Goal: Transaction & Acquisition: Purchase product/service

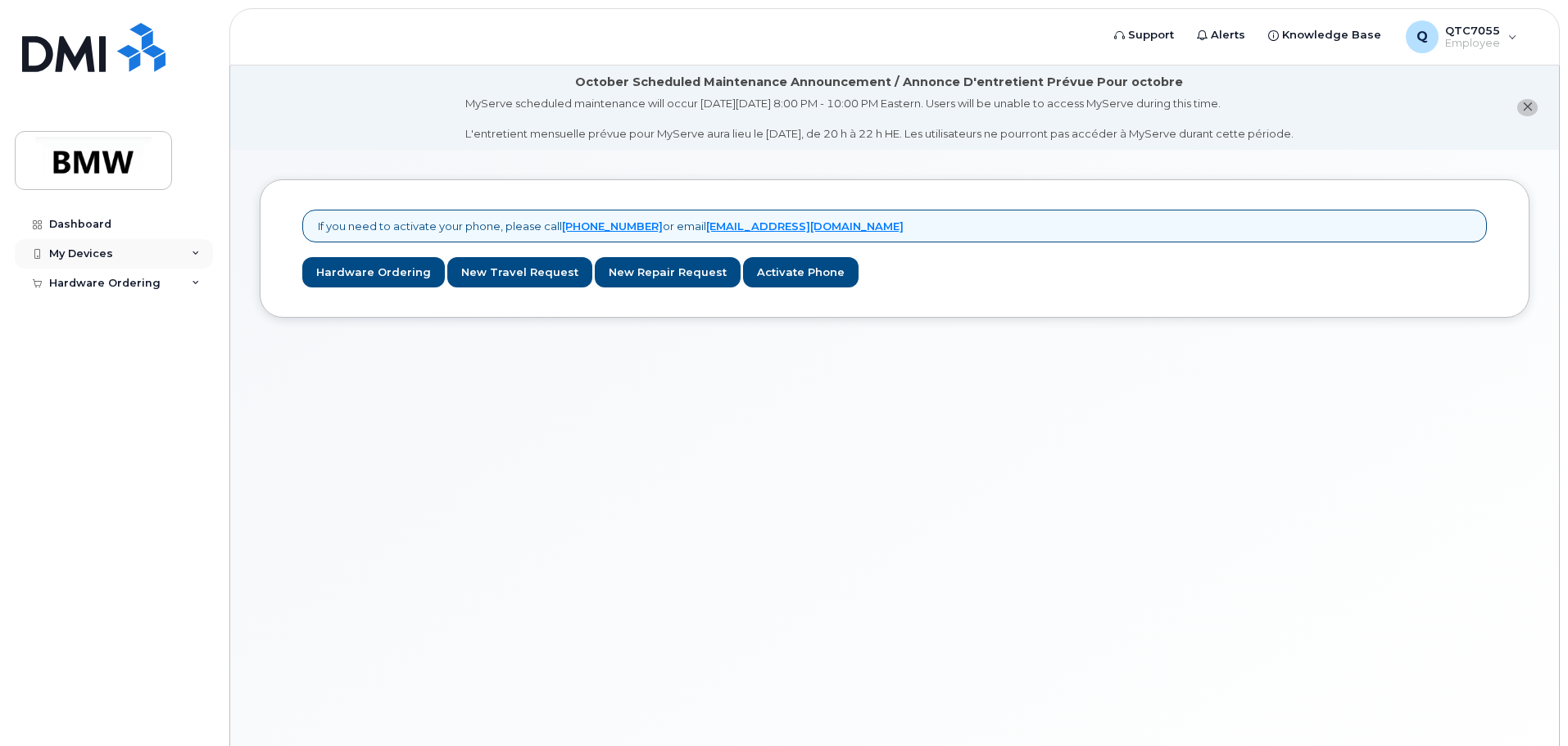
click at [150, 257] on div "My Devices" at bounding box center [113, 254] width 198 height 30
click at [349, 271] on link "Hardware Ordering" at bounding box center [373, 272] width 142 height 31
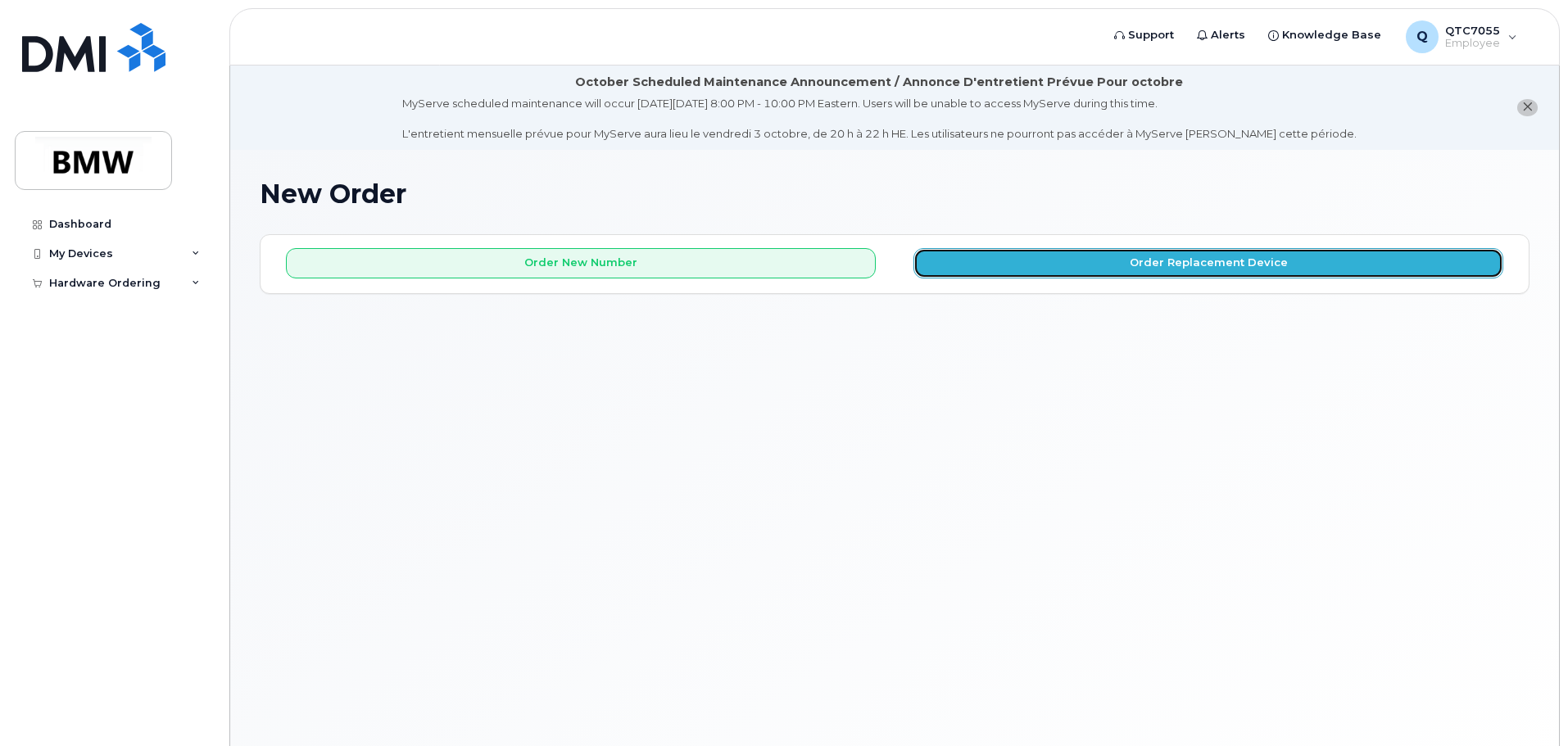
click at [1206, 261] on button "Order Replacement Device" at bounding box center [1208, 263] width 590 height 31
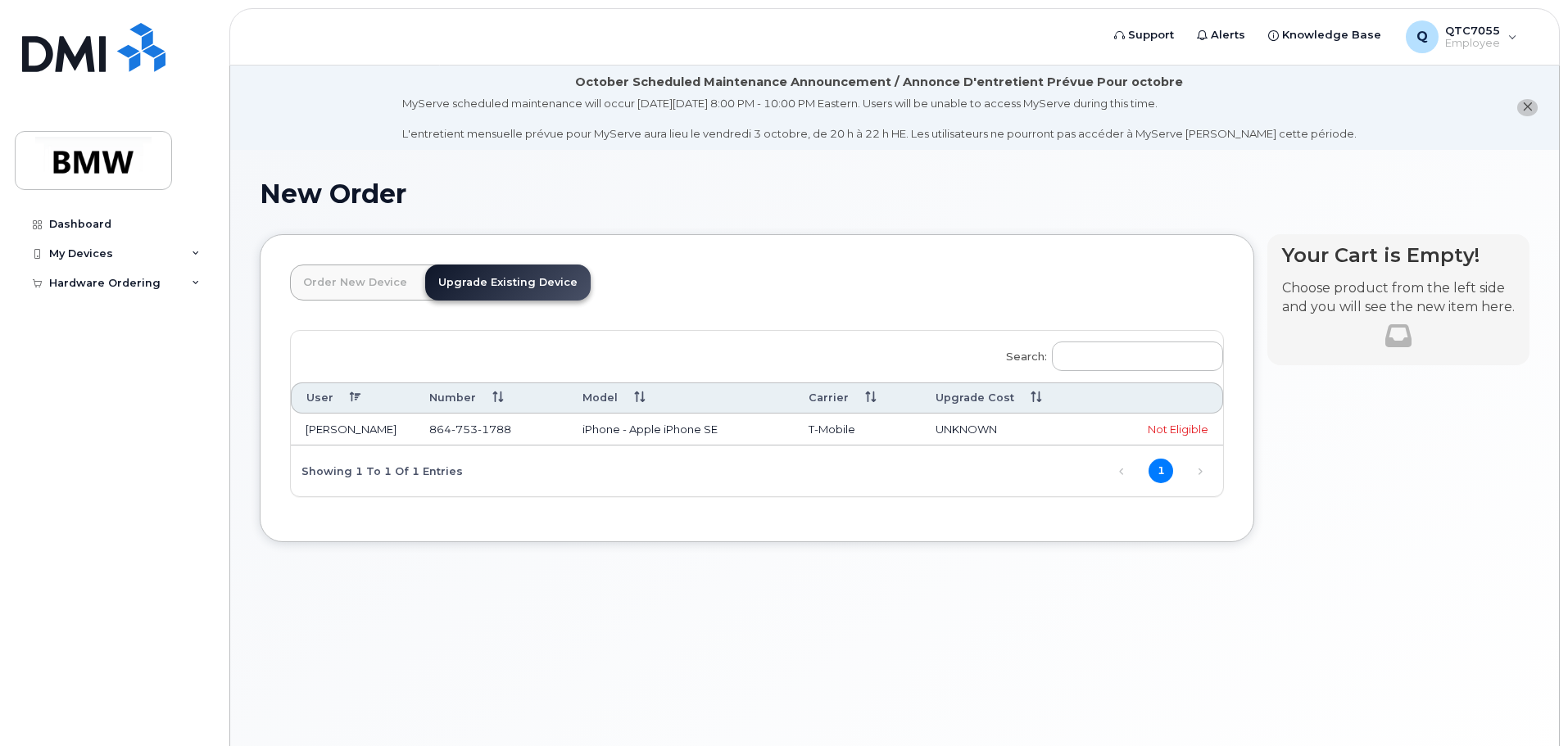
click at [384, 288] on link "Order New Device" at bounding box center [355, 282] width 130 height 36
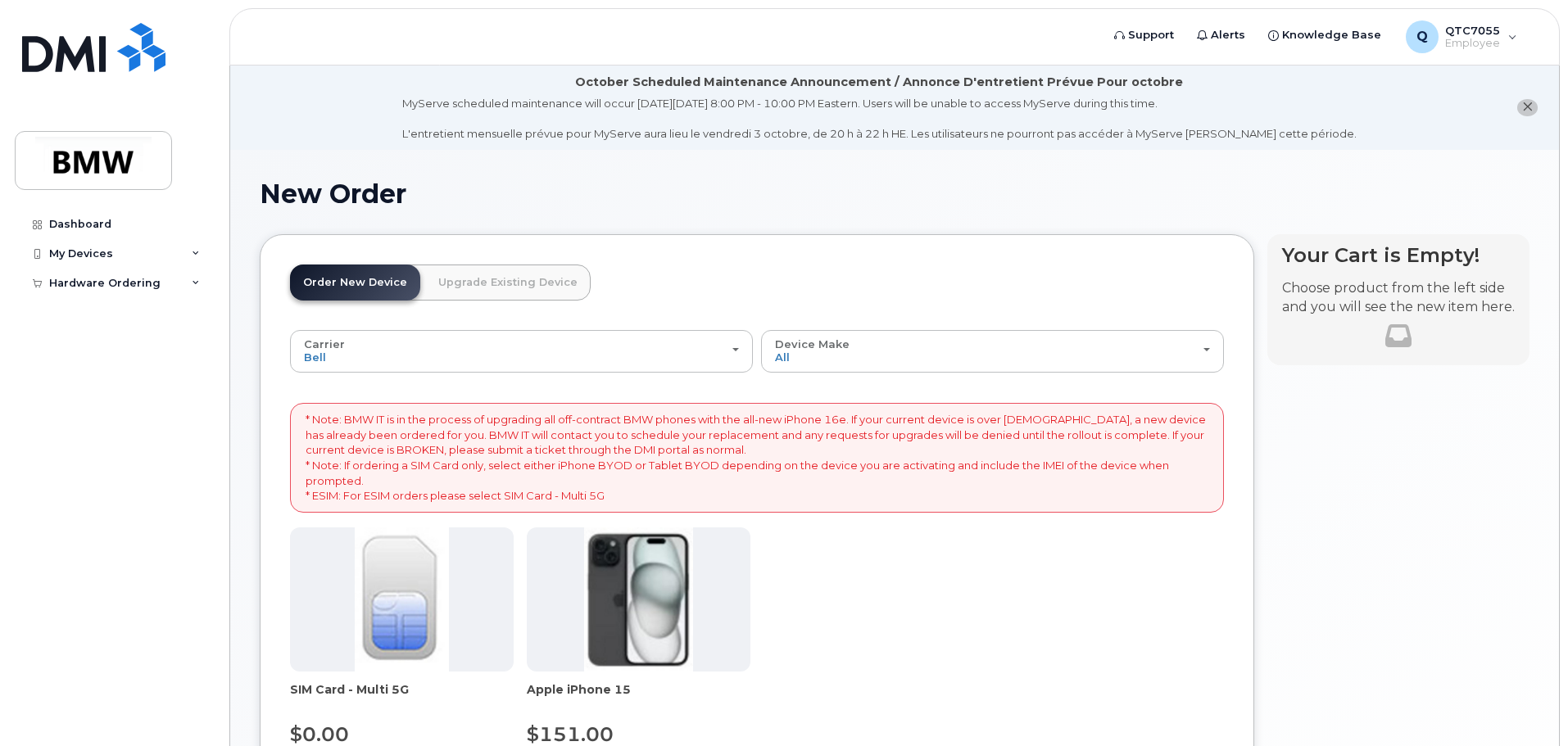
click at [481, 286] on link "Upgrade Existing Device" at bounding box center [508, 282] width 165 height 36
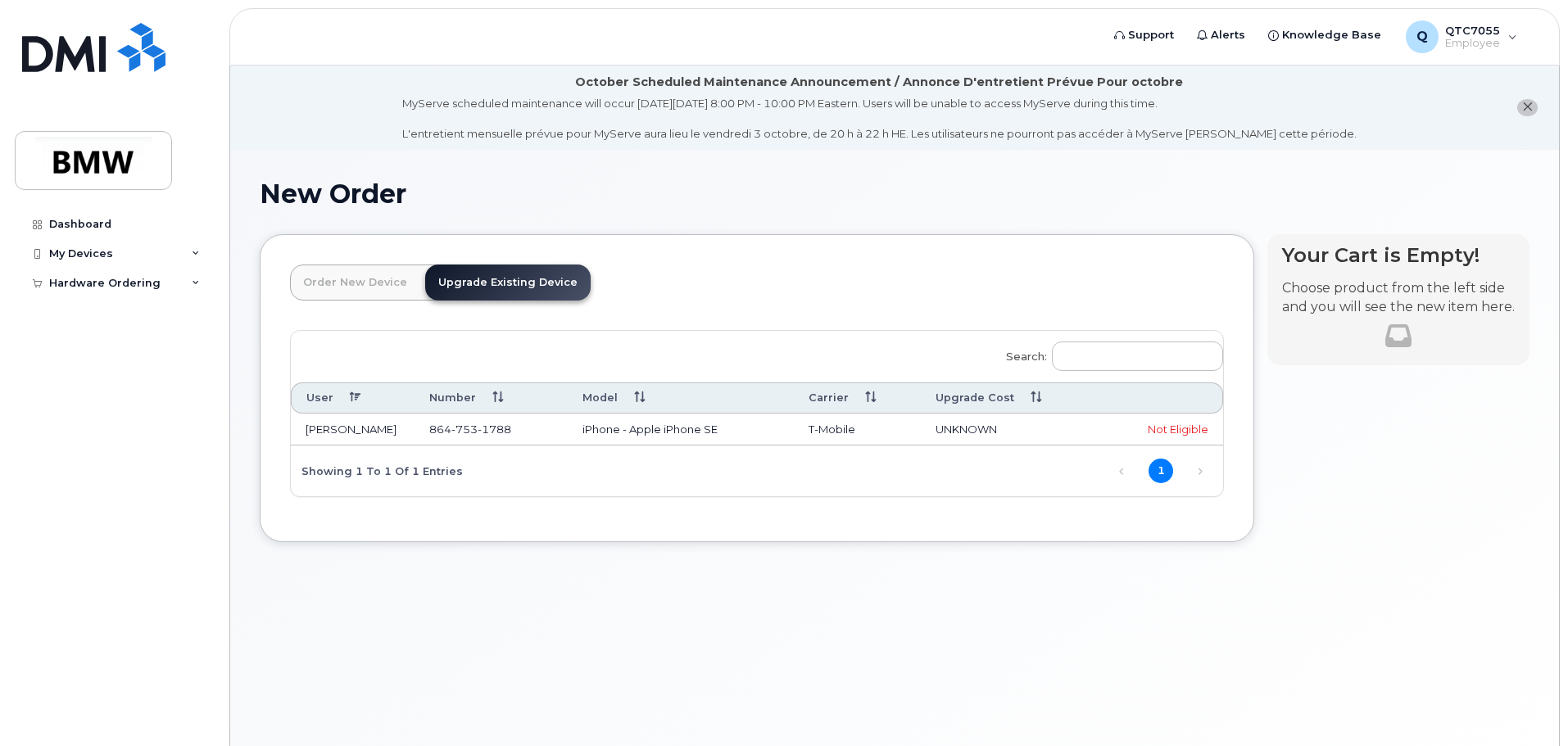
click at [1172, 430] on div "Not Eligible" at bounding box center [1161, 429] width 95 height 16
click at [492, 285] on link "Upgrade Existing Device" at bounding box center [508, 282] width 165 height 36
click at [1173, 433] on div "Not Eligible" at bounding box center [1161, 429] width 95 height 16
click at [357, 430] on td "[PERSON_NAME]" at bounding box center [352, 429] width 124 height 33
click at [450, 427] on span "864 753 1788" at bounding box center [470, 429] width 82 height 13
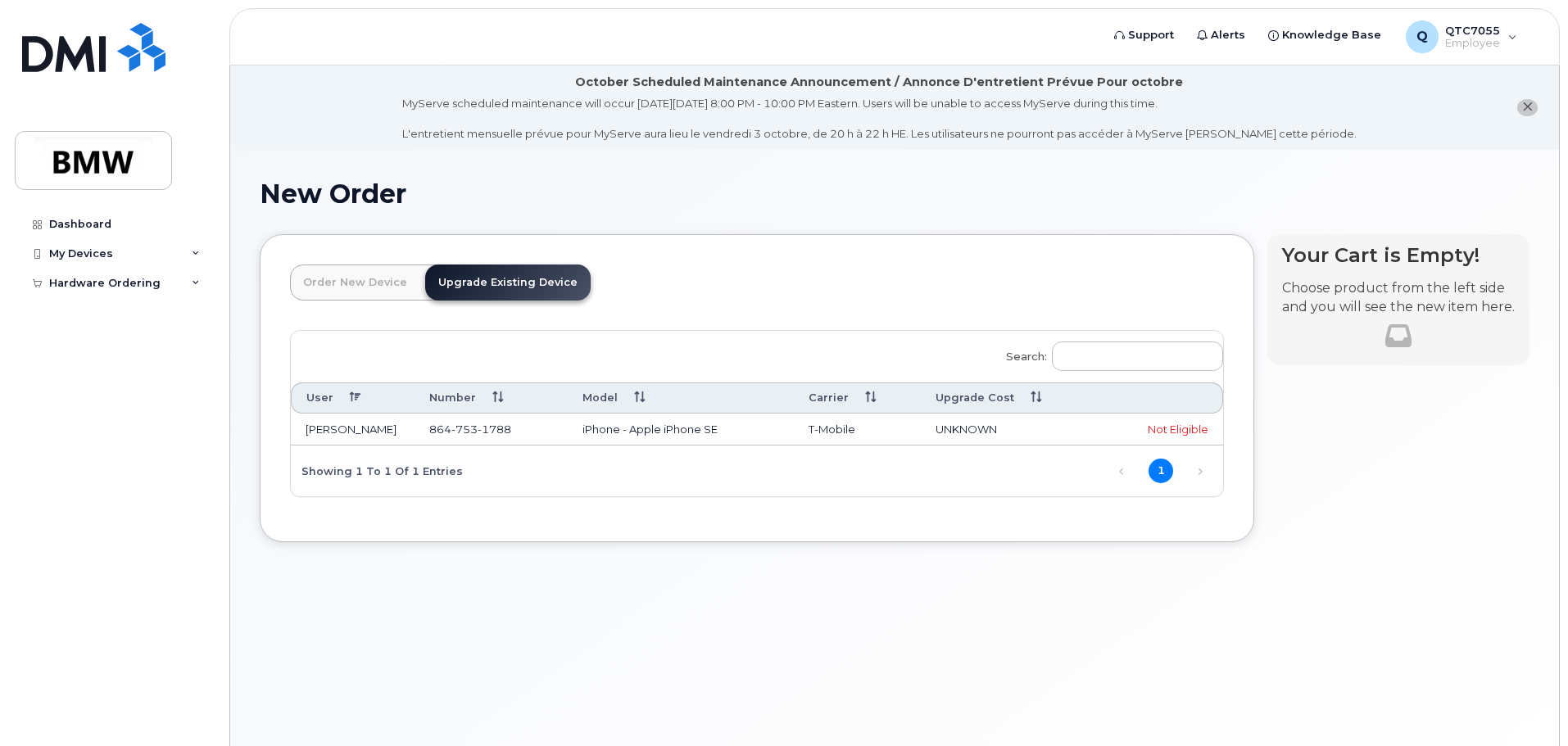
click at [483, 427] on span "1788" at bounding box center [494, 429] width 33 height 13
click at [472, 393] on th "Number" at bounding box center [491, 398] width 153 height 31
click at [315, 398] on th "User" at bounding box center [352, 398] width 124 height 31
click at [385, 287] on link "Order New Device" at bounding box center [355, 282] width 130 height 36
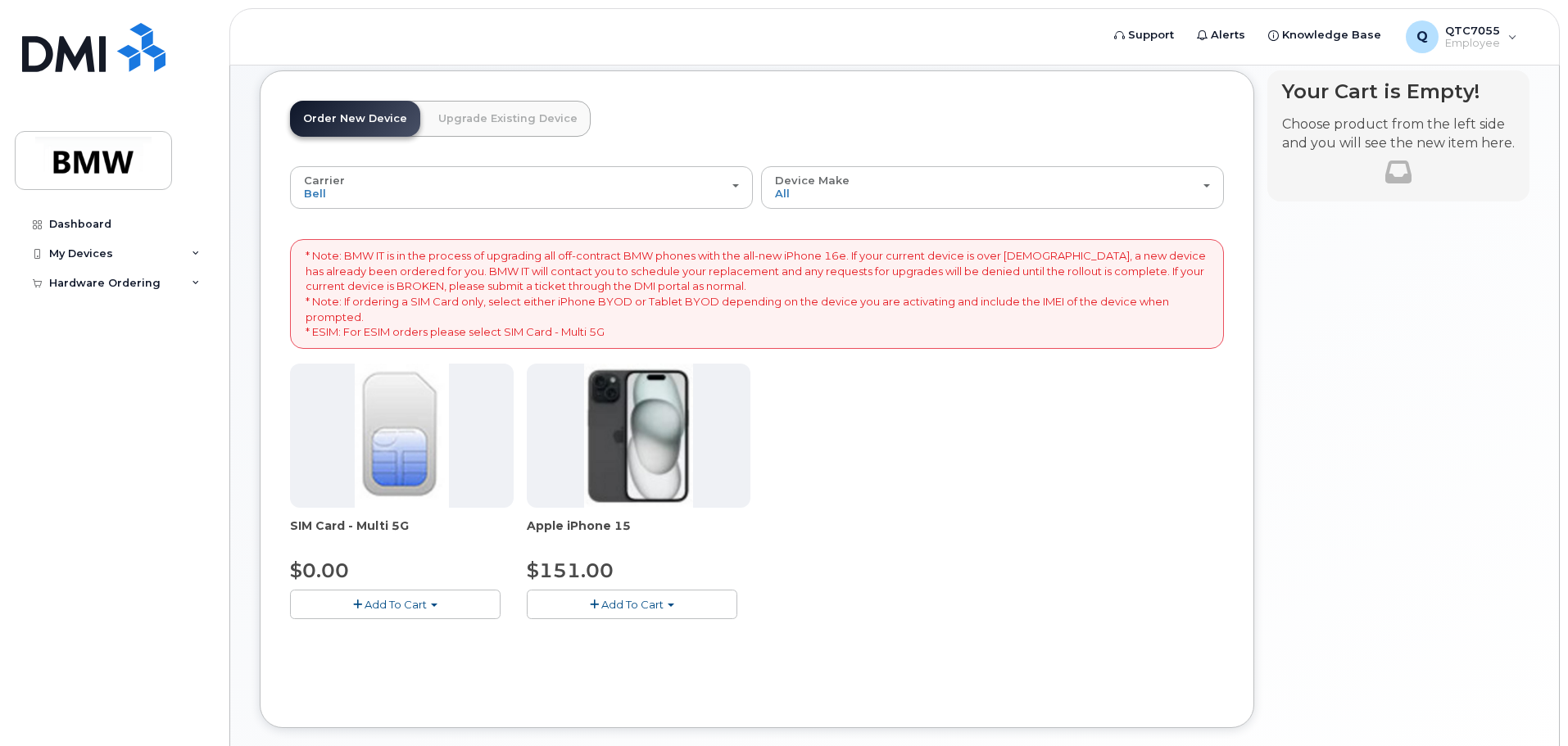
scroll to position [82, 0]
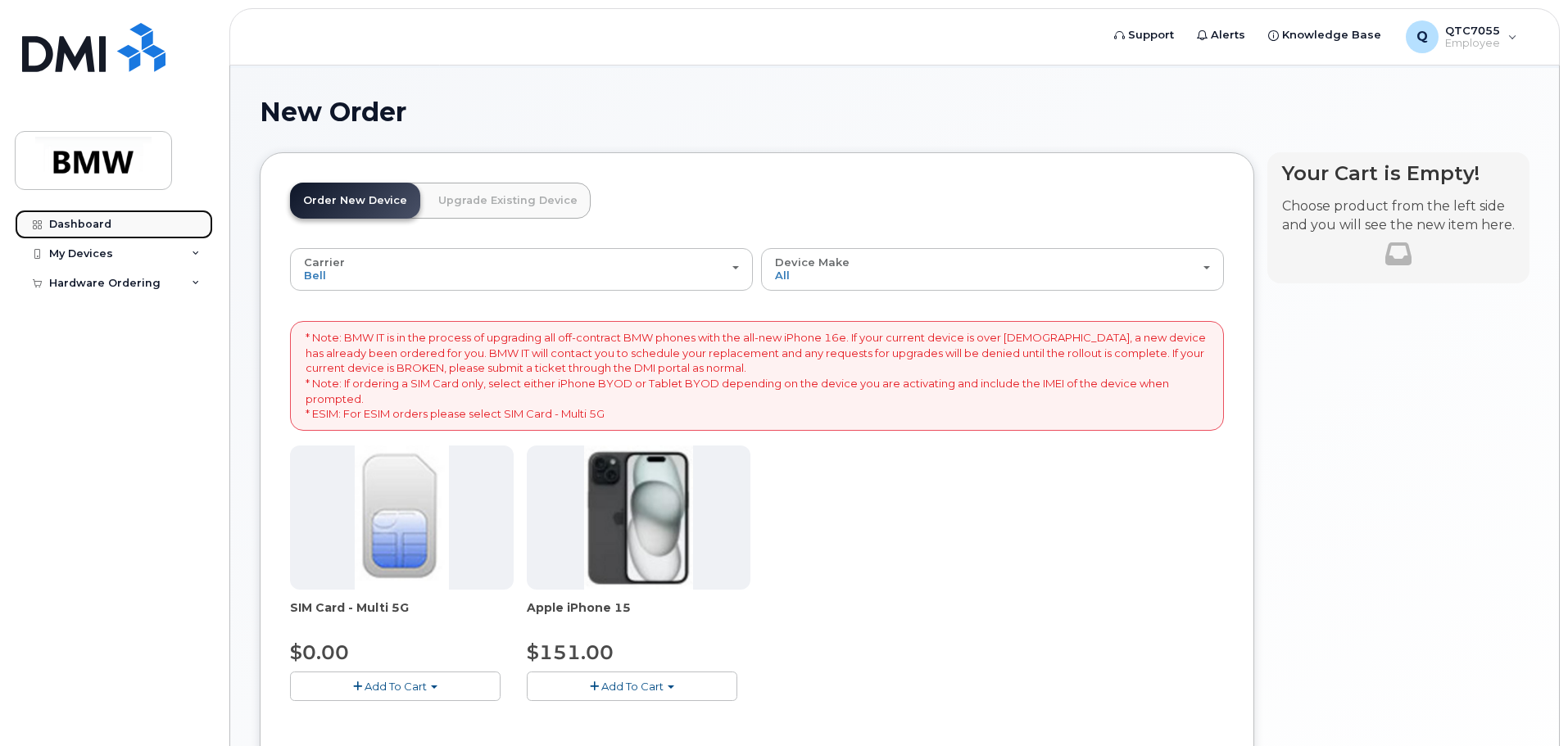
click at [85, 221] on div "Dashboard" at bounding box center [80, 225] width 62 height 13
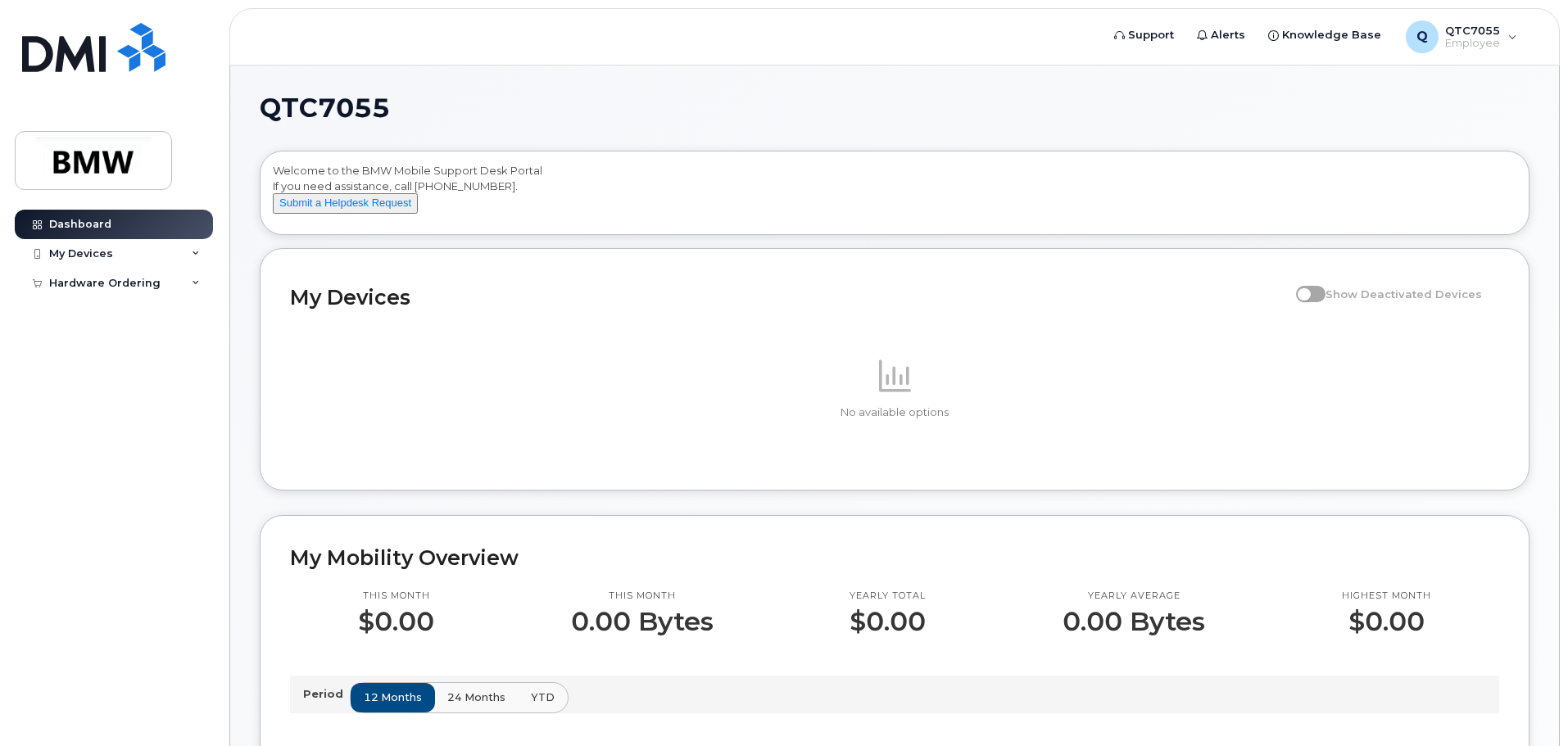
click at [1325, 302] on span at bounding box center [1311, 294] width 30 height 17
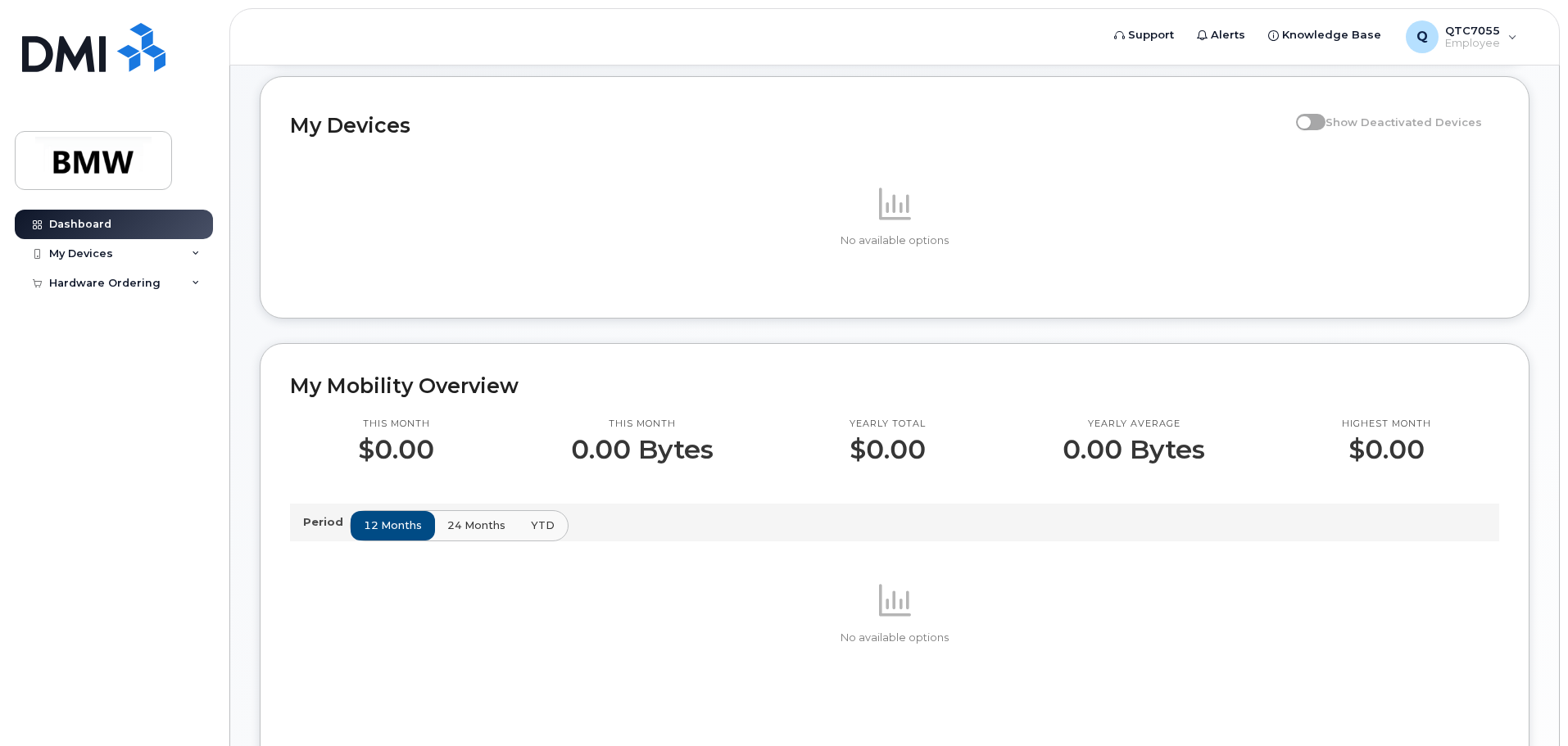
scroll to position [82, 0]
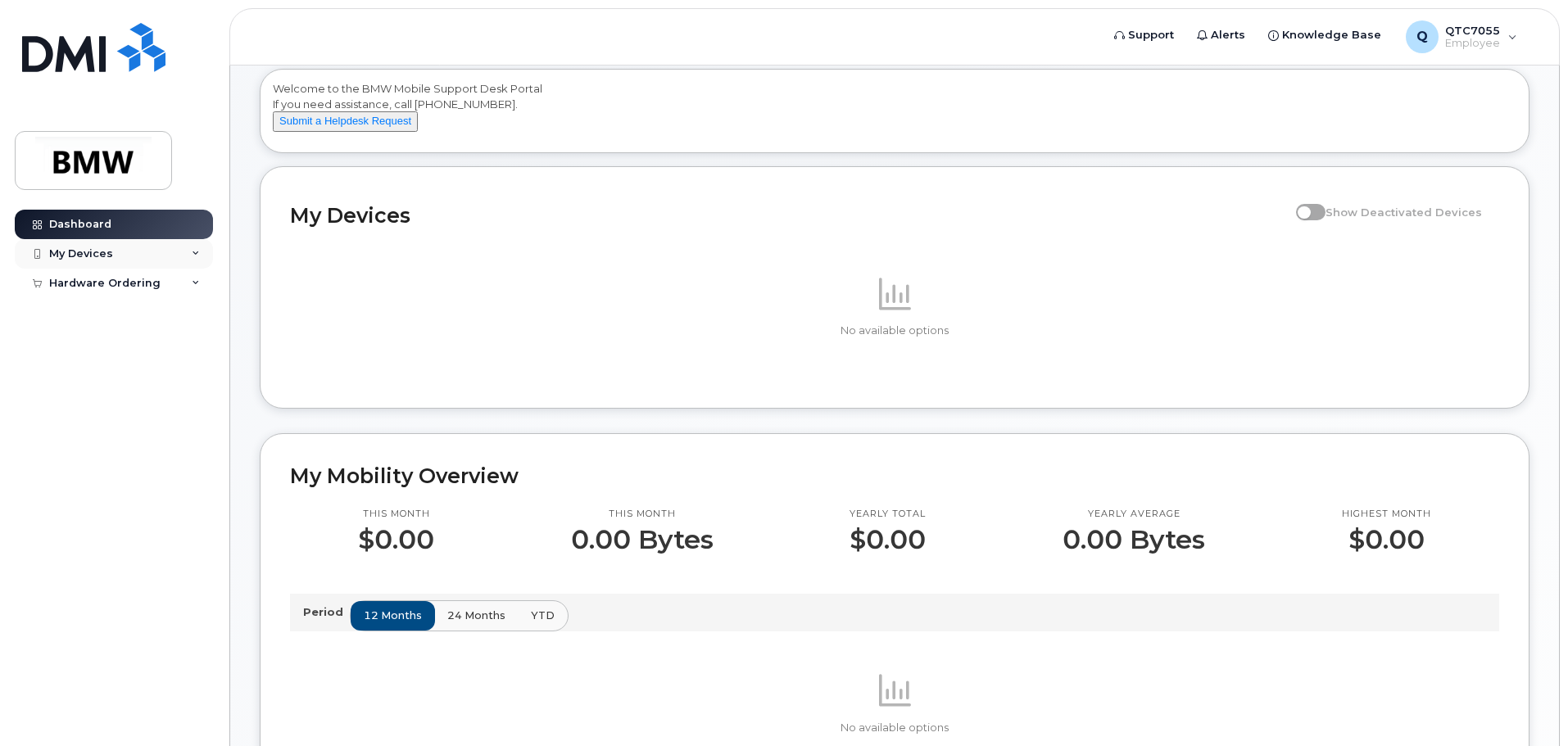
click at [80, 251] on div "My Devices" at bounding box center [81, 254] width 64 height 13
click at [105, 253] on div "My Devices" at bounding box center [81, 254] width 64 height 13
click at [102, 225] on div "Dashboard" at bounding box center [80, 225] width 62 height 13
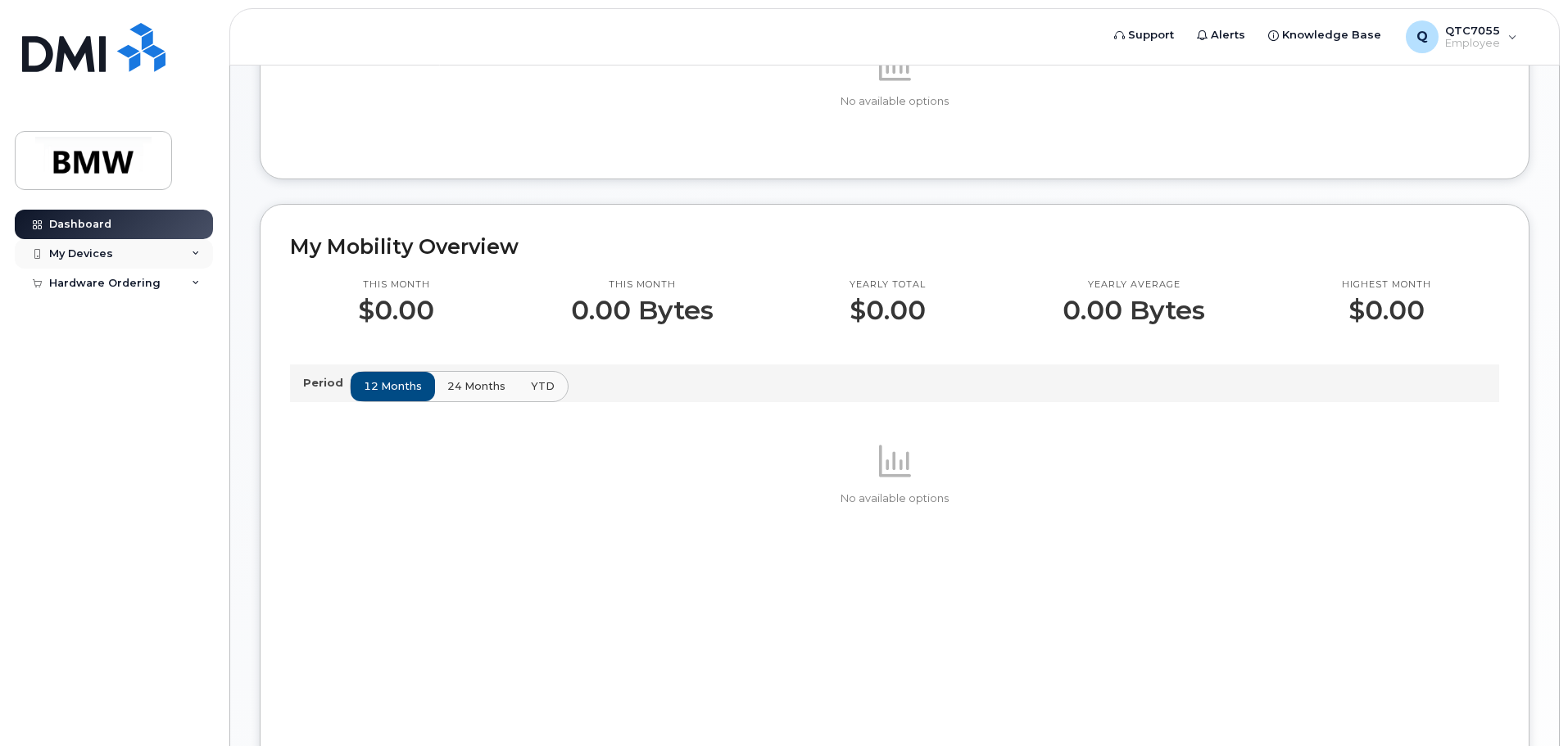
scroll to position [289, 0]
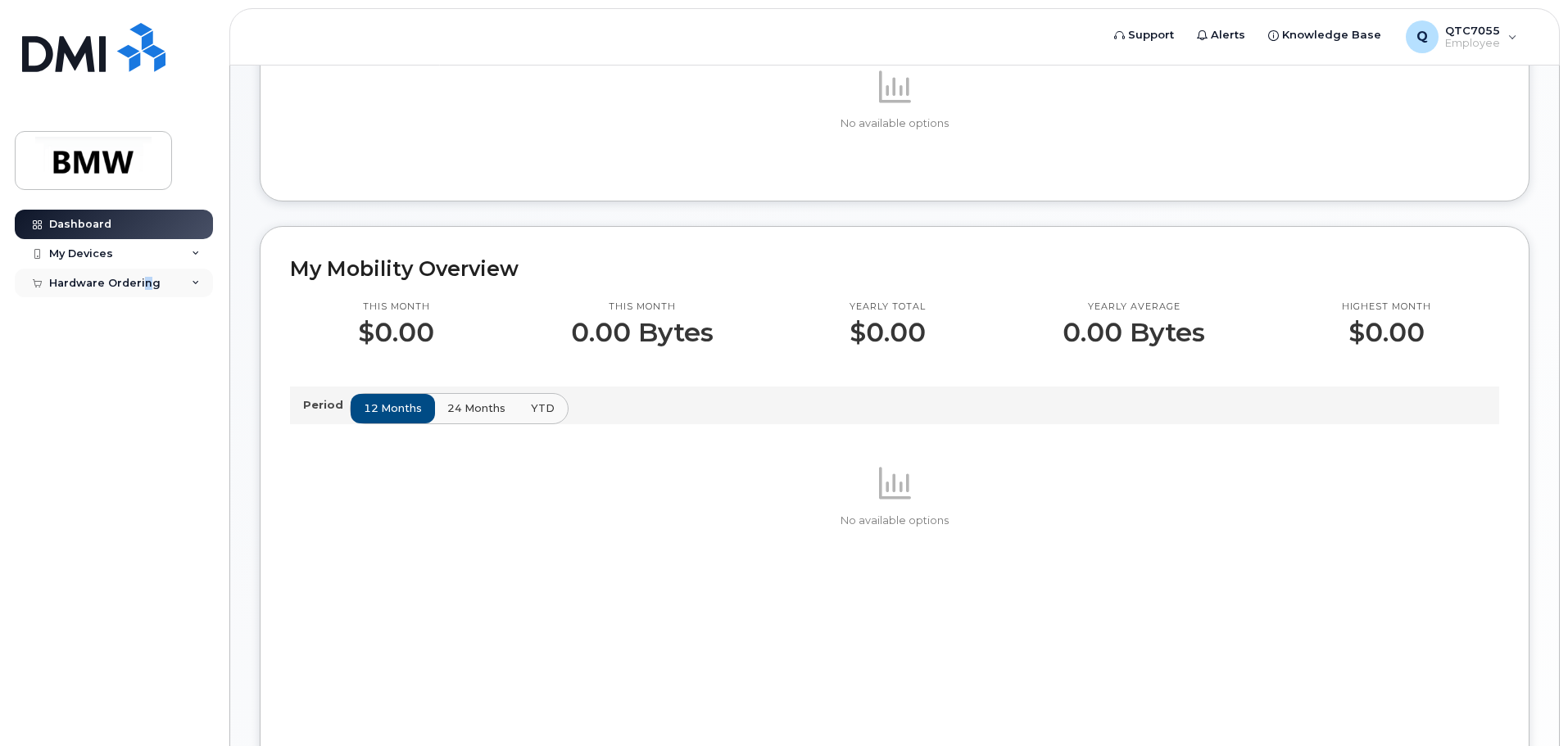
click at [143, 284] on div "Hardware Ordering" at bounding box center [105, 283] width 112 height 13
click at [112, 319] on div "My Orders" at bounding box center [86, 313] width 59 height 15
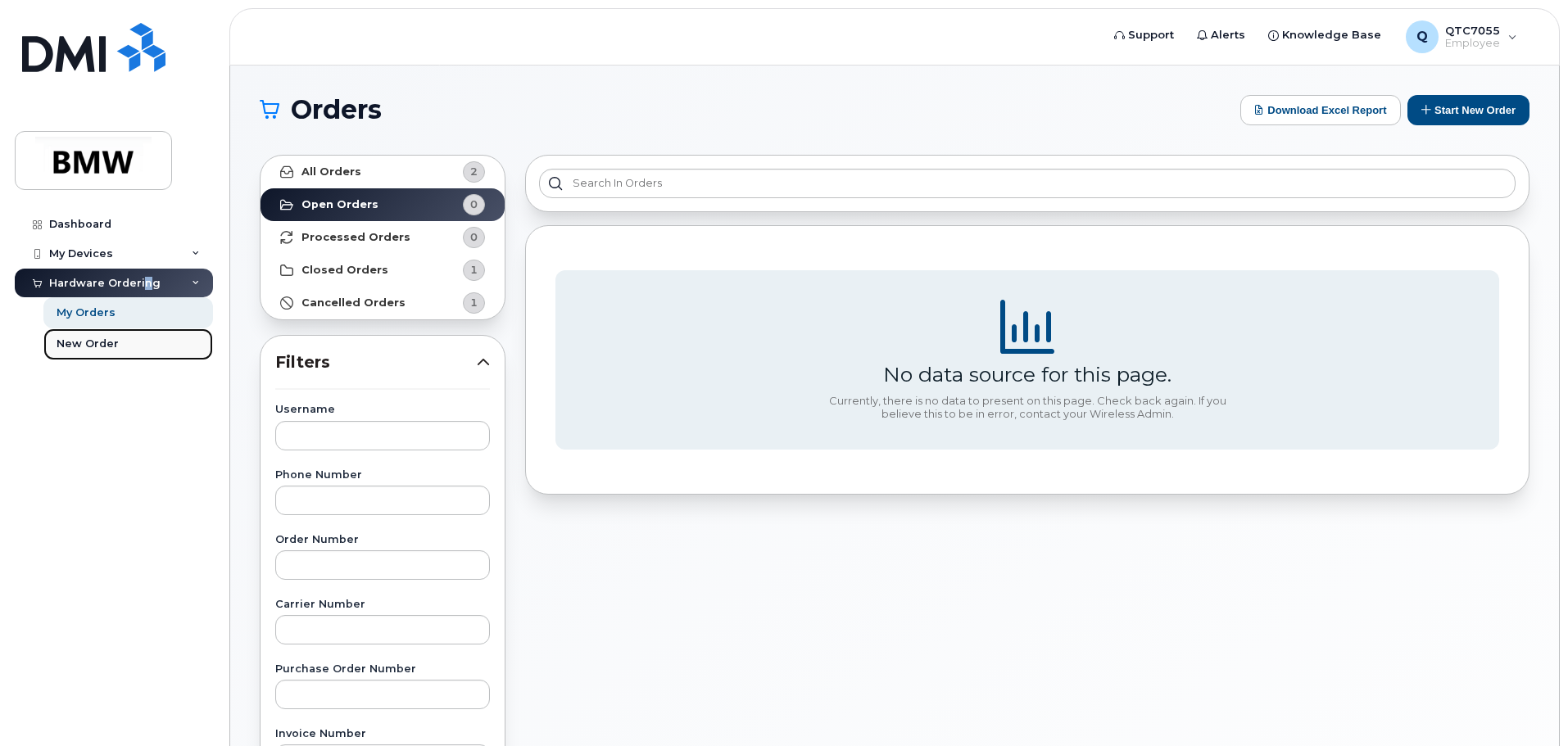
click at [98, 346] on div "New Order" at bounding box center [87, 344] width 62 height 15
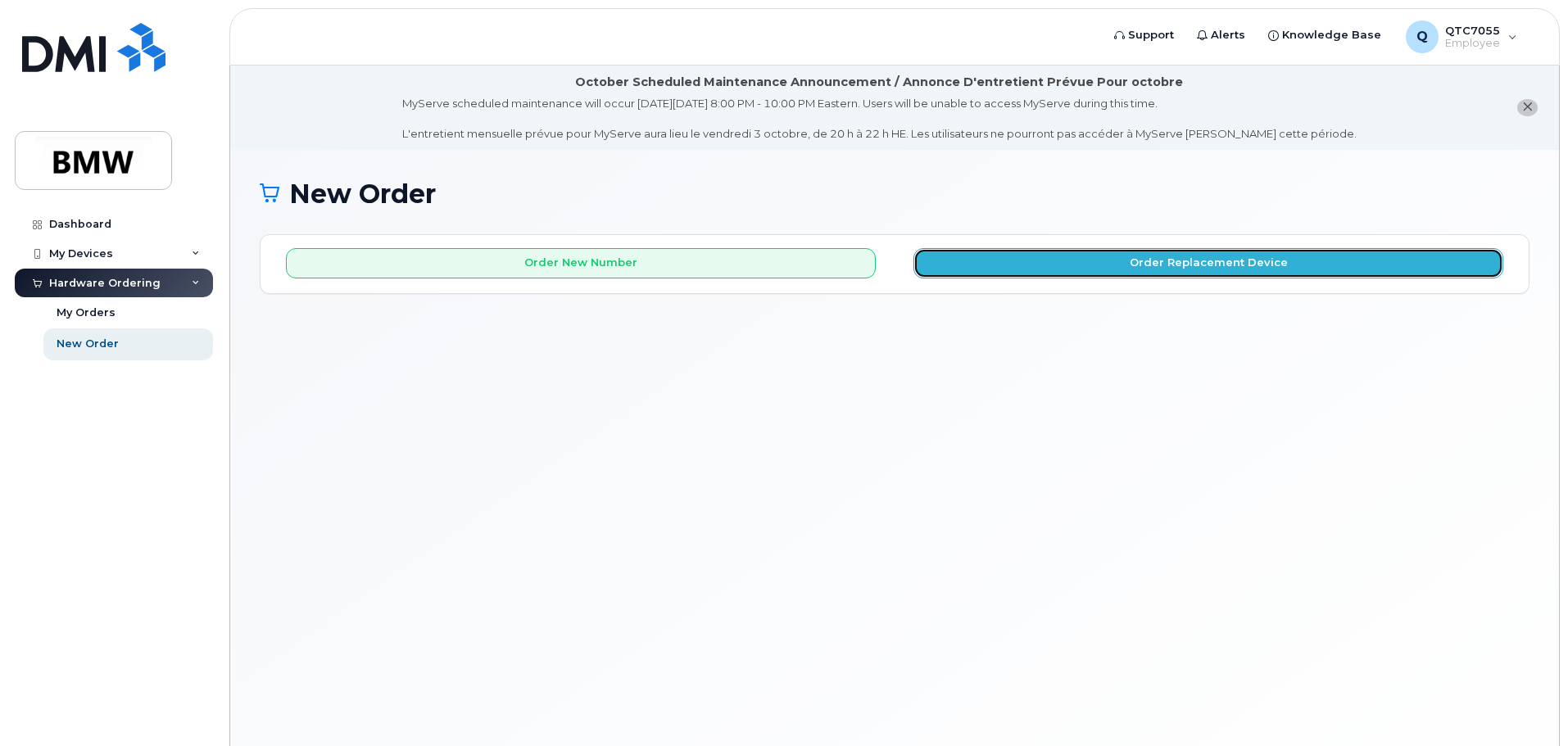
click at [1169, 263] on button "Order Replacement Device" at bounding box center [1208, 263] width 590 height 31
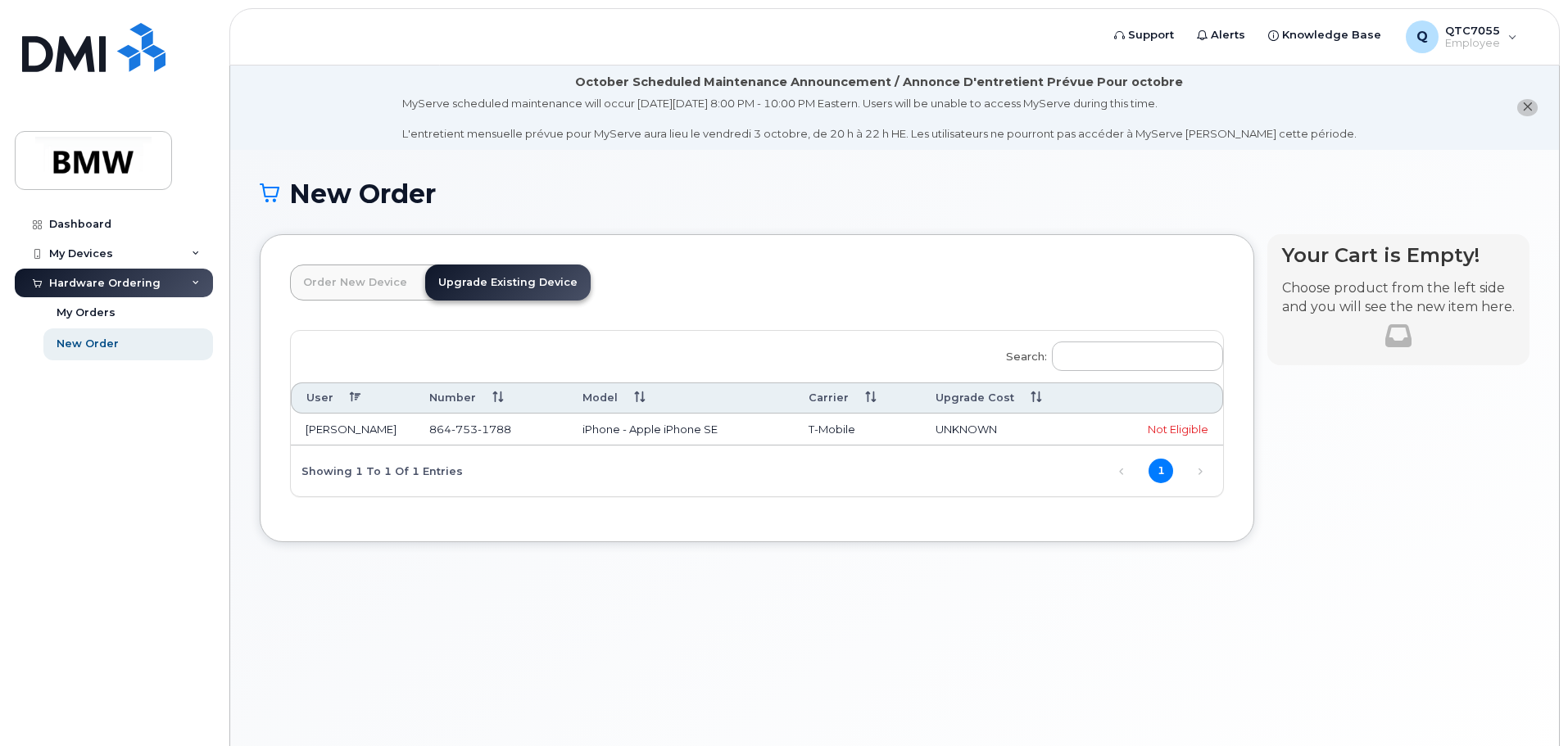
click at [368, 275] on link "Order New Device" at bounding box center [355, 282] width 130 height 36
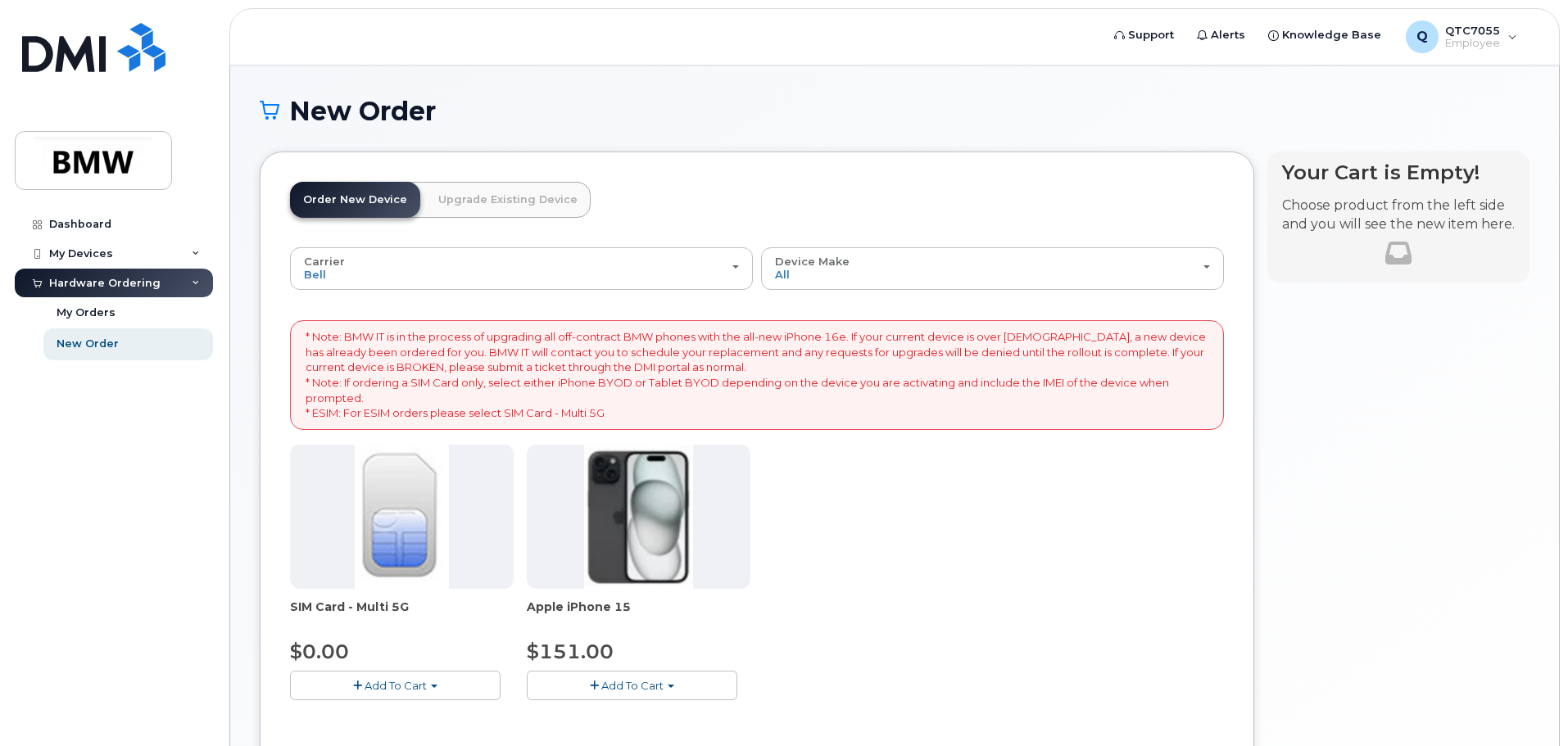
scroll to position [82, 0]
click at [633, 535] on img at bounding box center [639, 517] width 109 height 144
click at [638, 684] on span "Add To Cart" at bounding box center [632, 687] width 62 height 13
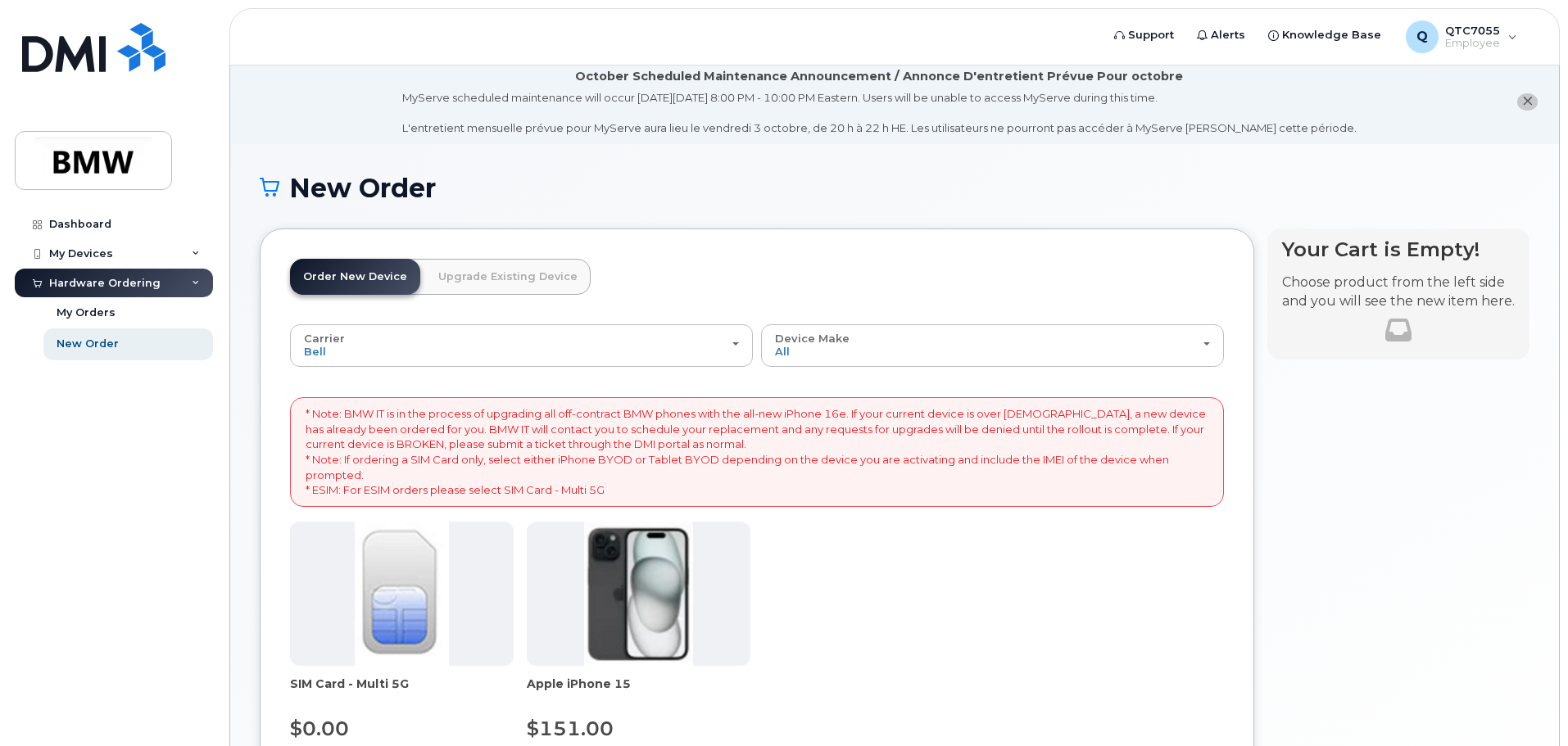
scroll to position [0, 0]
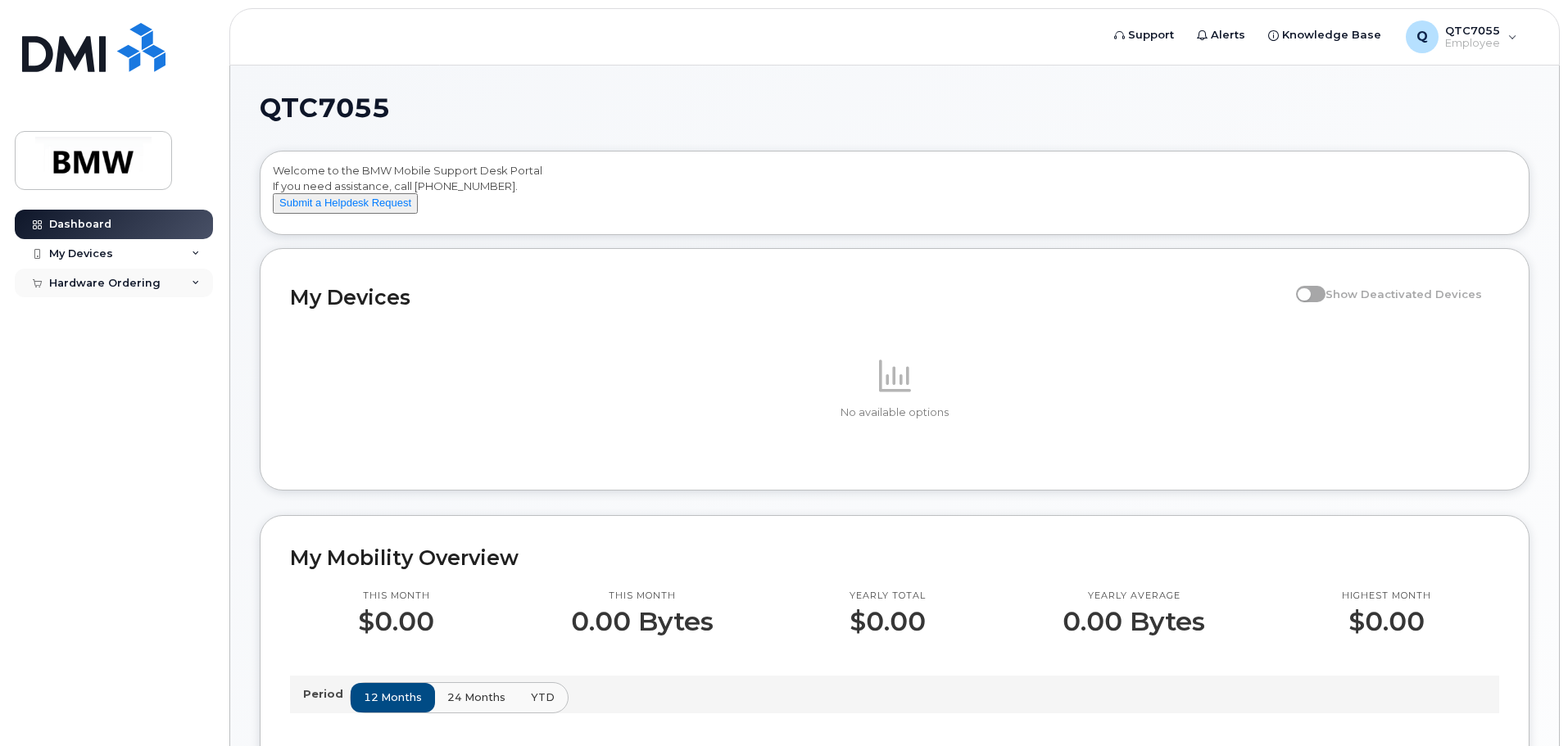
click at [128, 277] on div "Hardware Ordering" at bounding box center [105, 283] width 112 height 13
click at [112, 343] on div "New Order" at bounding box center [87, 344] width 62 height 15
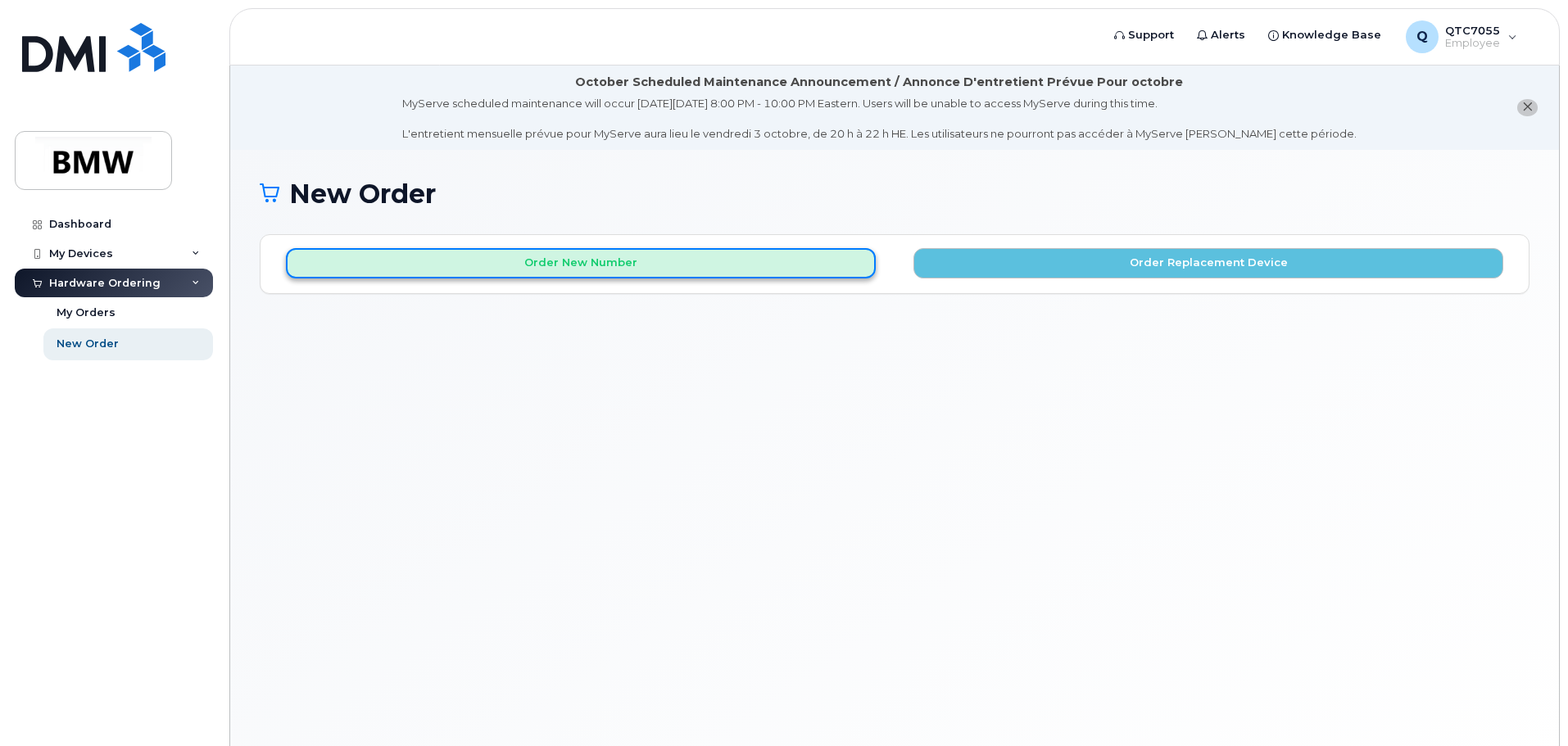
click at [505, 262] on button "Order New Number" at bounding box center [581, 263] width 590 height 31
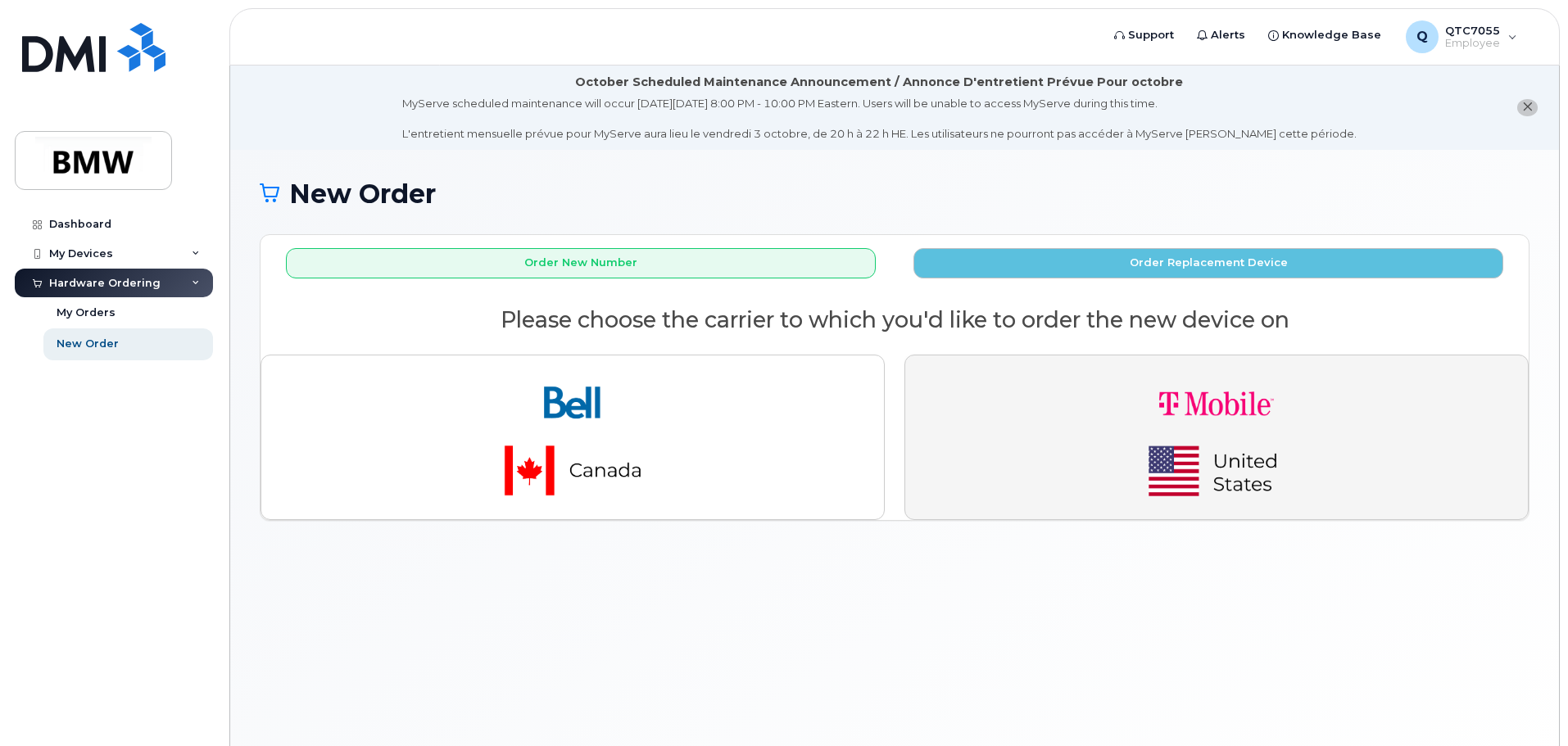
click at [1159, 412] on img "button" at bounding box center [1217, 438] width 230 height 137
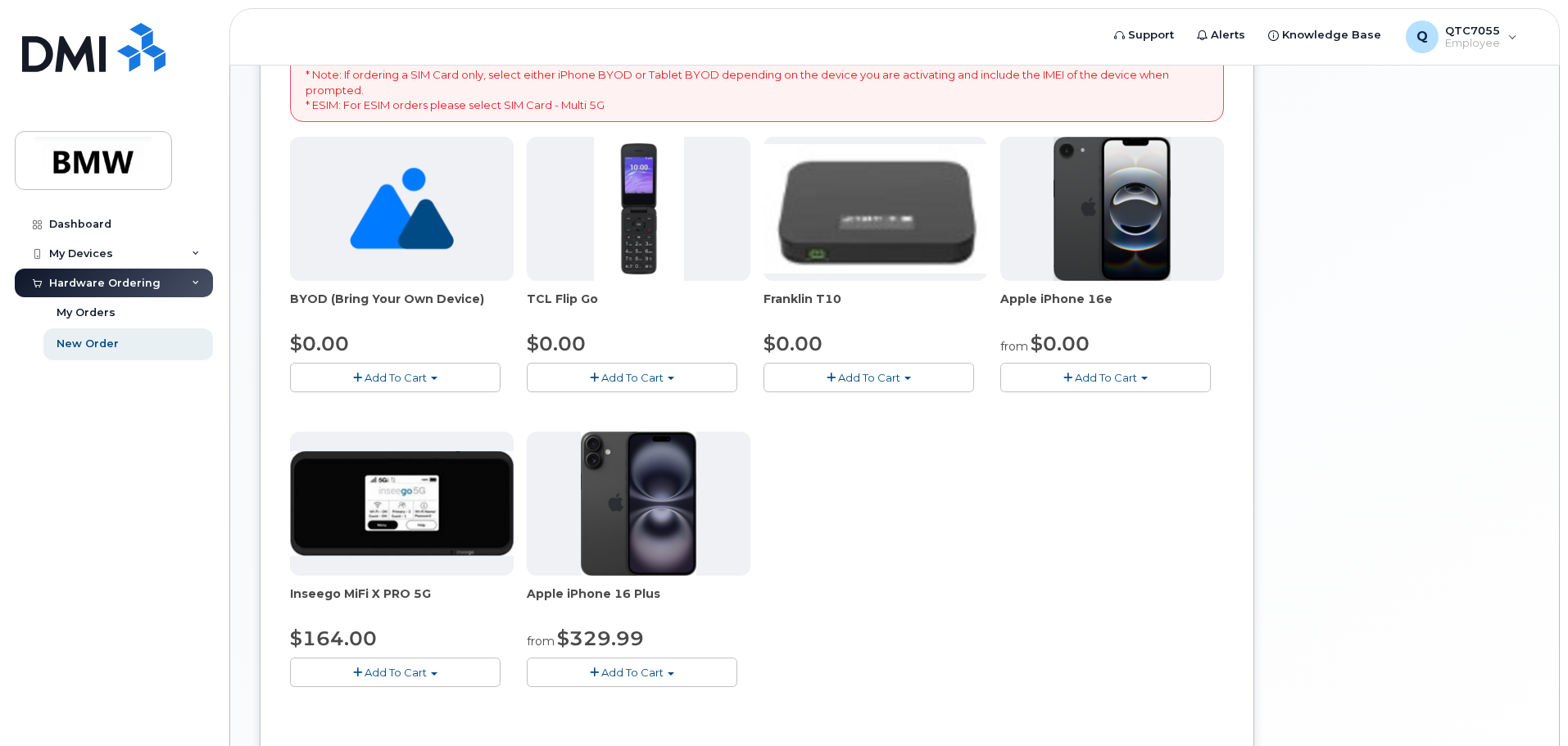
scroll to position [410, 0]
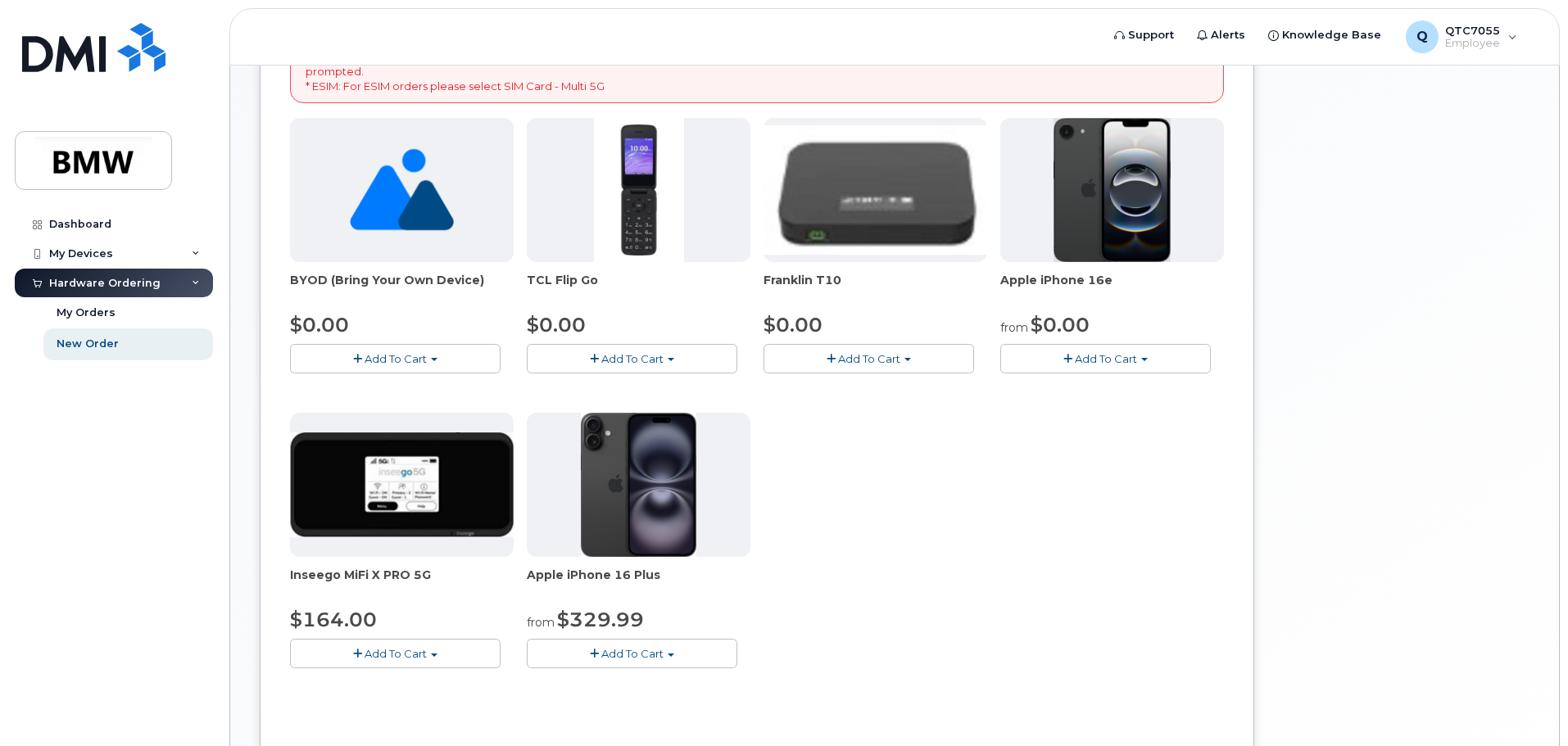
click at [1097, 357] on span "Add To Cart" at bounding box center [1106, 359] width 62 height 13
click at [1112, 231] on img at bounding box center [1113, 190] width 118 height 144
click at [1140, 361] on button "Add To Cart" at bounding box center [1105, 358] width 211 height 29
click at [1117, 384] on link "$0.00 - 30 Month Activation (128GB)" at bounding box center [1123, 389] width 236 height 20
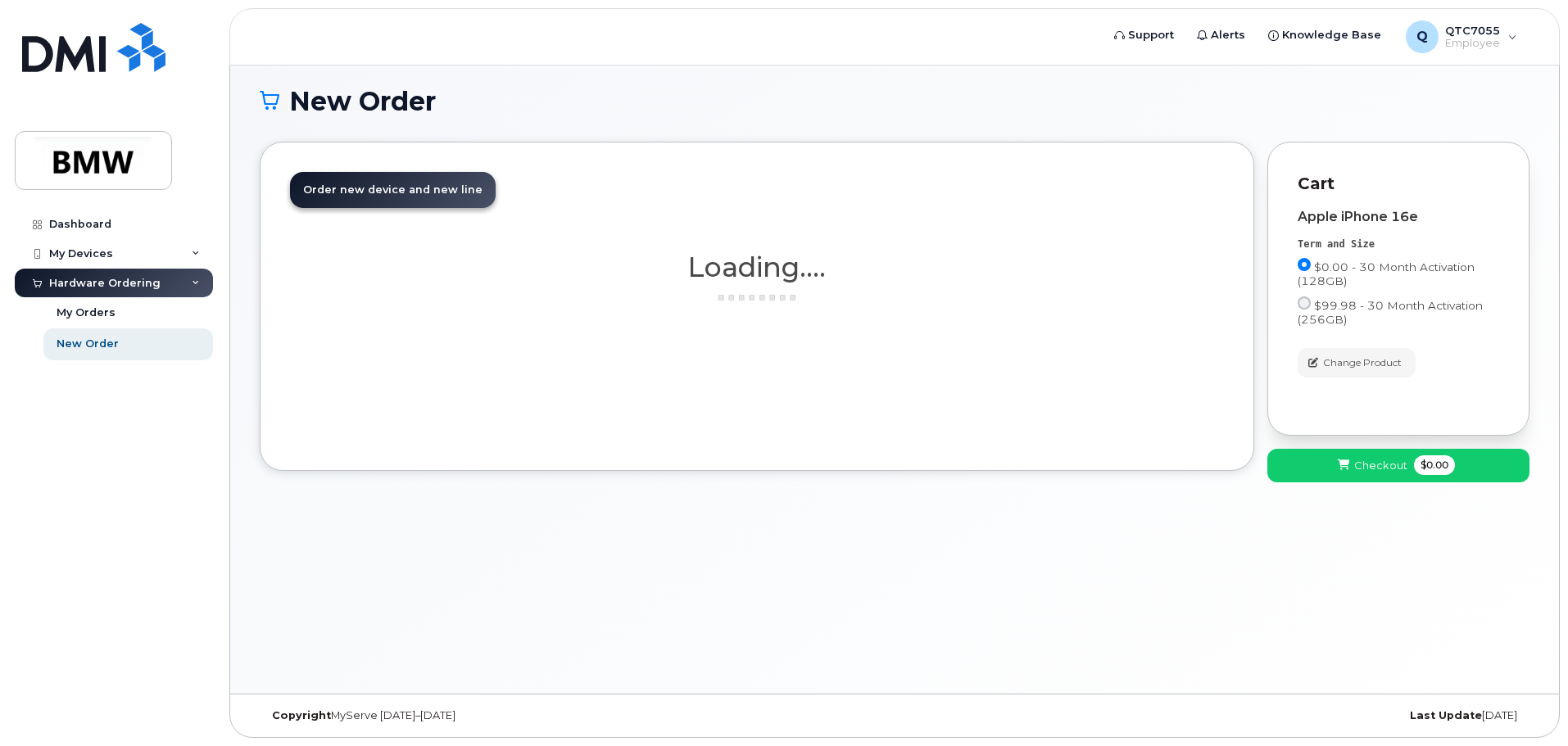
scroll to position [93, 0]
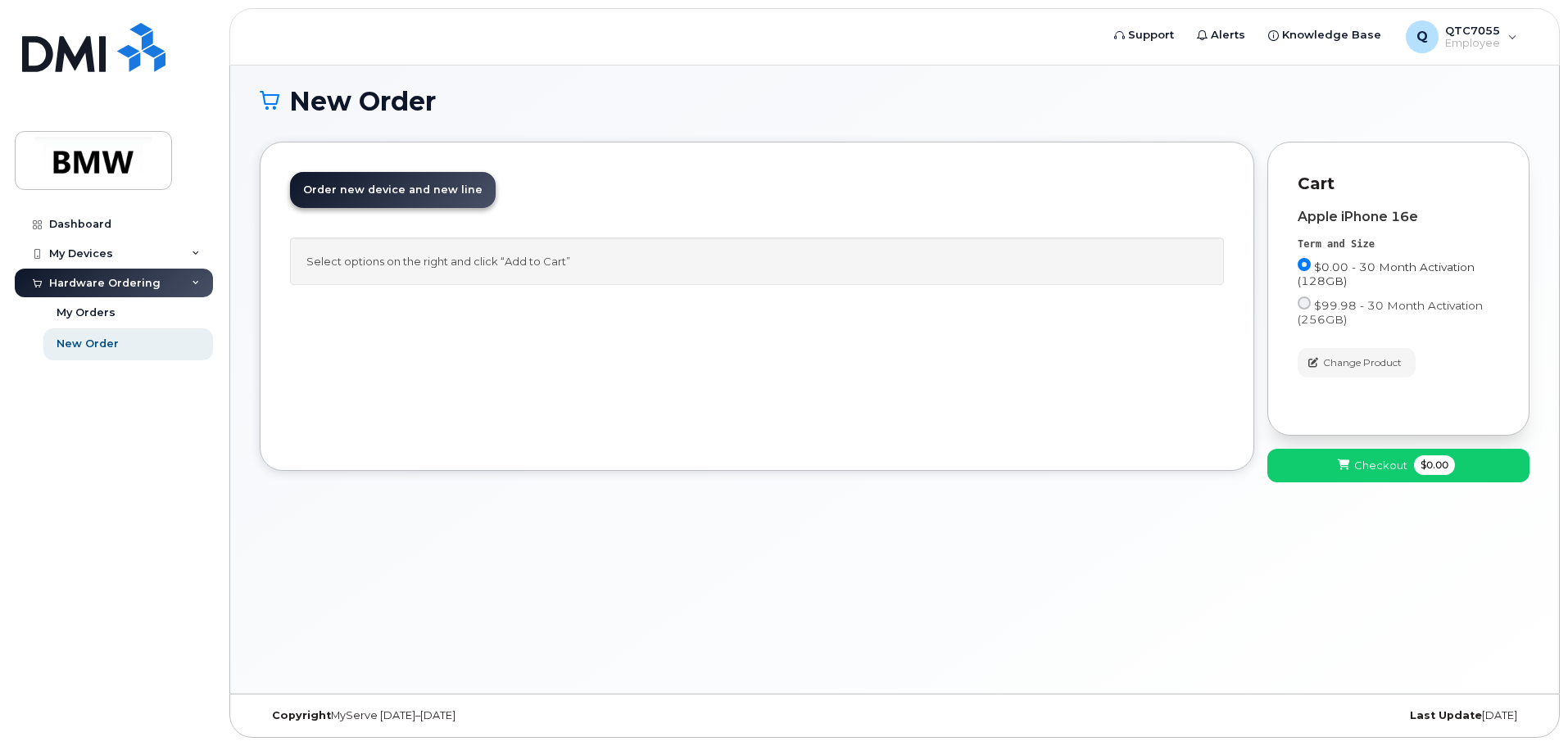
click at [1315, 278] on span "$0.00 - 30 Month Activation (128GB)" at bounding box center [1386, 273] width 177 height 27
click at [1311, 271] on input "$0.00 - 30 Month Activation (128GB)" at bounding box center [1304, 265] width 13 height 13
click at [1315, 278] on span "$0.00 - 30 Month Activation (128GB)" at bounding box center [1386, 273] width 177 height 27
click at [1311, 271] on input "$0.00 - 30 Month Activation (128GB)" at bounding box center [1304, 265] width 13 height 13
click at [533, 256] on div "Select options on the right and click “Add to Cart”" at bounding box center [757, 262] width 934 height 48
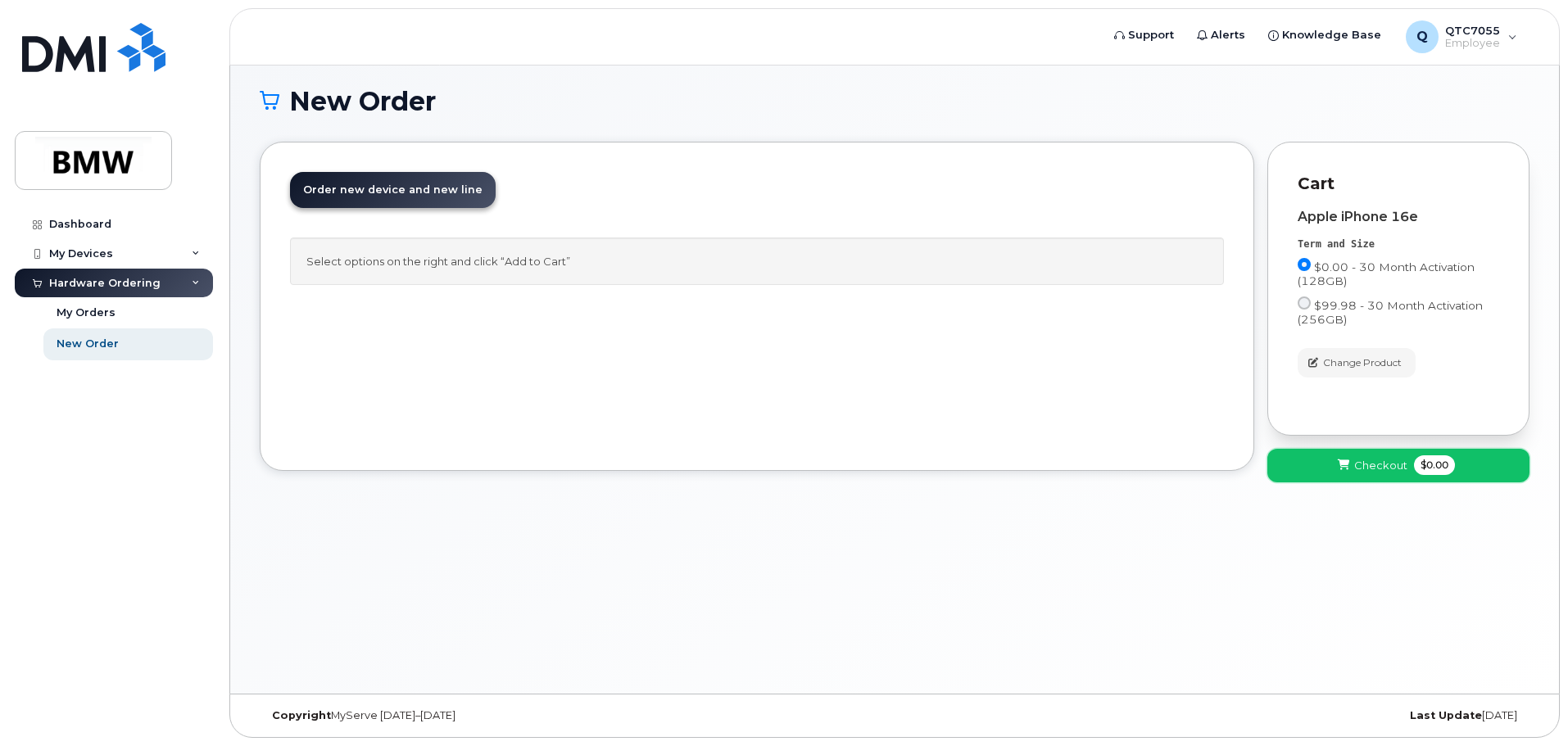
click at [1377, 465] on span "Checkout" at bounding box center [1380, 465] width 53 height 16
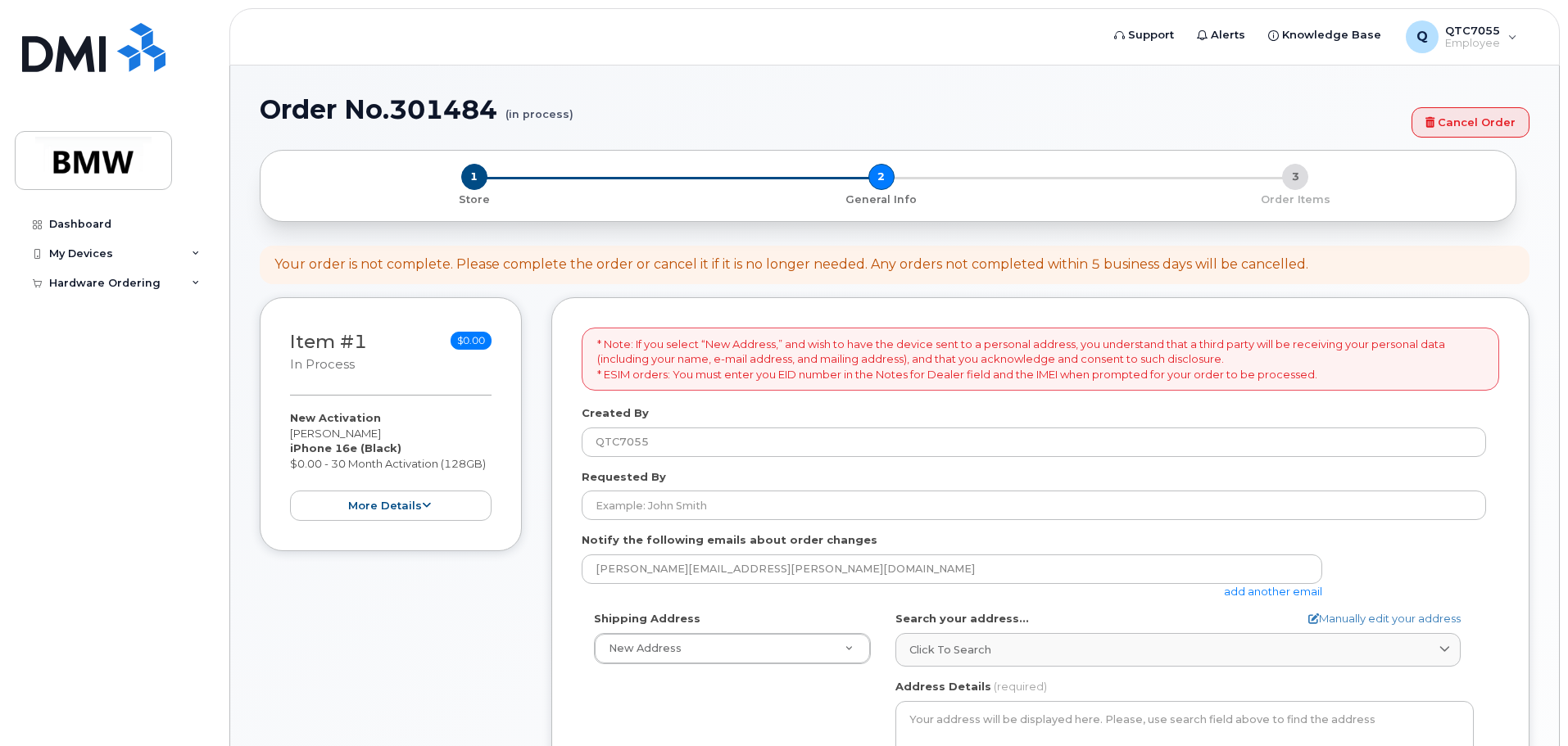
select select
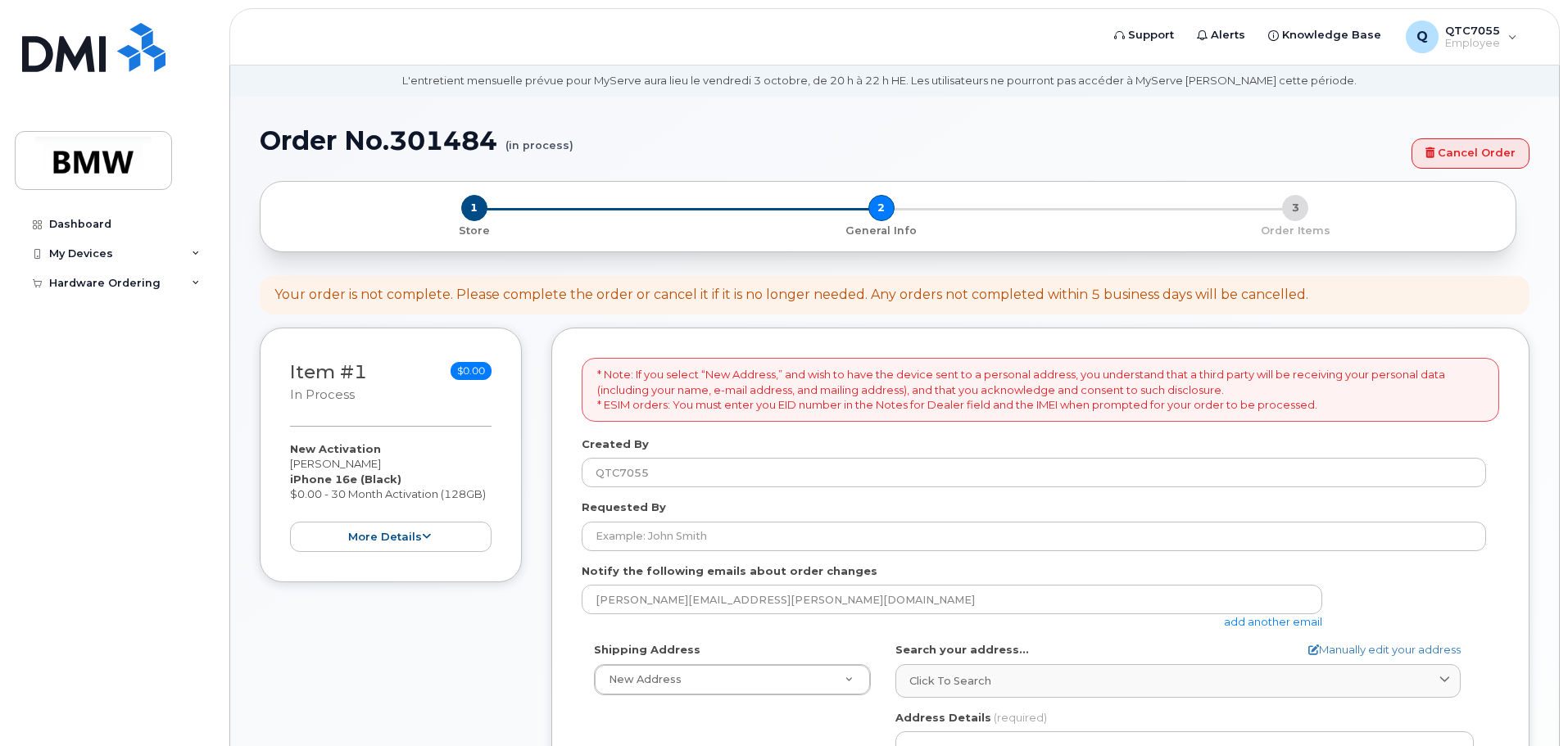
scroll to position [82, 0]
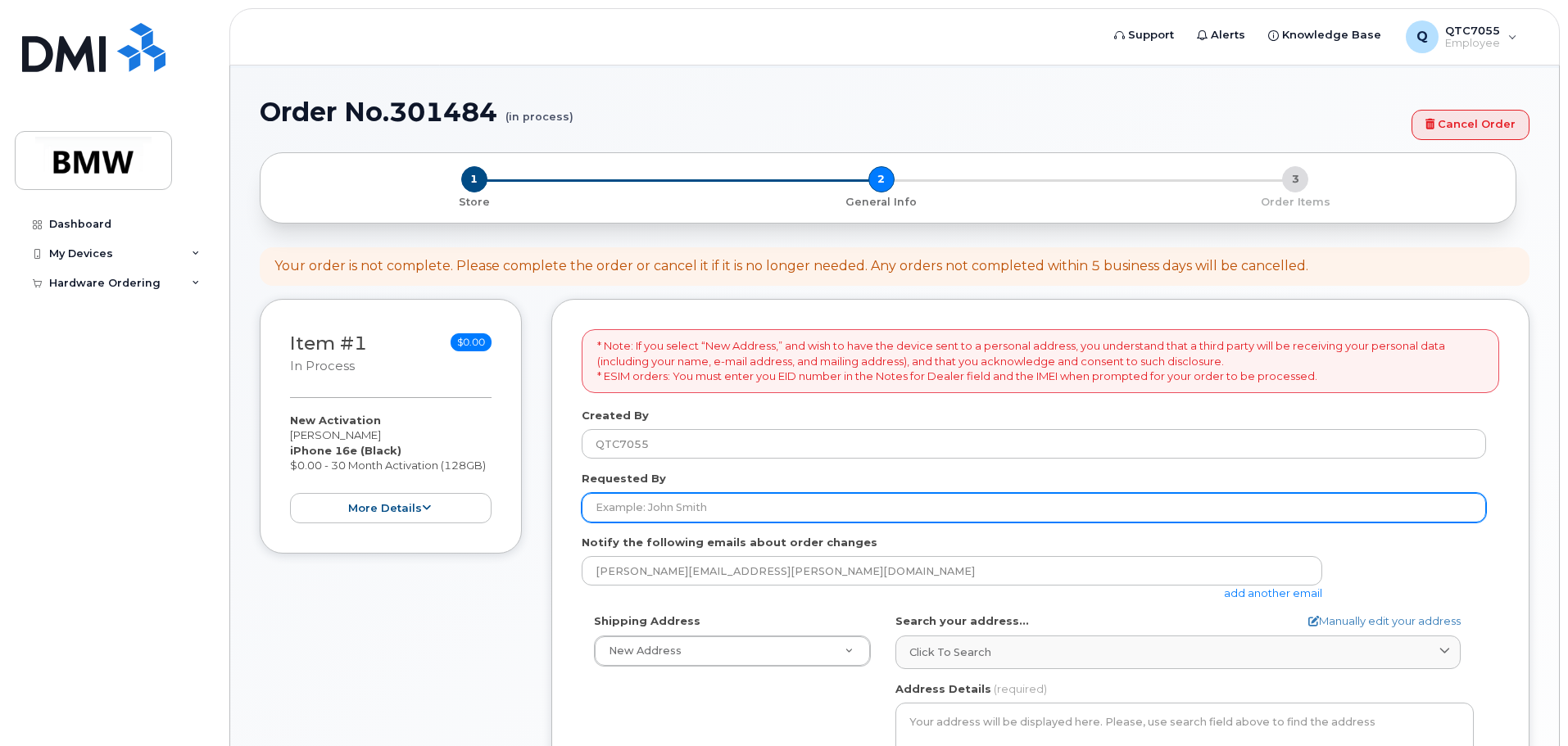
click at [678, 504] on input "Requested By" at bounding box center [1034, 508] width 904 height 30
type input "[PERSON_NAME]"
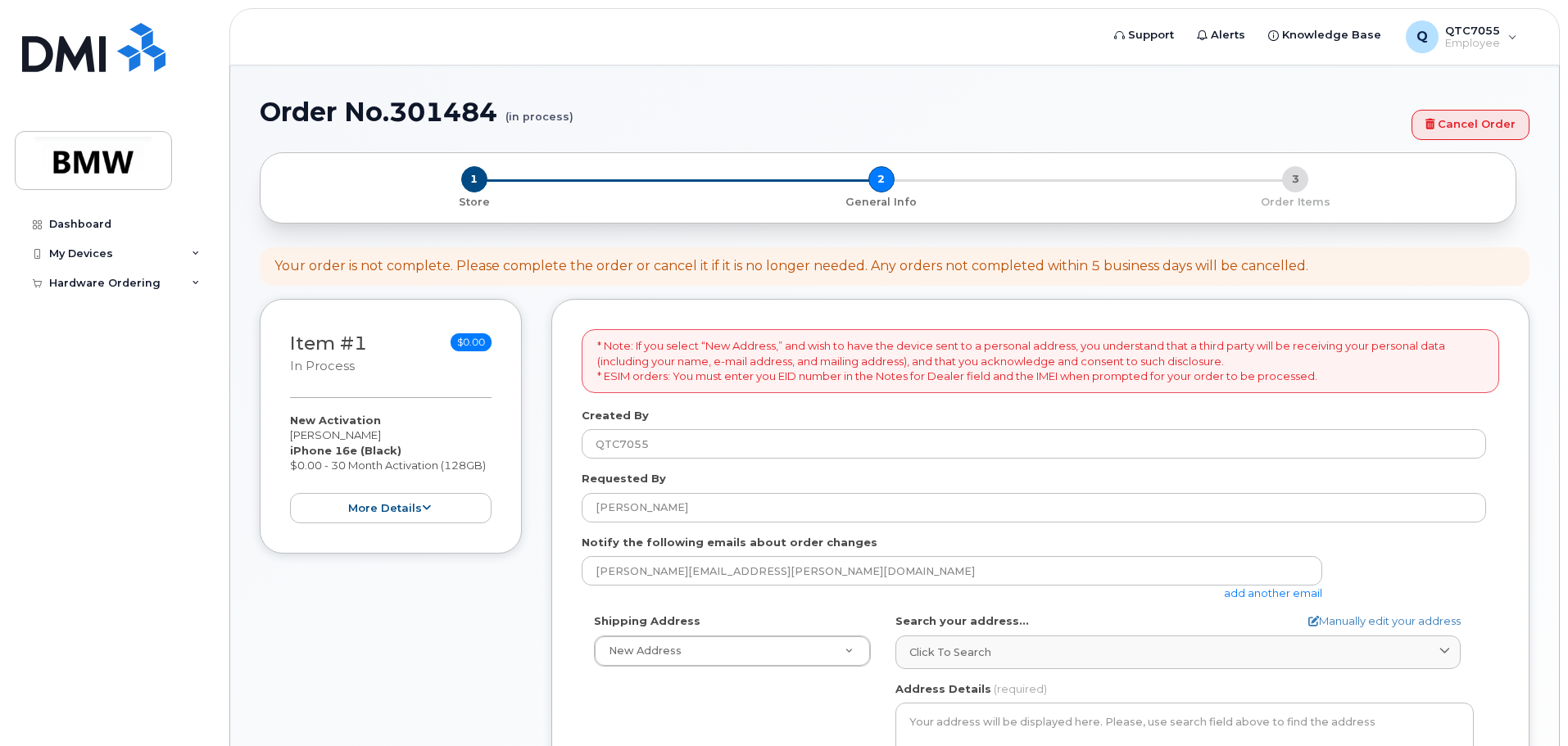
click at [798, 598] on div "adrian.rice@bmwmc.com add another email" at bounding box center [958, 579] width 754 height 45
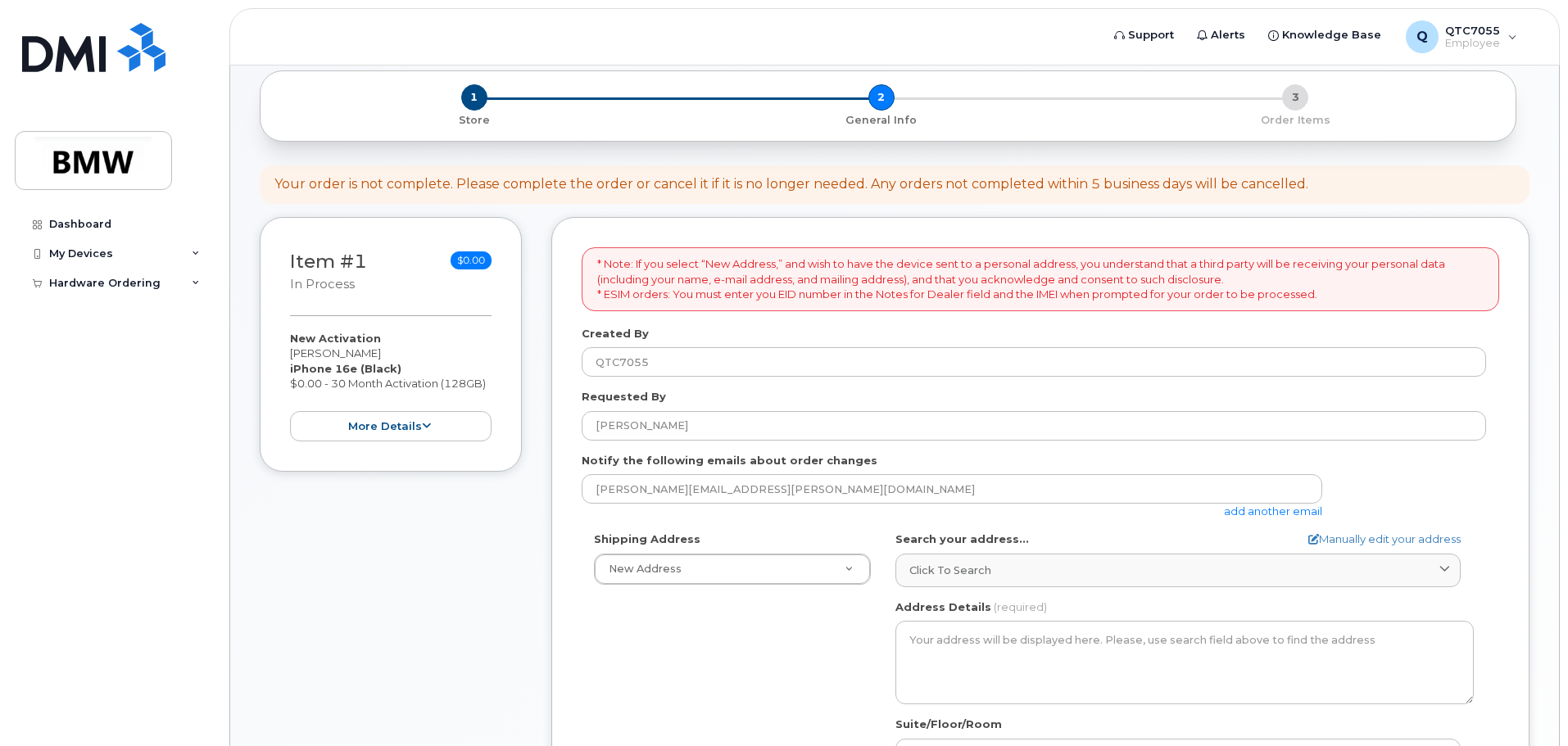
scroll to position [245, 0]
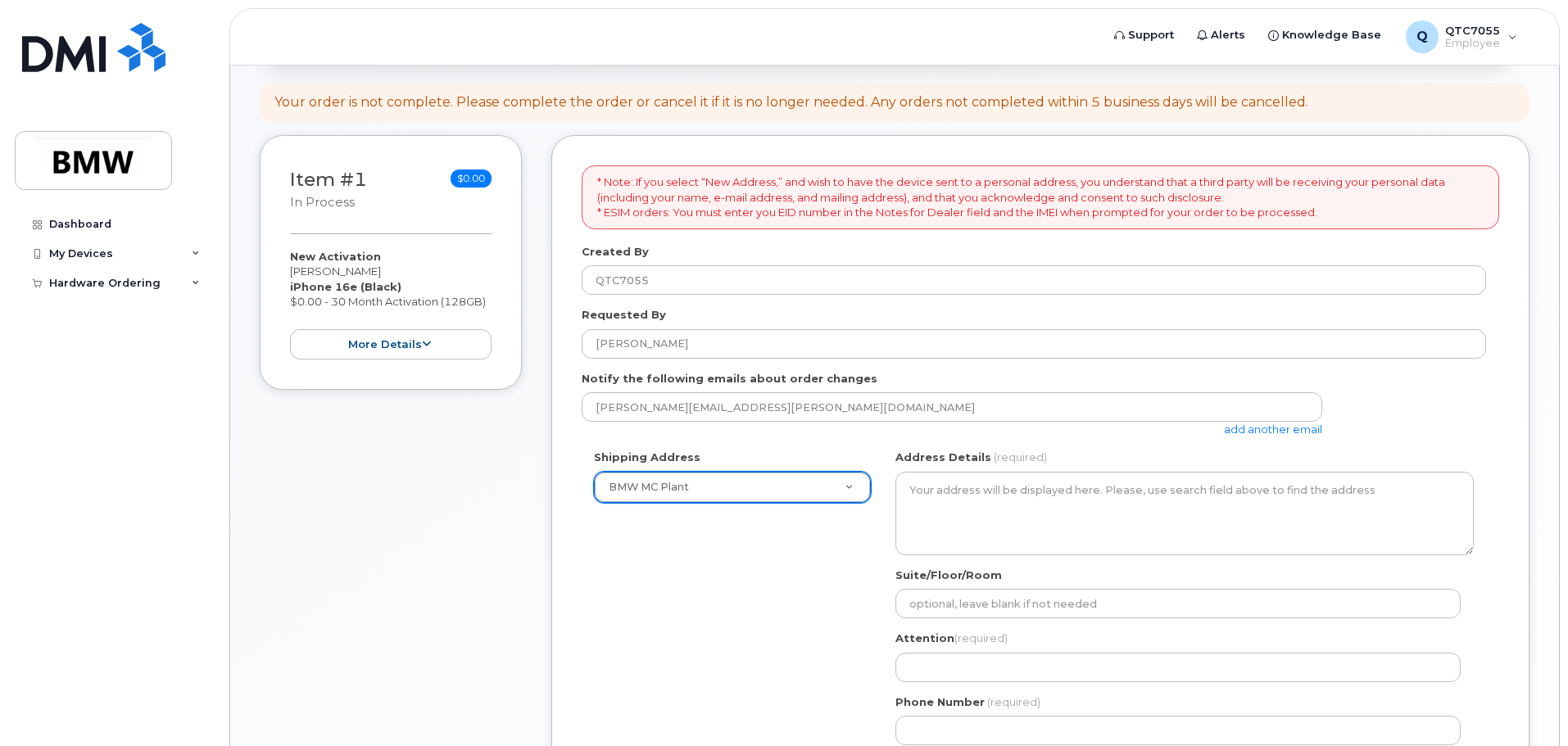
select select
type textarea "1400 Highway 101 S GREER SC 29651-6731 UNITED STATES Greer South Carolina 29651…"
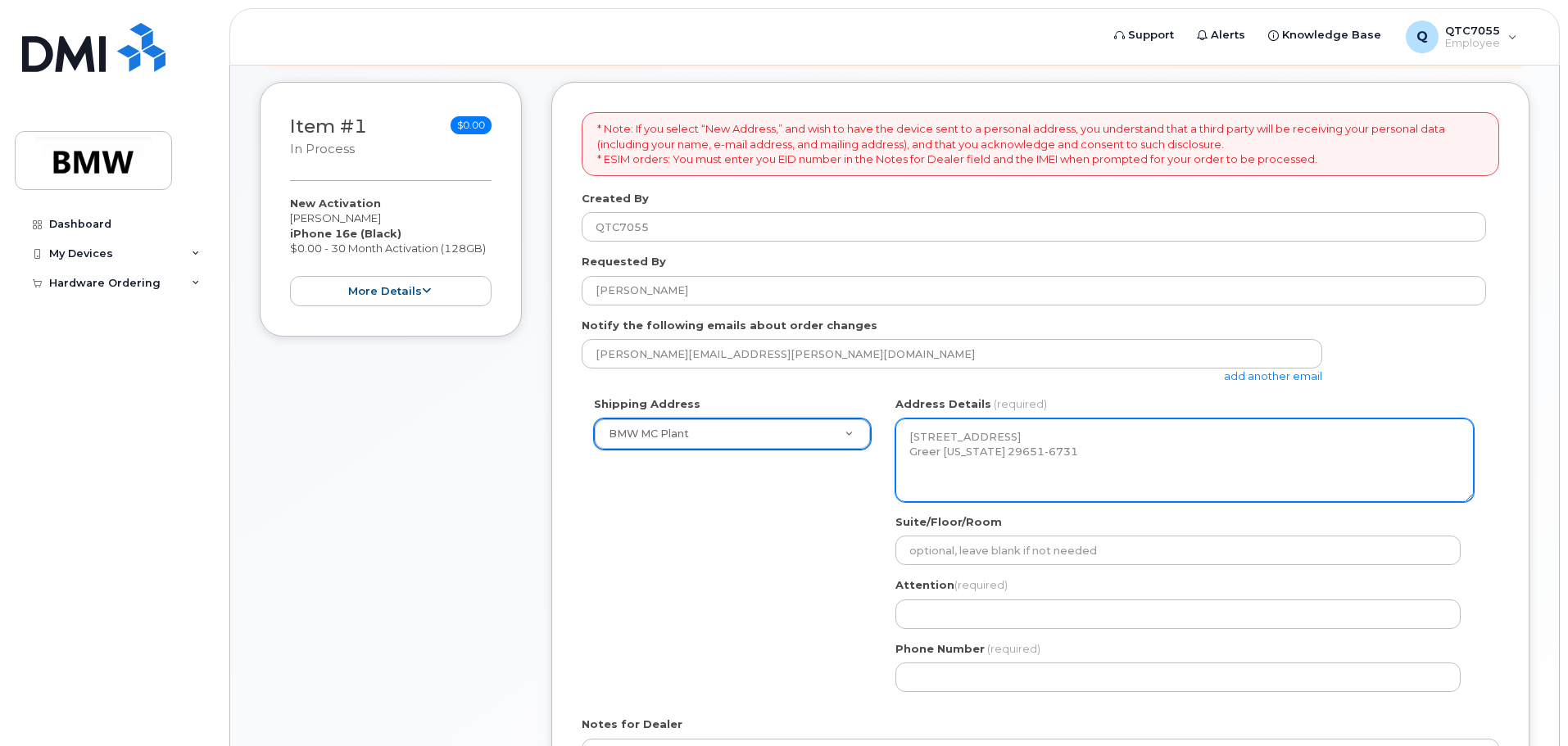
scroll to position [328, 0]
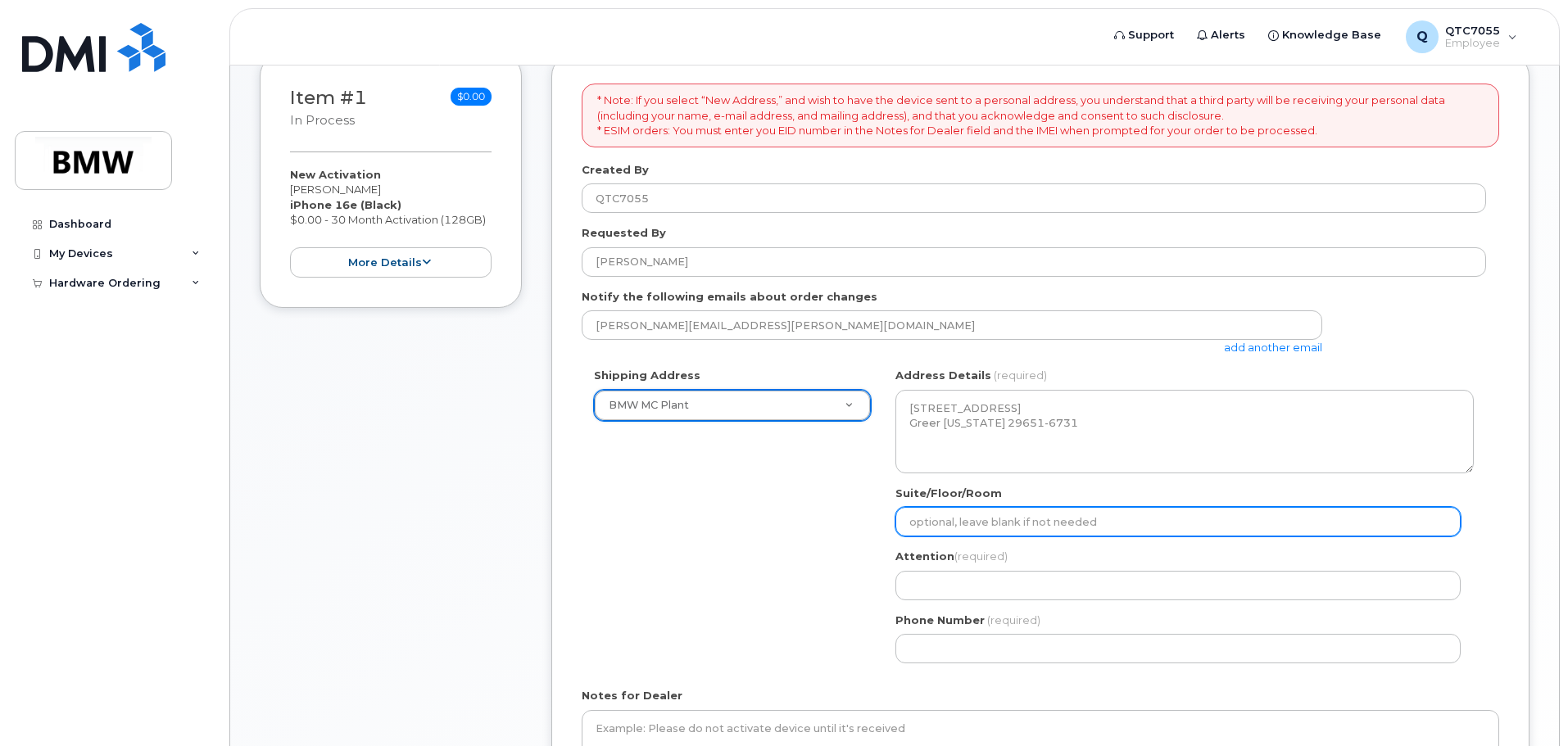
drag, startPoint x: 910, startPoint y: 523, endPoint x: 925, endPoint y: 523, distance: 15.0
click at [910, 523] on input "Suite/Floor/Room" at bounding box center [1179, 522] width 565 height 30
type input "Hall 50 Office area B"
select select
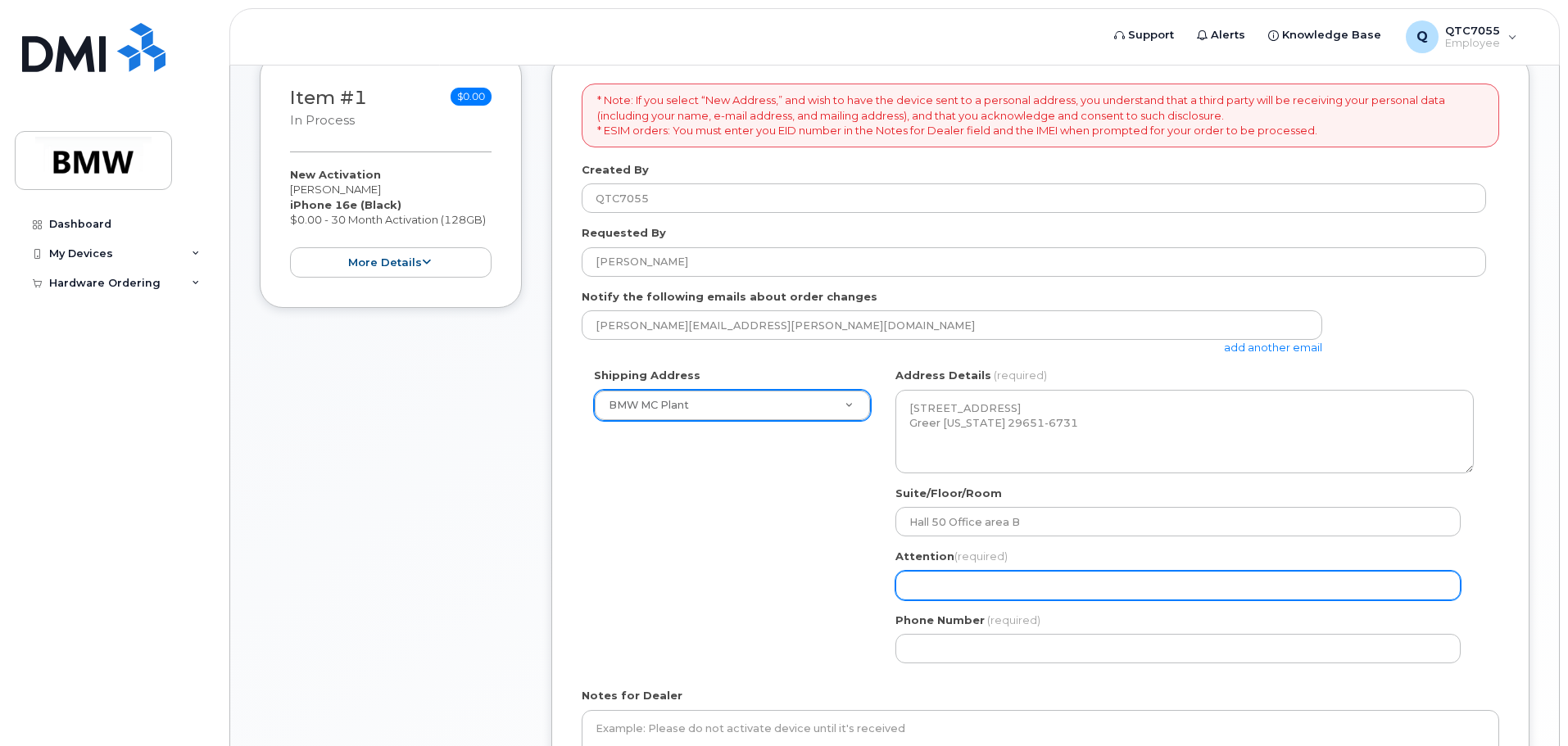
click at [963, 579] on input "Attention (required)" at bounding box center [1179, 585] width 565 height 30
click at [953, 588] on input "Attention (required)" at bounding box center [1179, 585] width 565 height 30
type input "Adrain Alexander Rice"
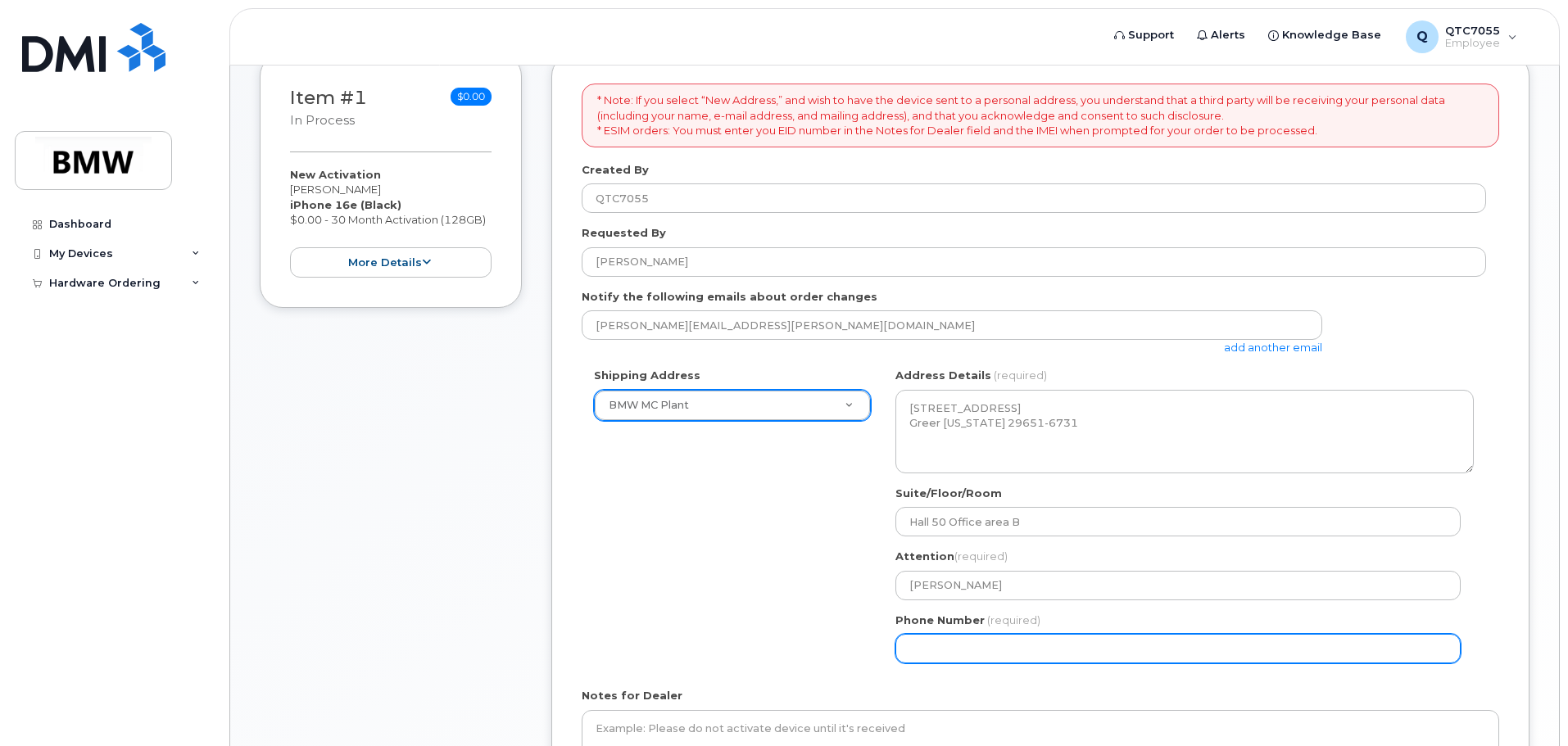
type input "8645909388"
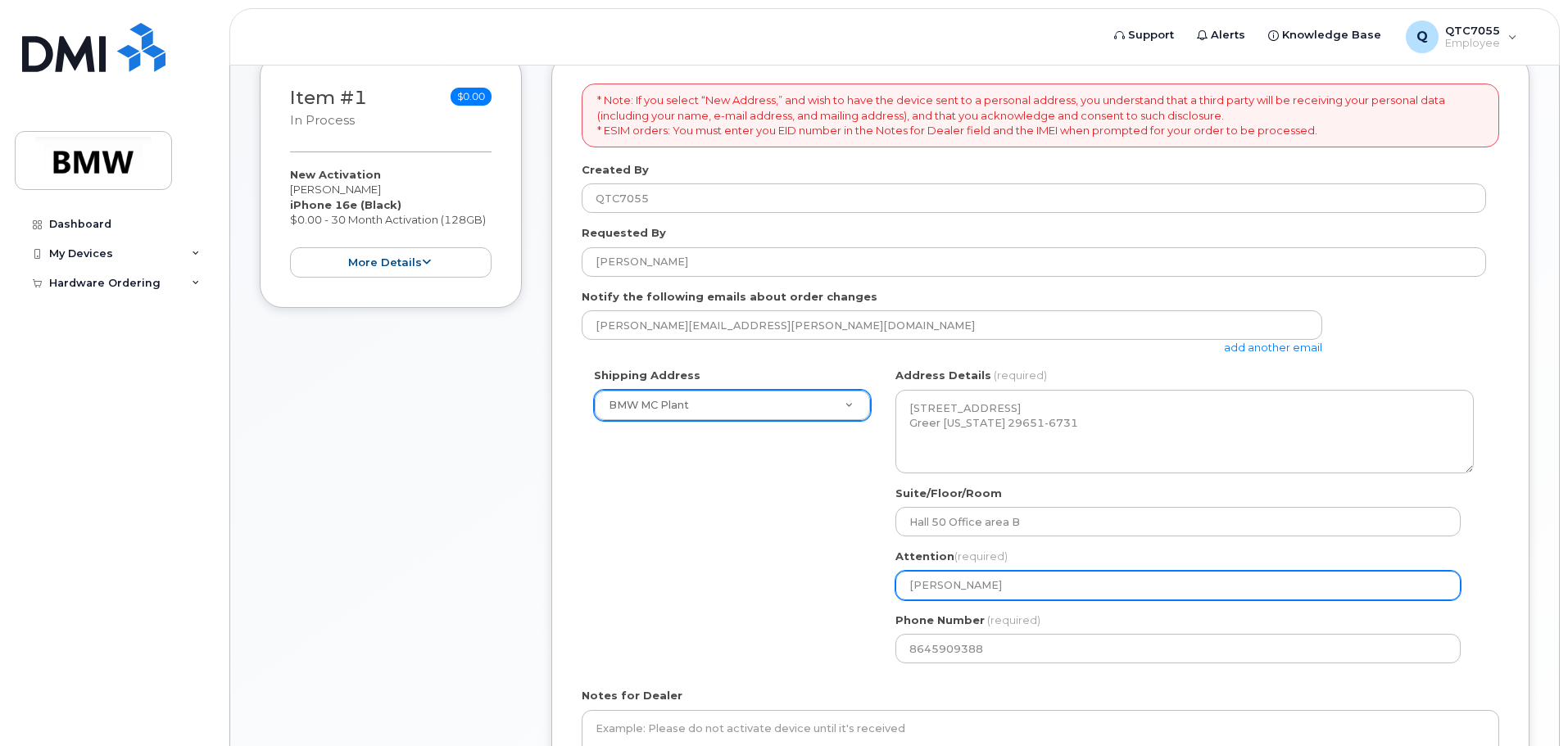
click at [1004, 587] on input "Adrain Alexander Rice" at bounding box center [1179, 585] width 565 height 30
select select
type input "Adrain AlexanderRice"
select select
type input "Adrain AlexandeRice"
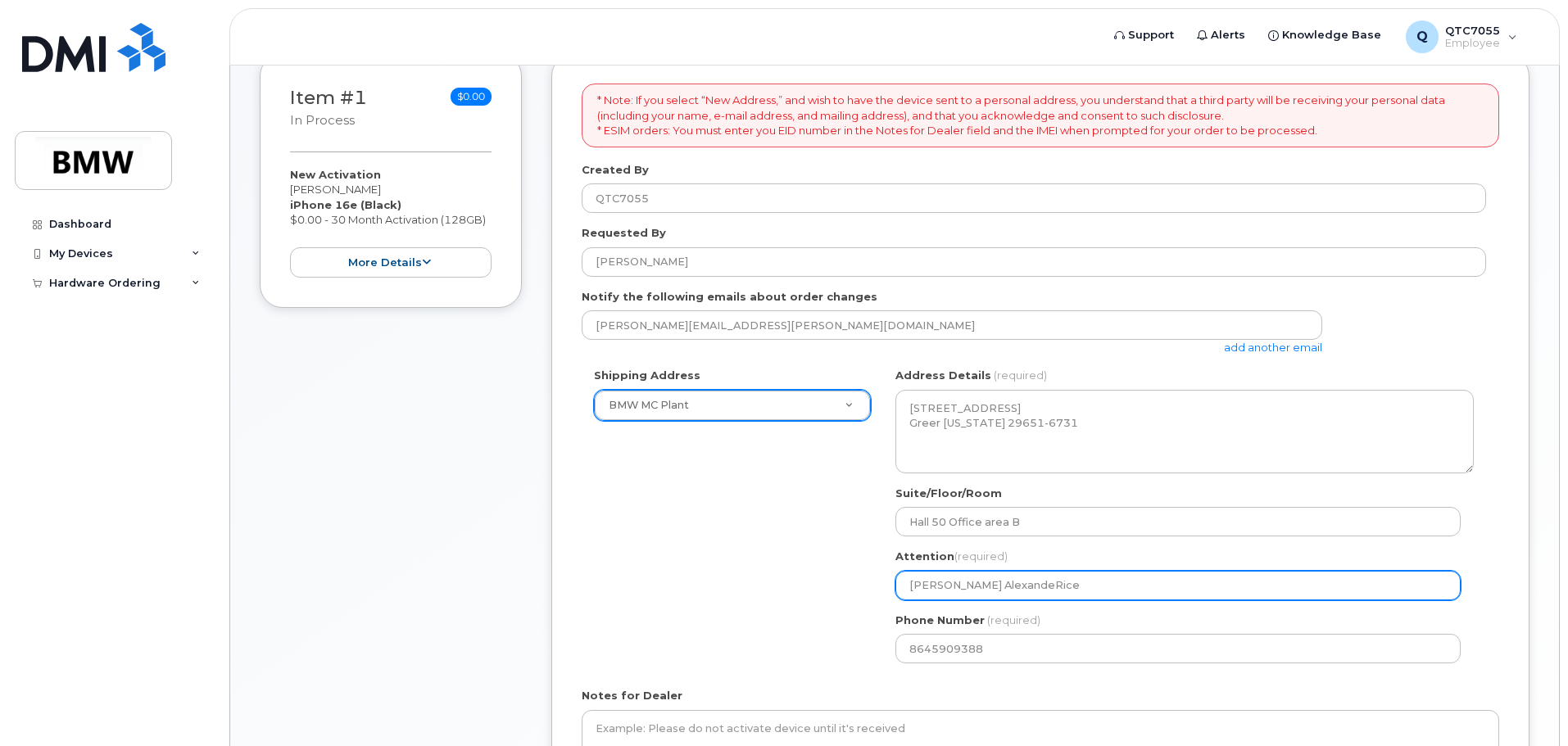
select select
type input "Adrain AlexandRice"
select select
type input "Adrain AlexanRice"
select select
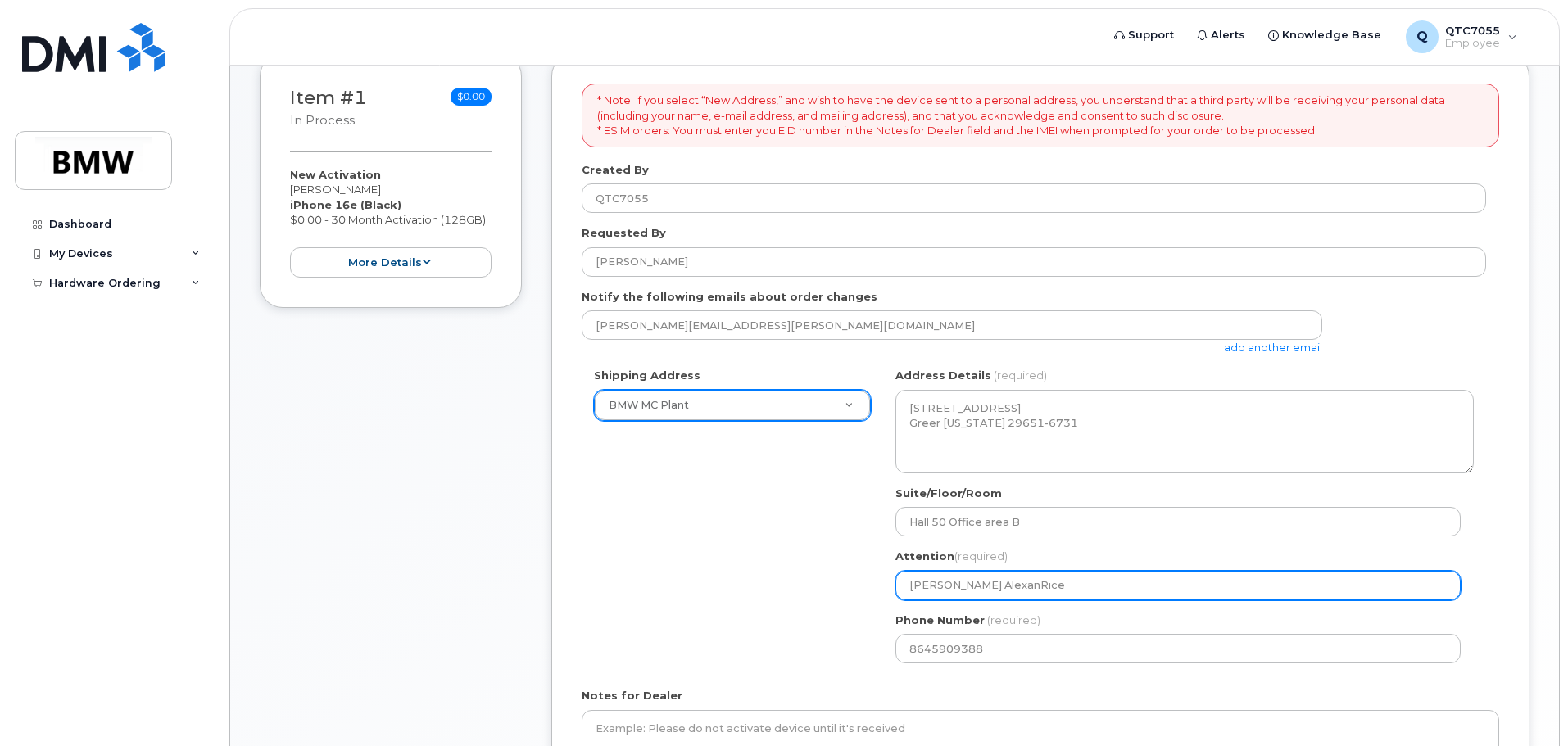
type input "Adrain AlexaRice"
select select
type input "Adrain AlexRice"
select select
type input "Adrain AleRice"
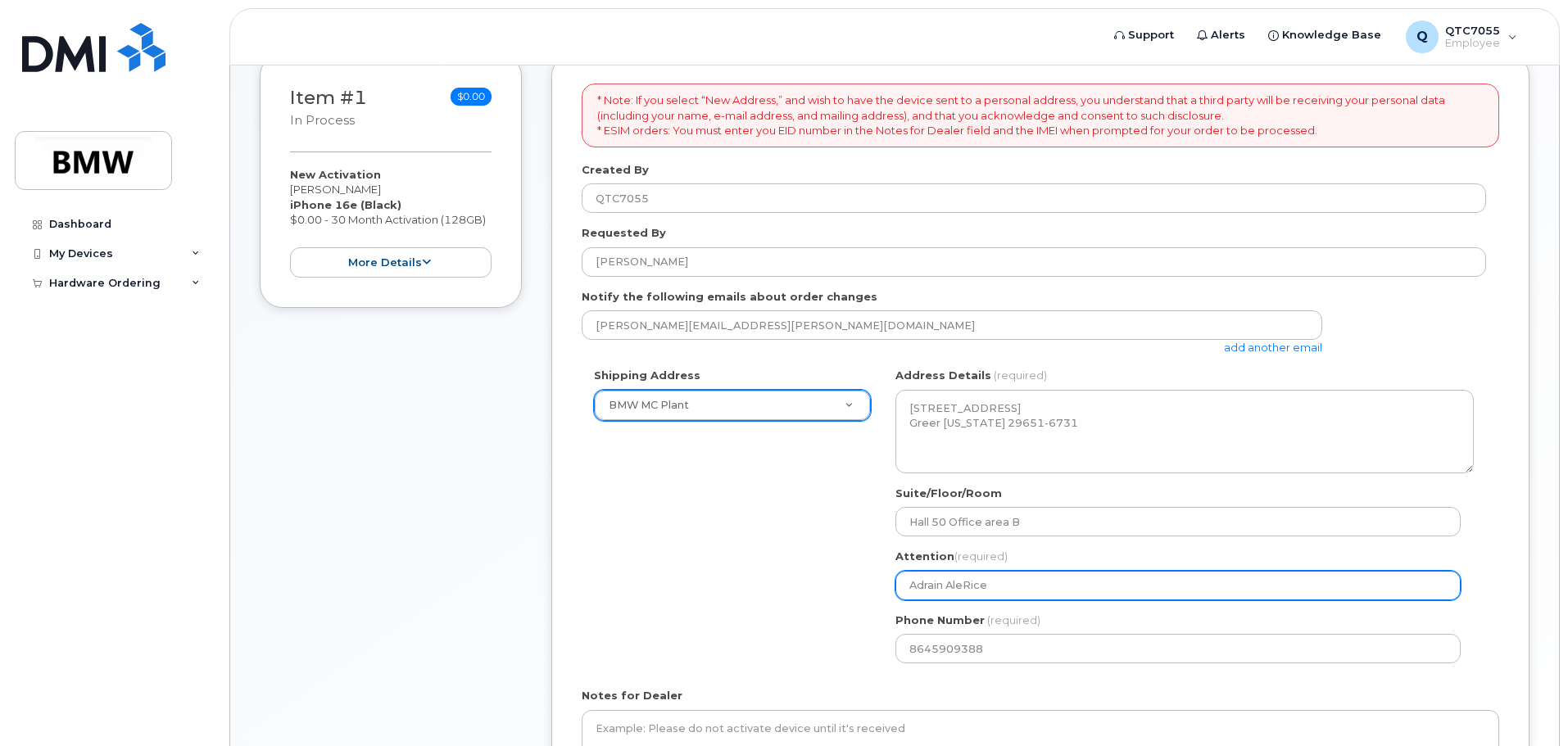
select select
type input "Adrain AlRice"
select select
type input "Adrain ARice"
select select
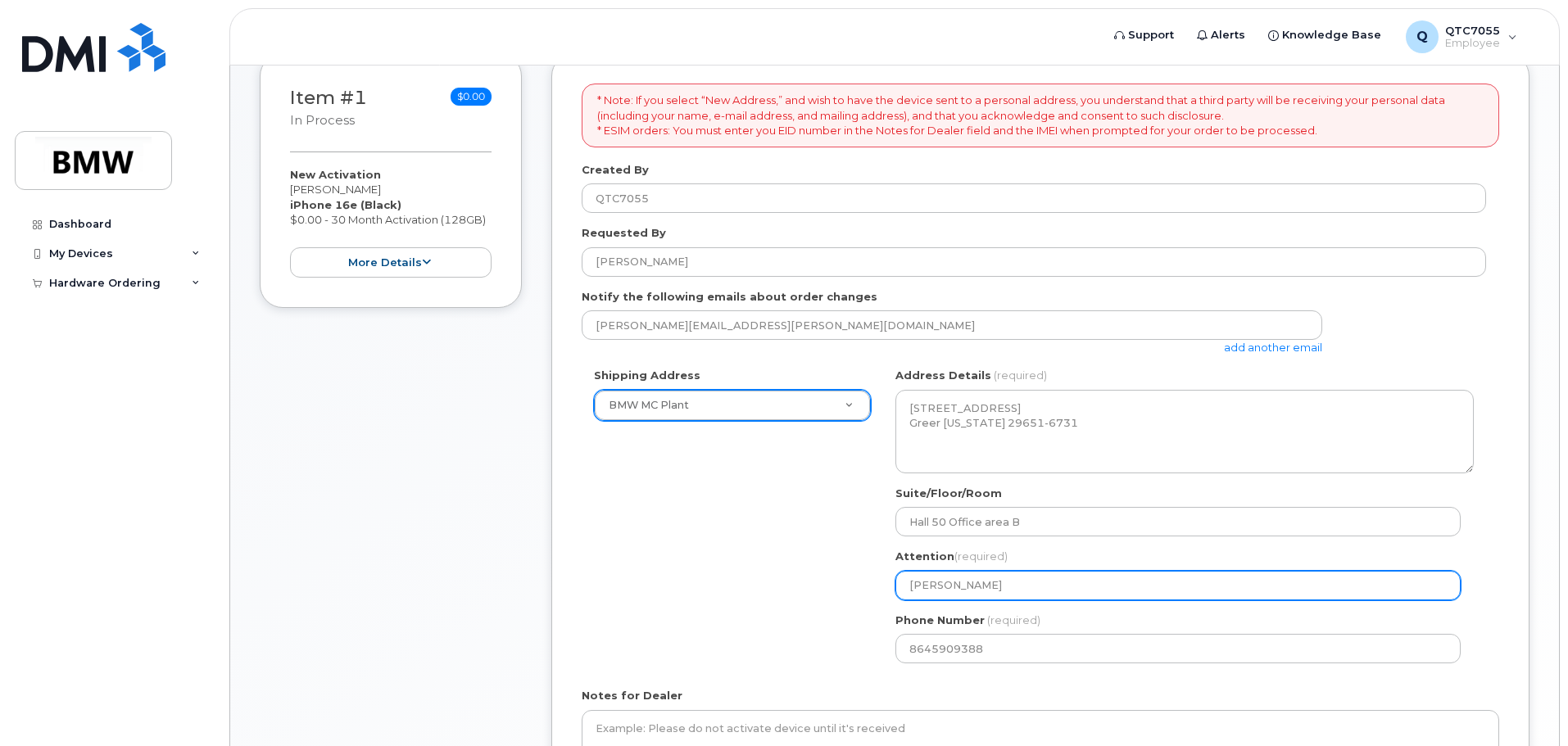
type input "Adrain Rice"
click at [934, 586] on input "Adrain Rice" at bounding box center [1179, 585] width 565 height 30
select select
type input "Adrin Rice"
select select
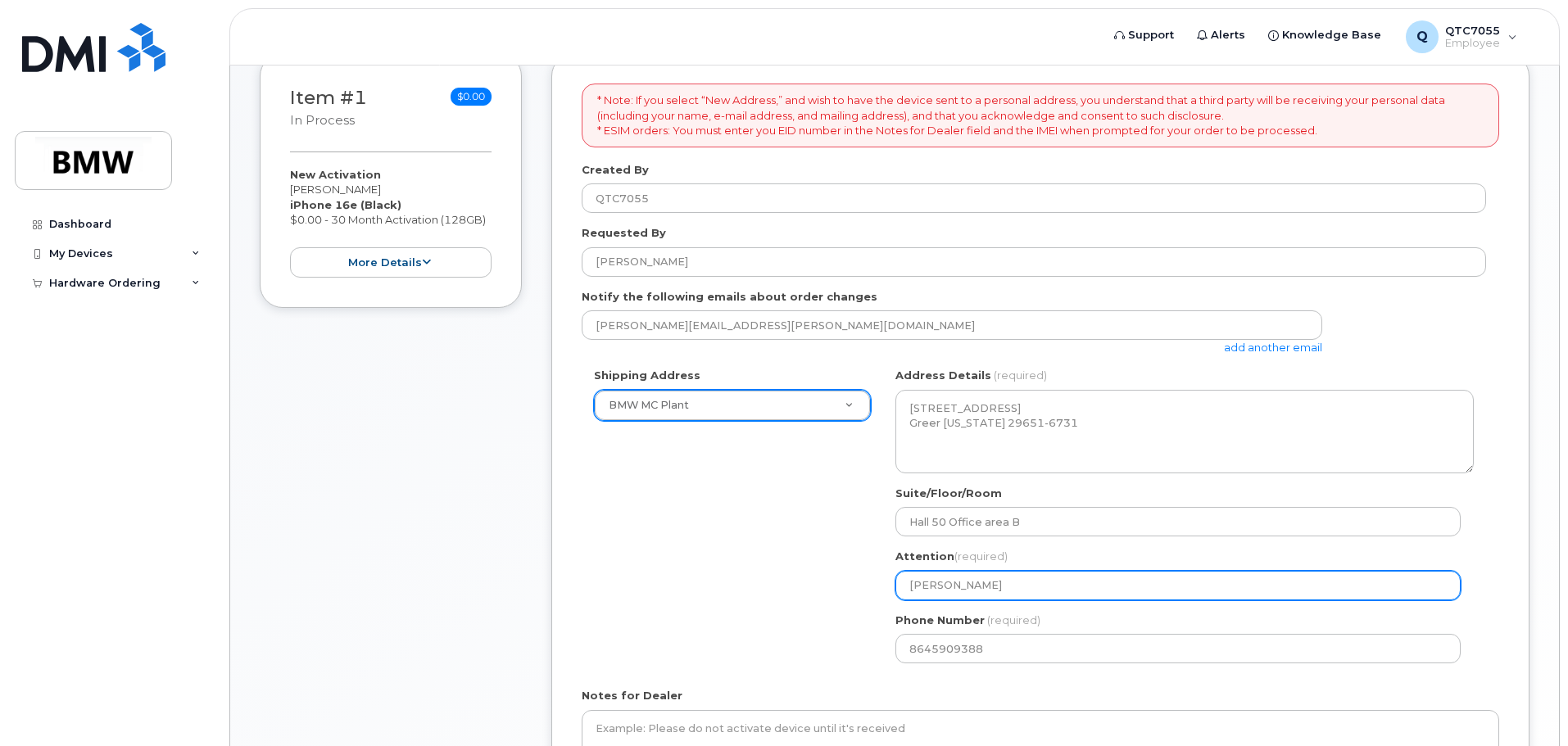
type input "Adin Rice"
select select
type input "Adiin Rice"
select select
type input "Adiain Rice"
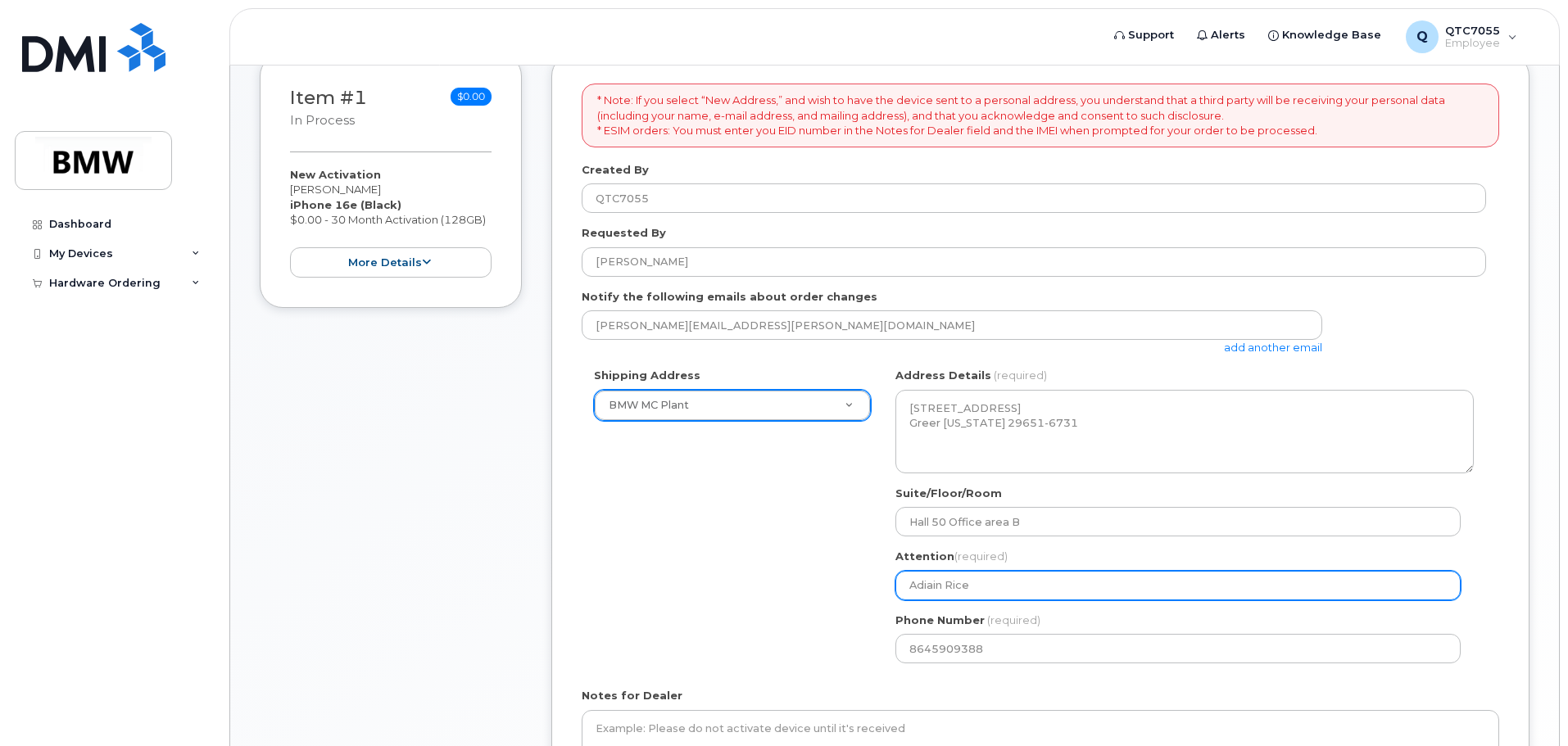
select select
type input "Adiin Rice"
select select
type input "Adin Rice"
select select
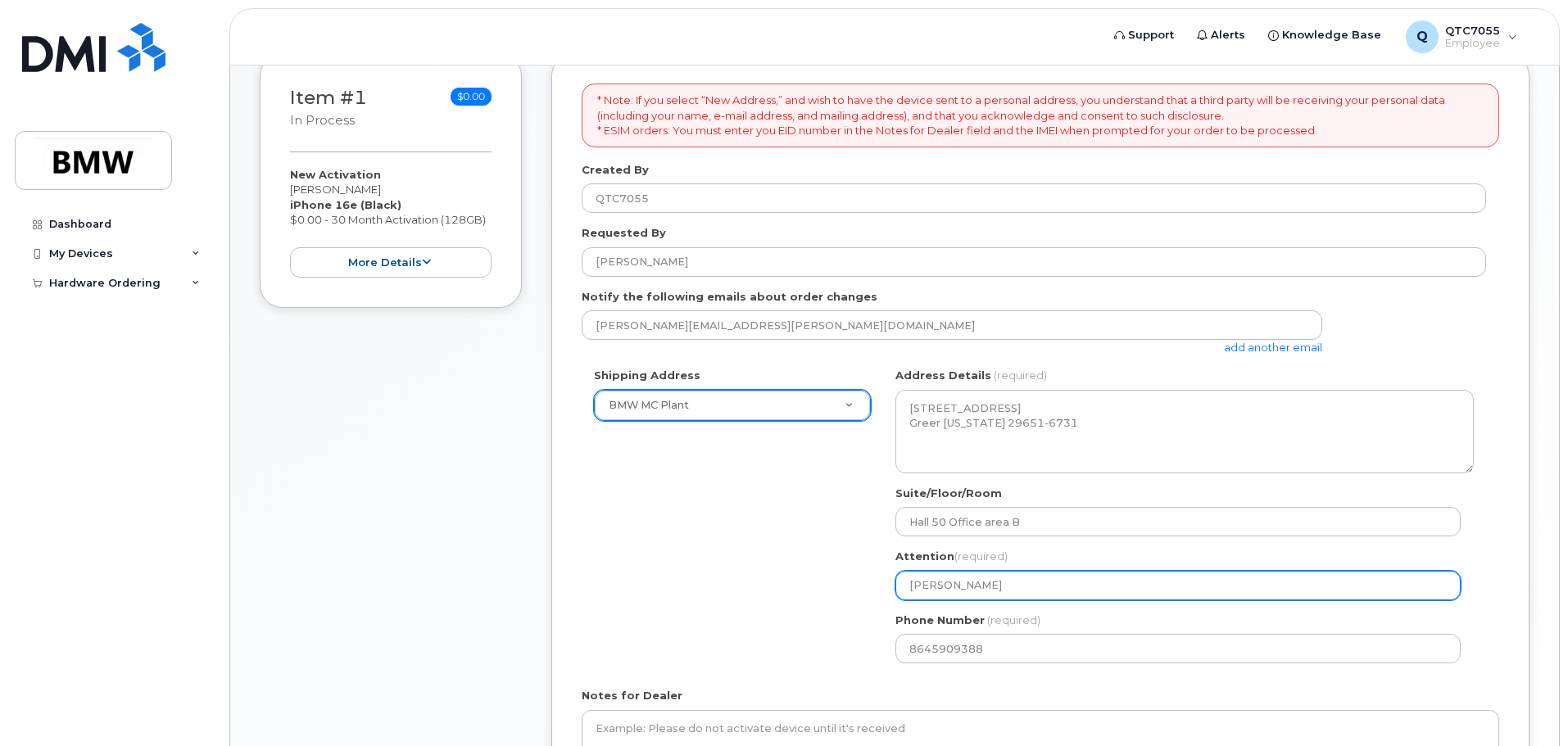
type input "Adrin Rice"
select select
type input "Adriin Rice"
select select
type input "Adrin Rice"
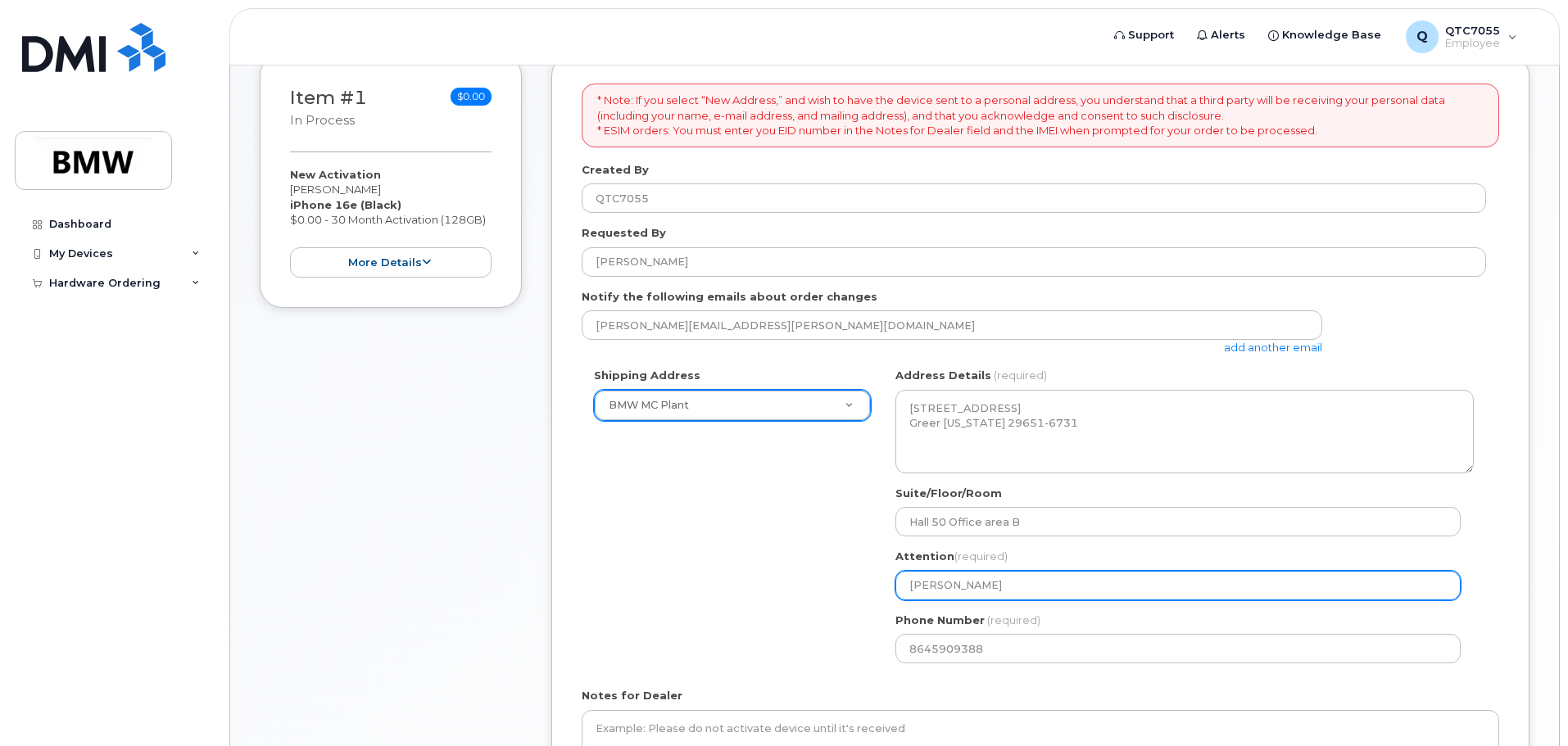
select select
click at [1055, 588] on input "[PERSON_NAME]" at bounding box center [1179, 585] width 565 height 30
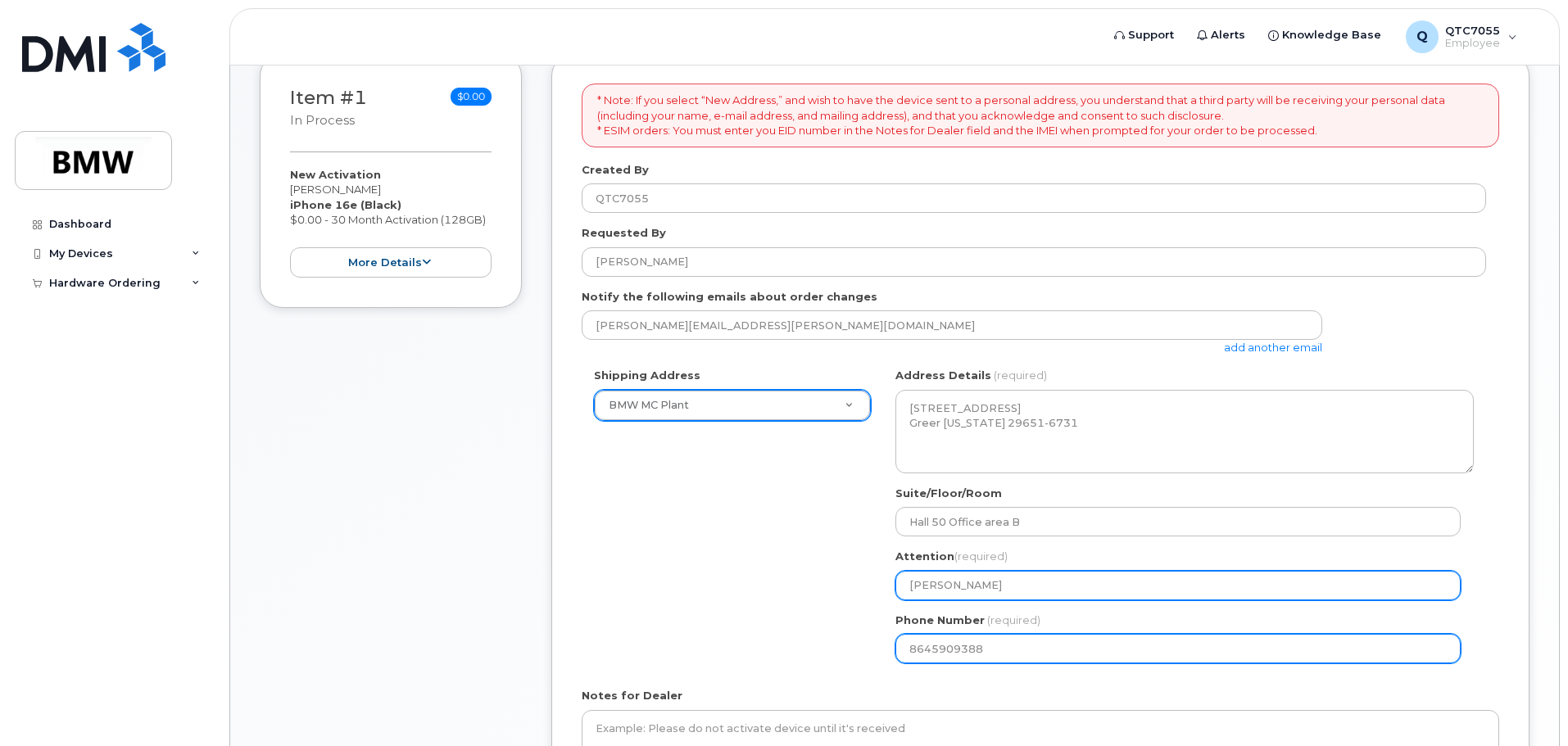
type input "[PERSON_NAME]"
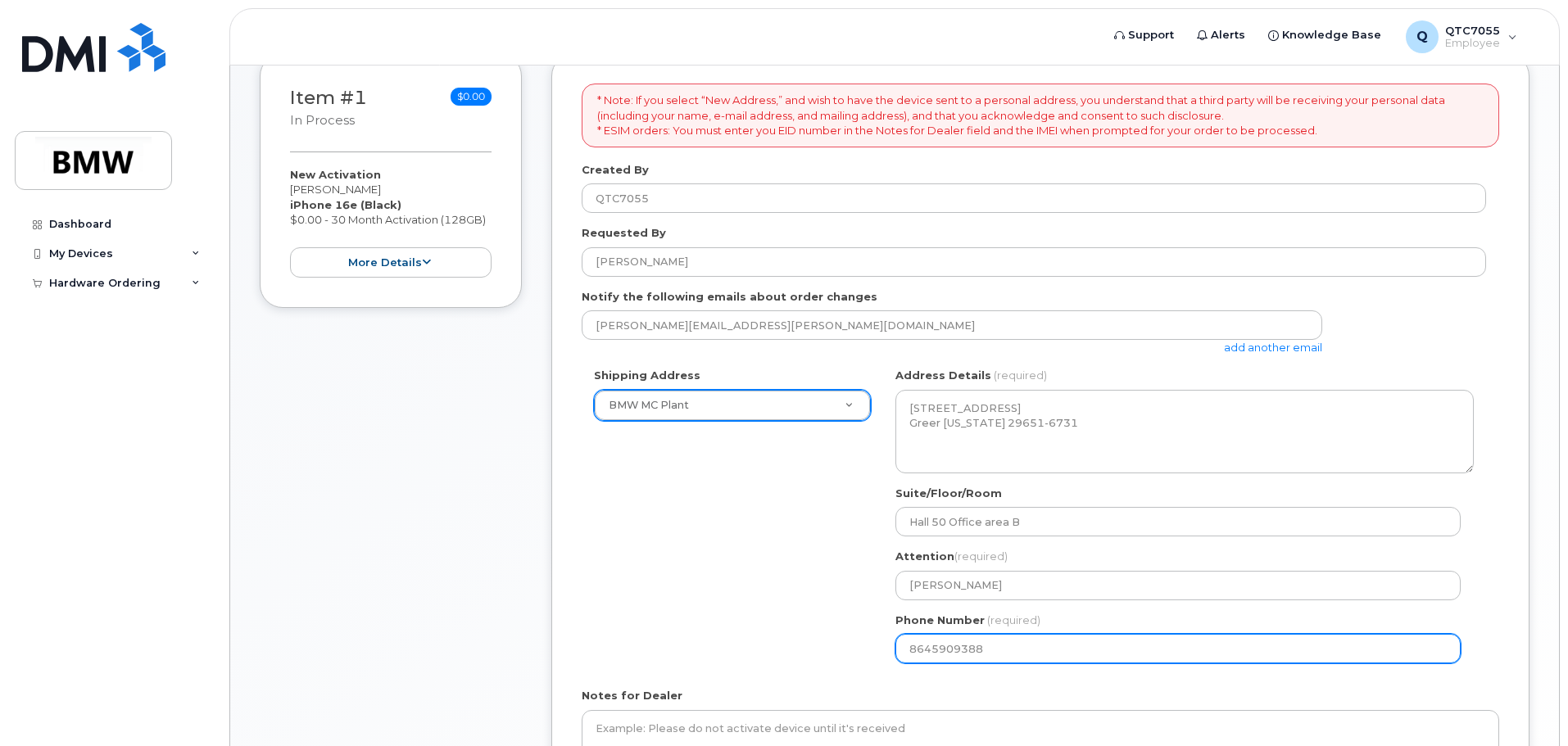
click at [1007, 658] on input "8645909388" at bounding box center [1179, 648] width 565 height 30
select select
type input "864802658"
select select
type input "8648026586"
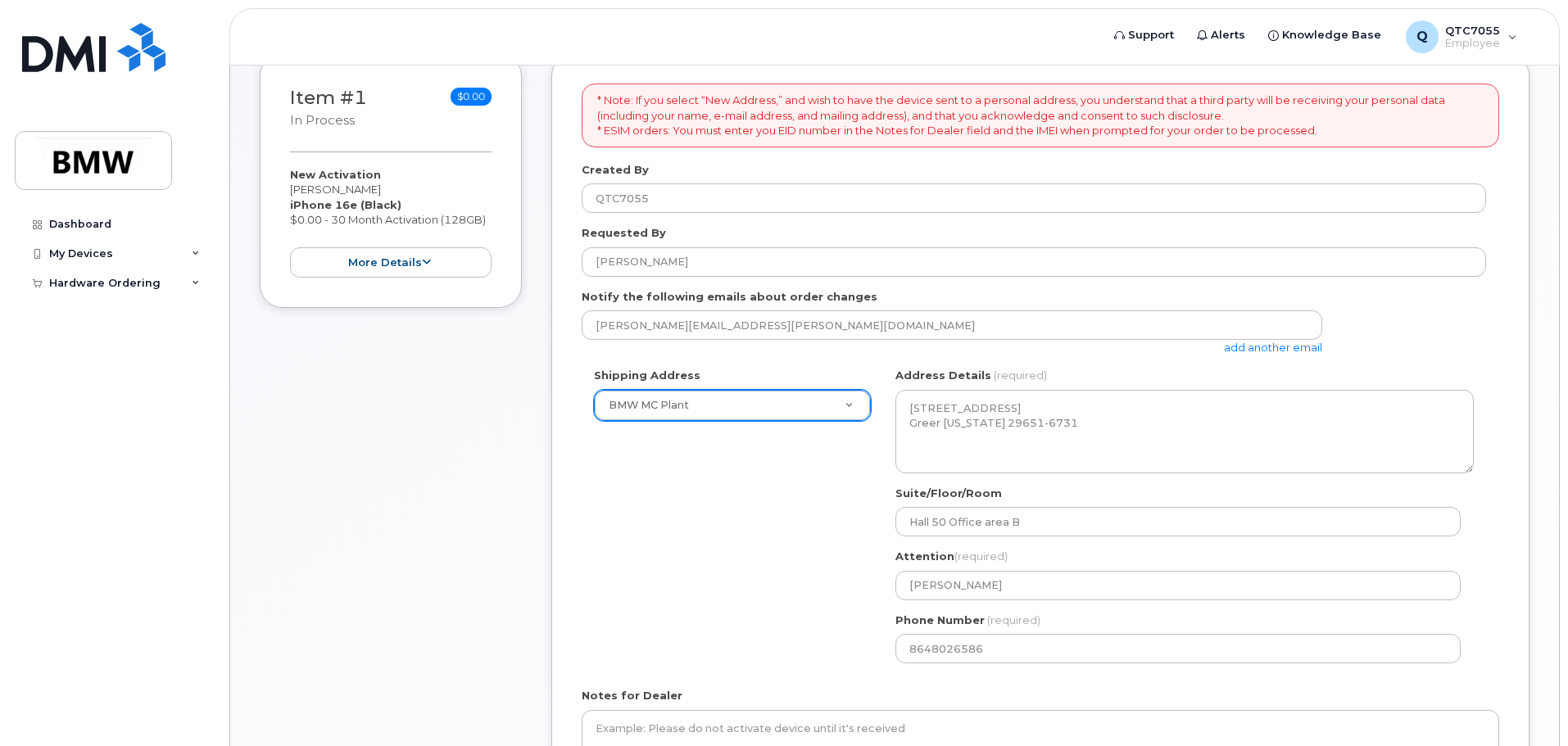
click at [795, 633] on div "Shipping Address BMW MC Plant New Address BMW MC Plant BMW North America Financ…" at bounding box center [1034, 521] width 904 height 308
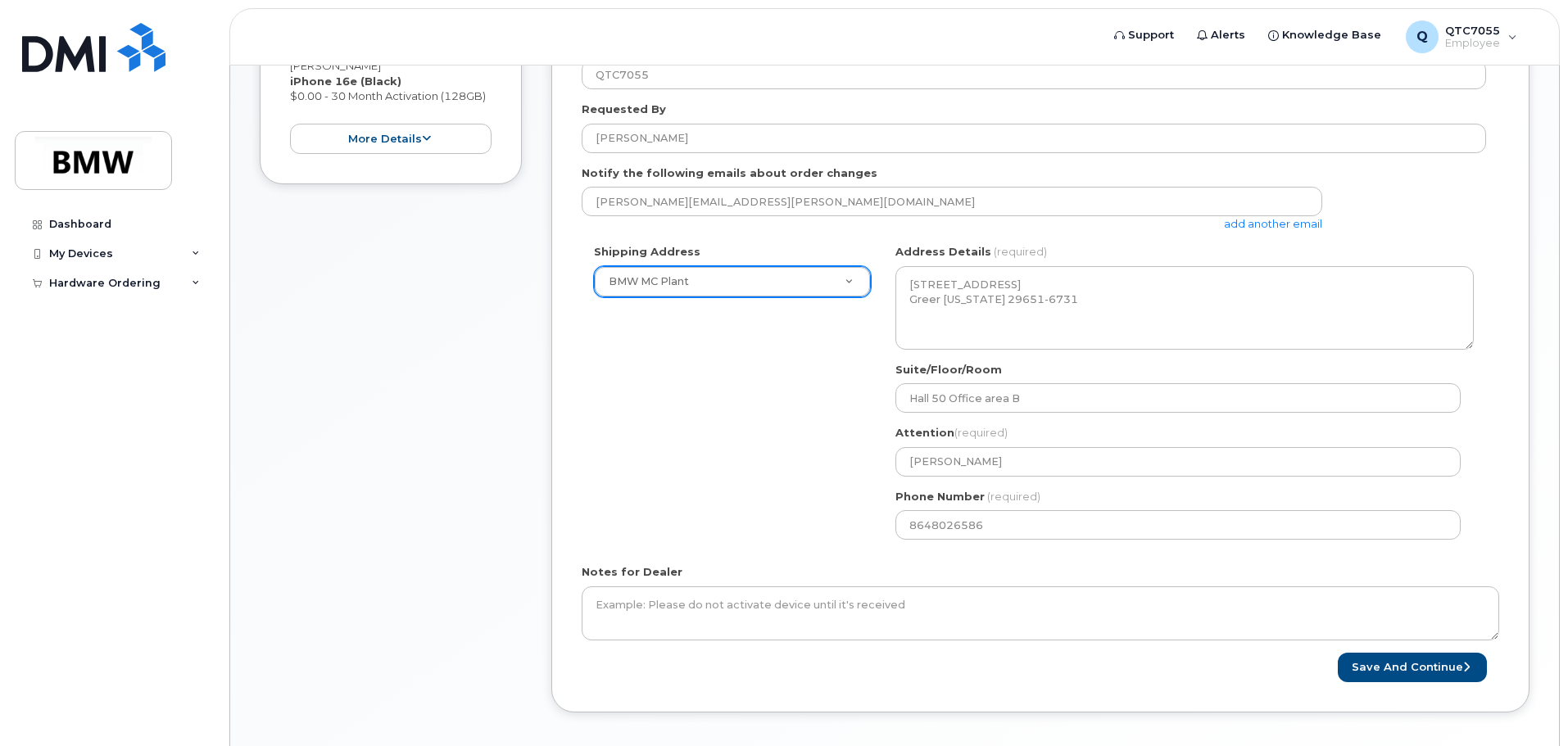
scroll to position [491, 0]
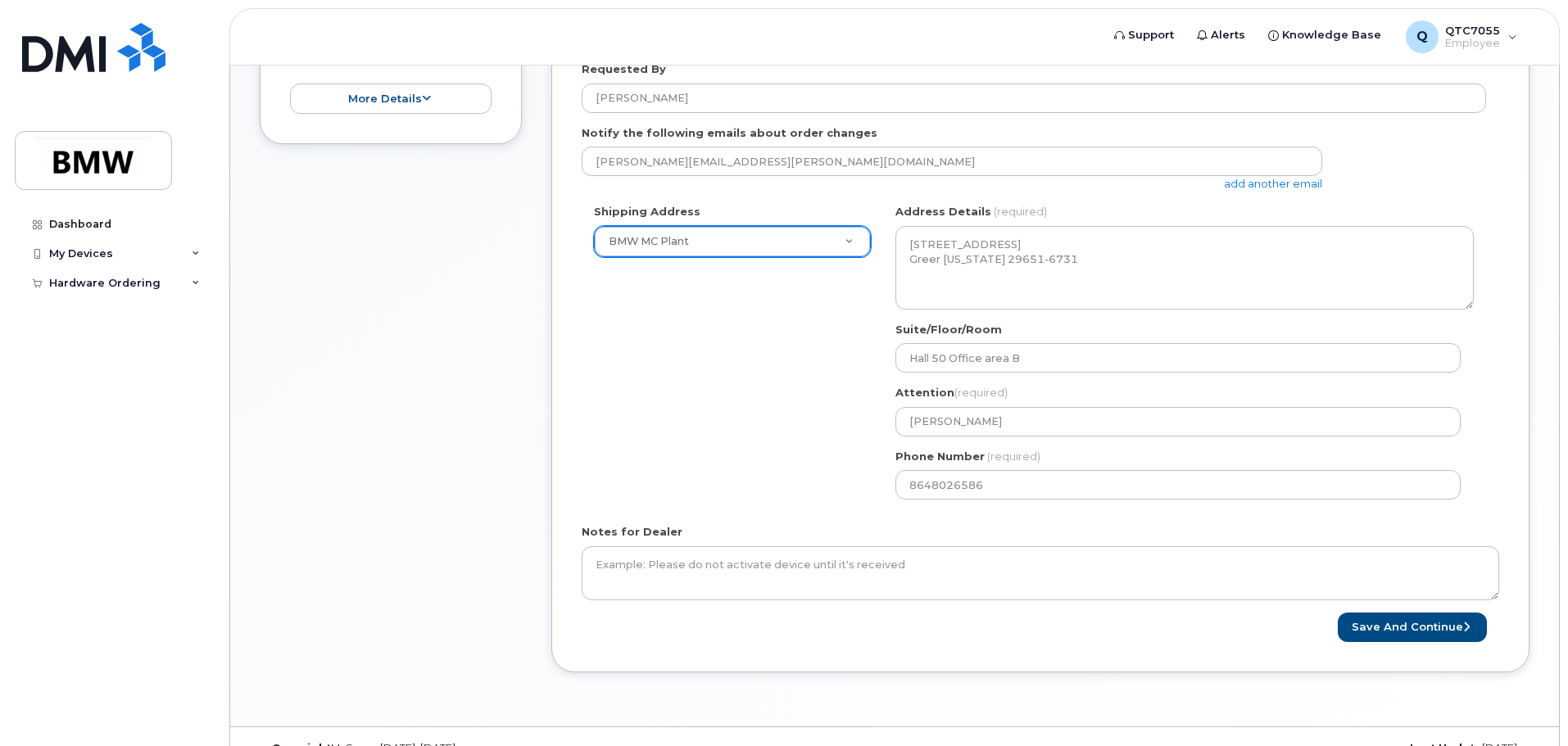
click at [1104, 622] on div "Save and Continue" at bounding box center [1271, 627] width 459 height 31
click at [1432, 629] on button "Save and Continue" at bounding box center [1413, 627] width 149 height 31
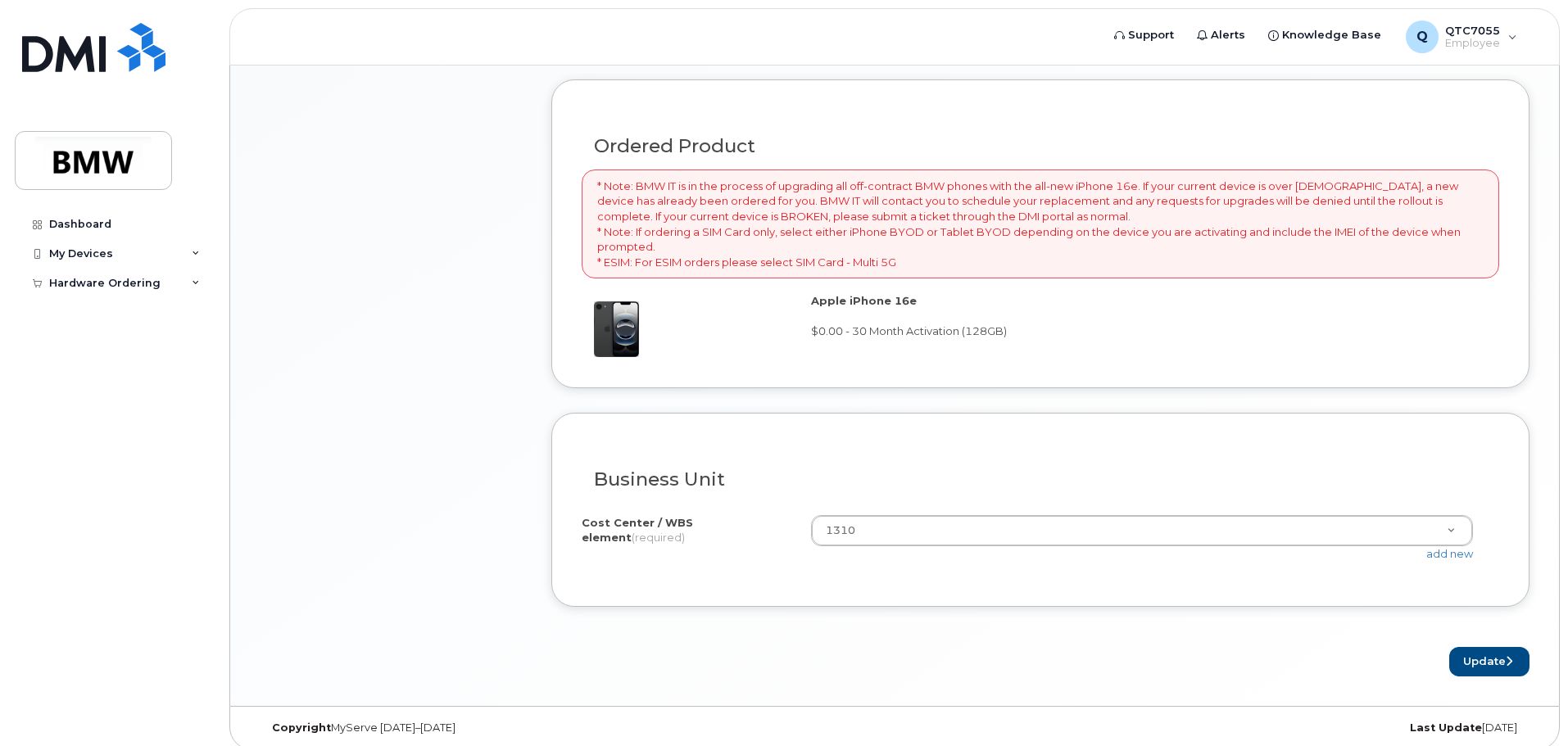
scroll to position [1190, 0]
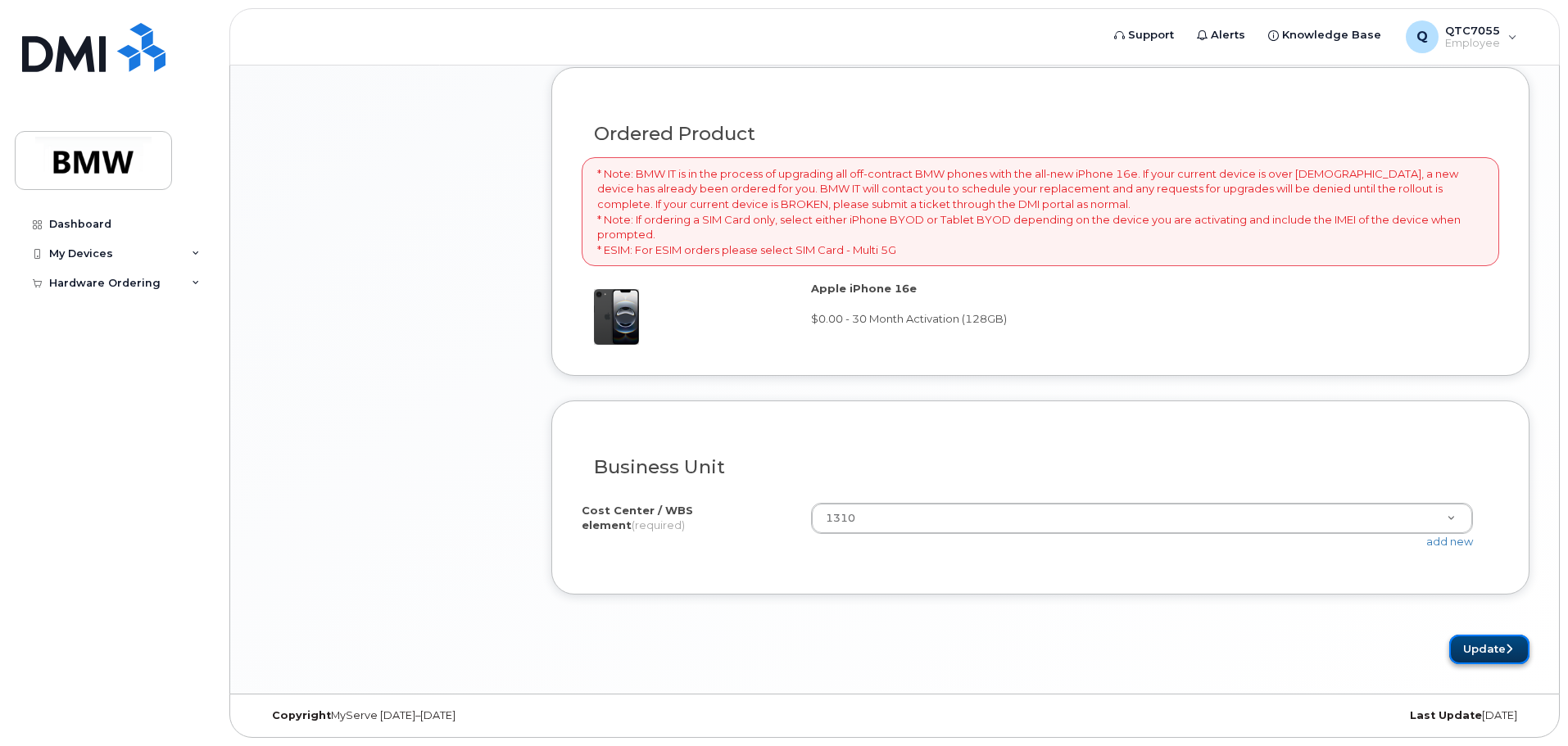
click at [1499, 657] on button "Update" at bounding box center [1490, 649] width 80 height 31
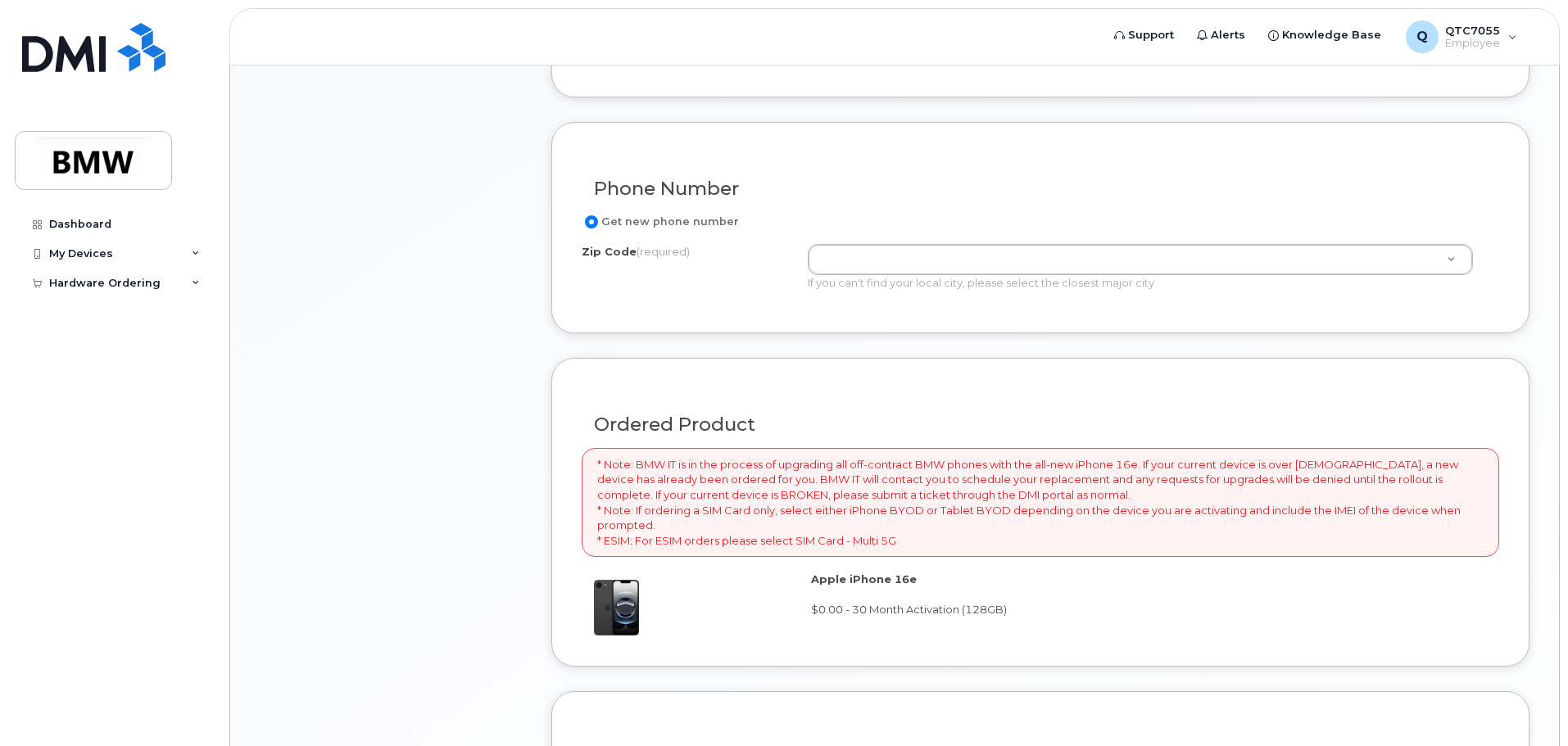
scroll to position [892, 0]
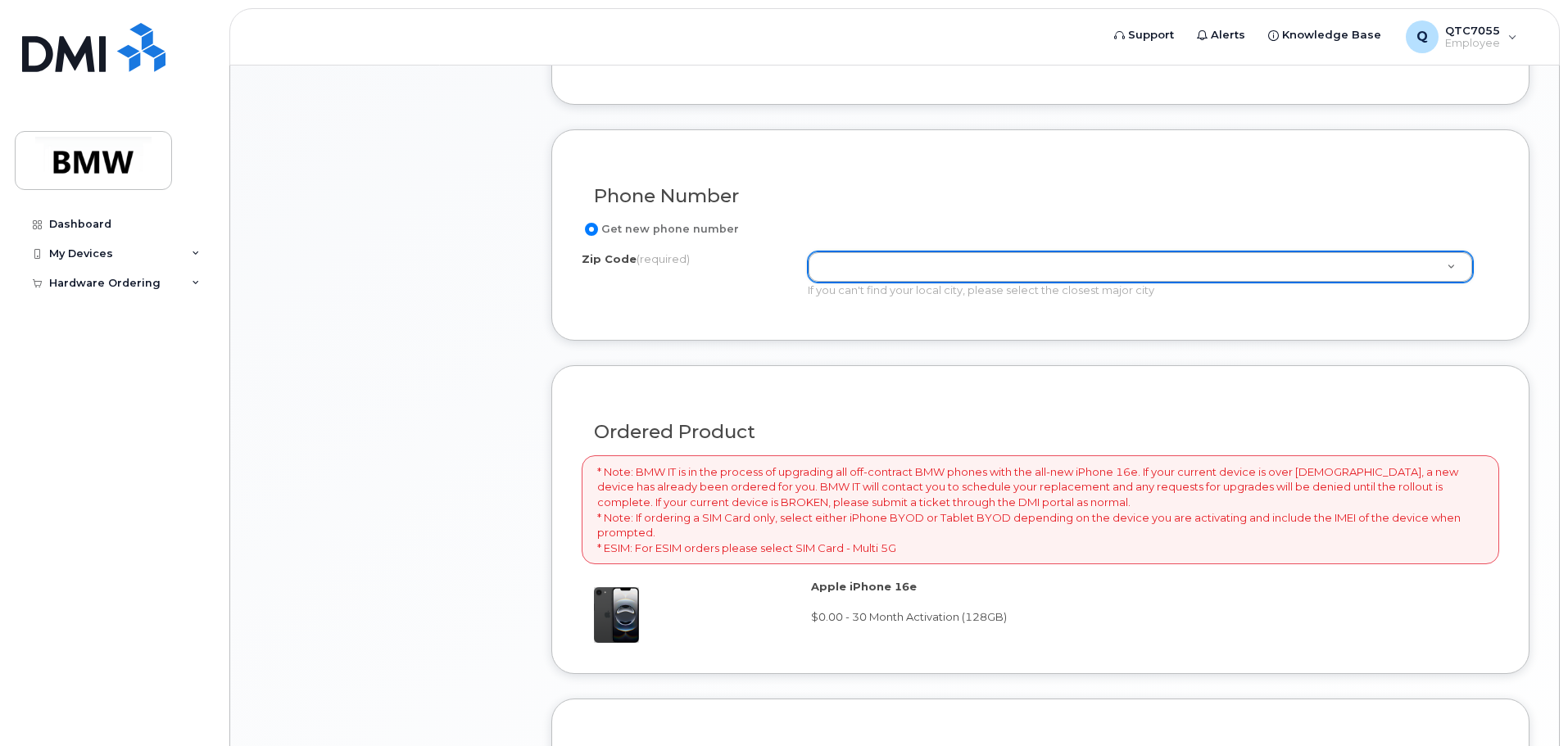
type input "2"
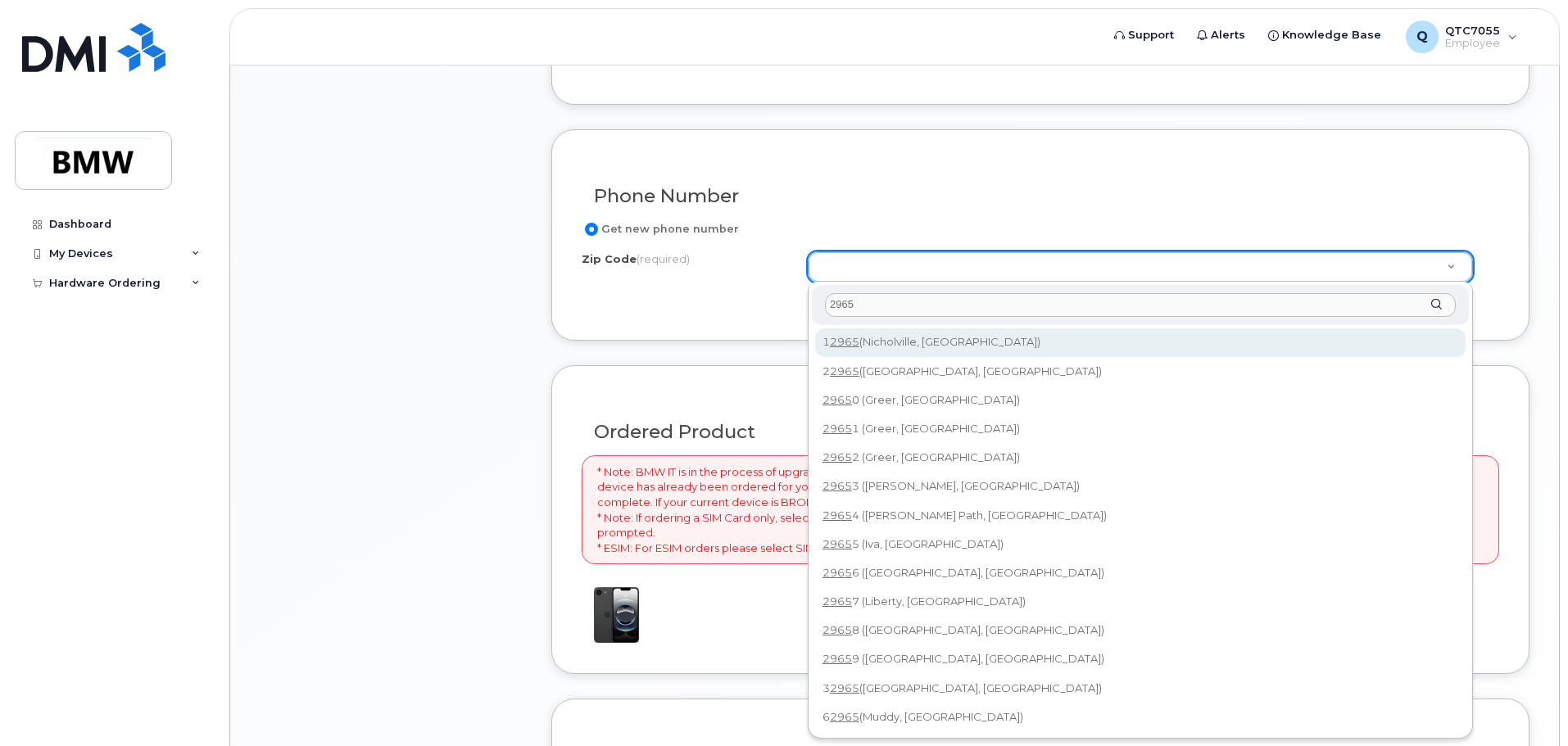
type input "29651"
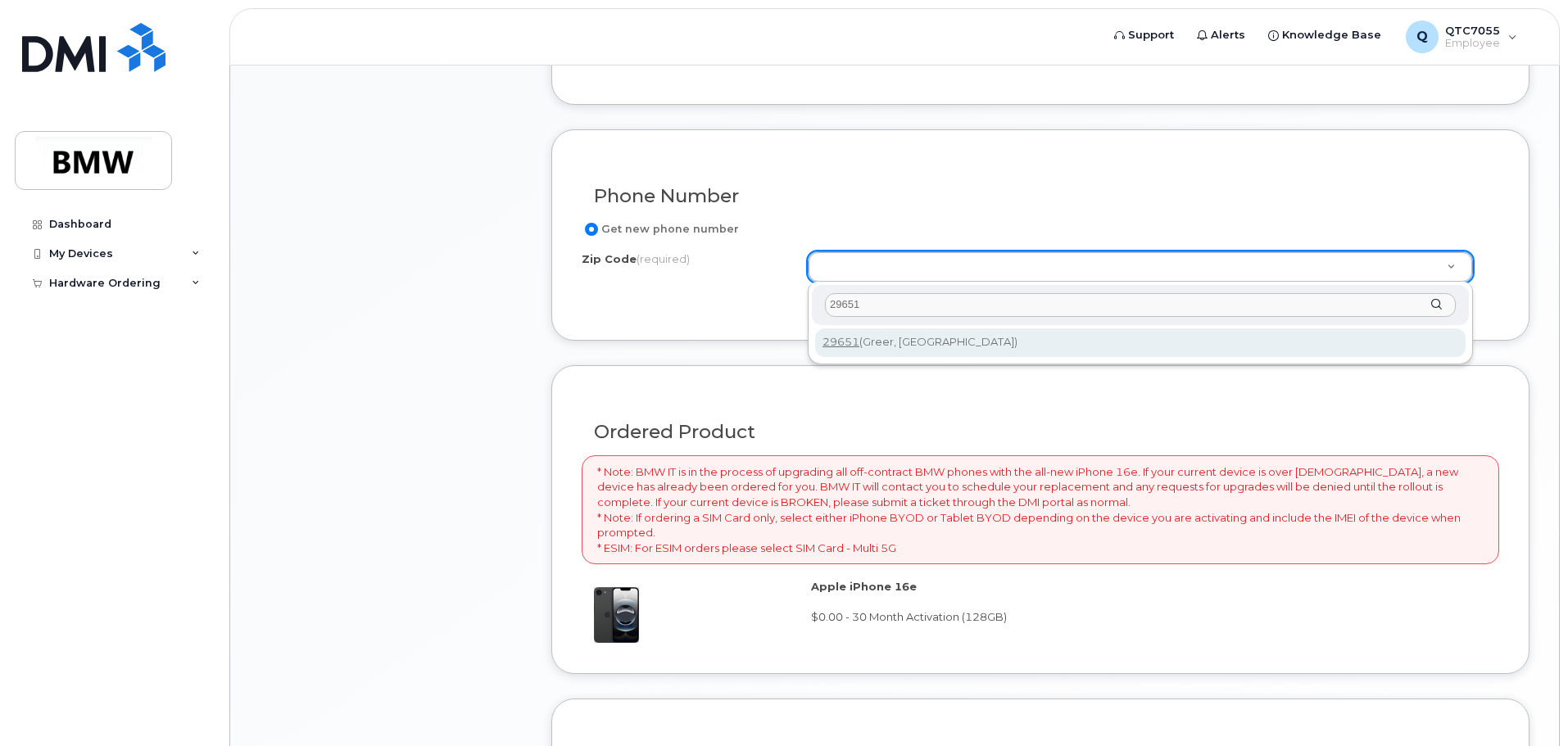
type input "29651 (Greer, SC)"
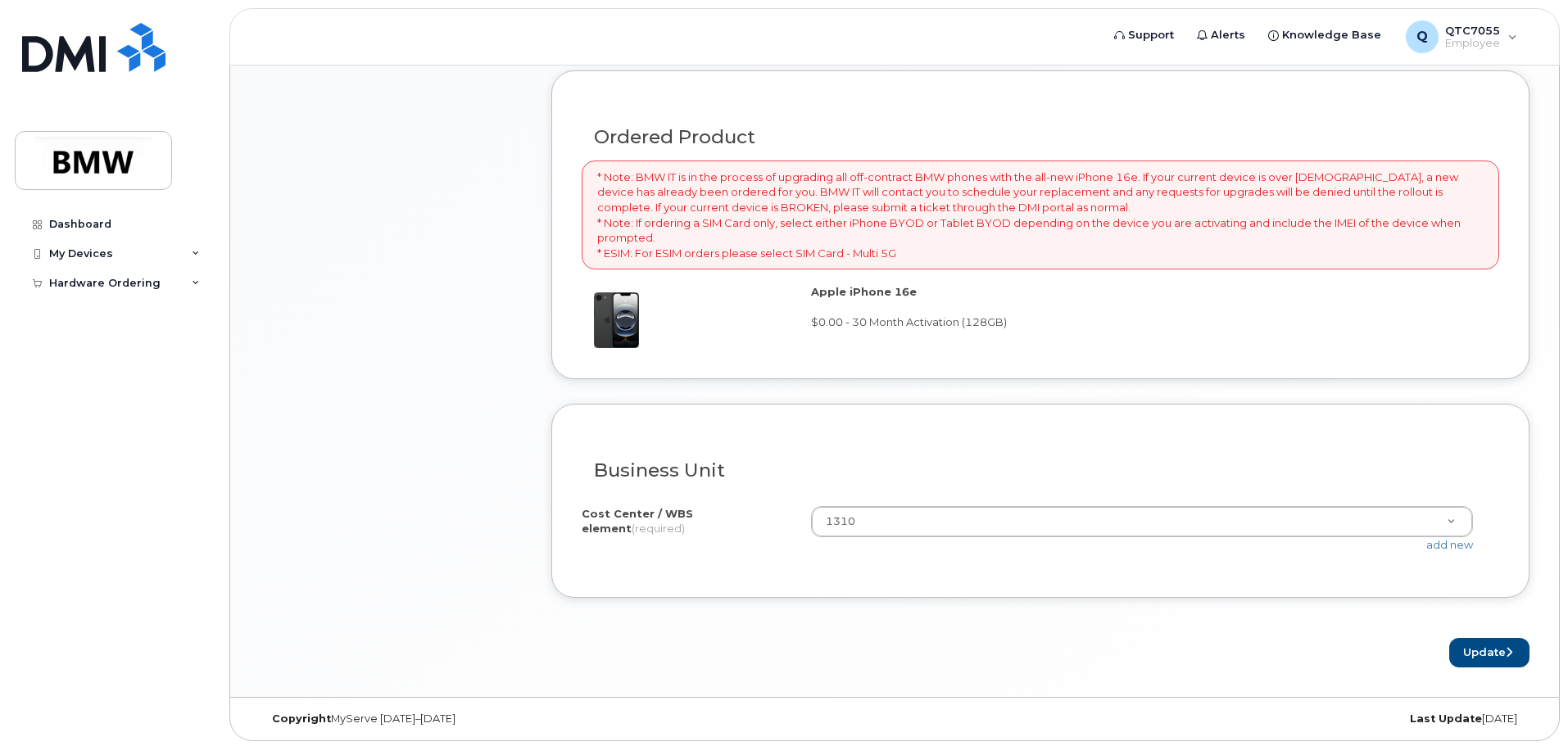
scroll to position [1190, 0]
click at [1490, 652] on button "Update" at bounding box center [1490, 649] width 80 height 31
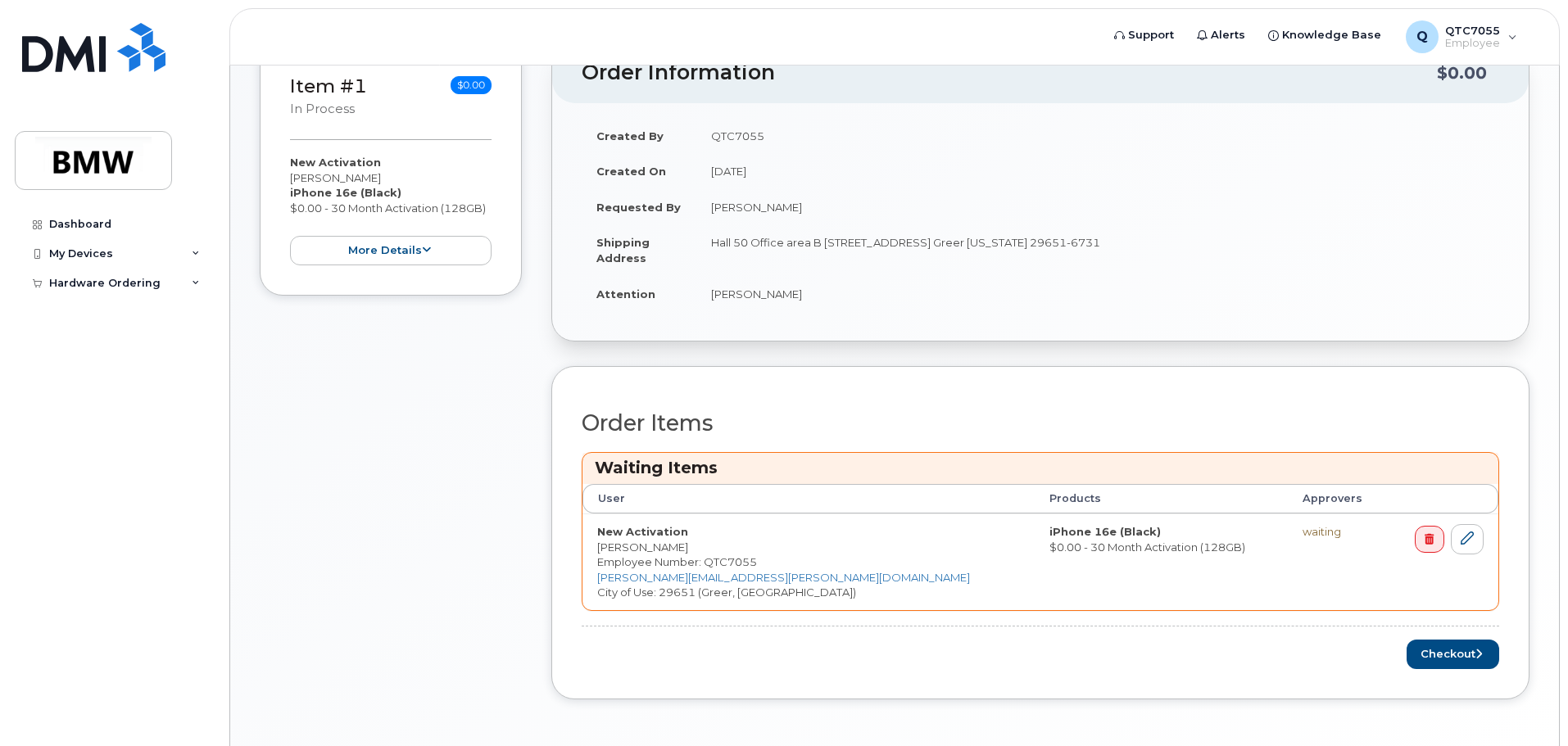
scroll to position [469, 0]
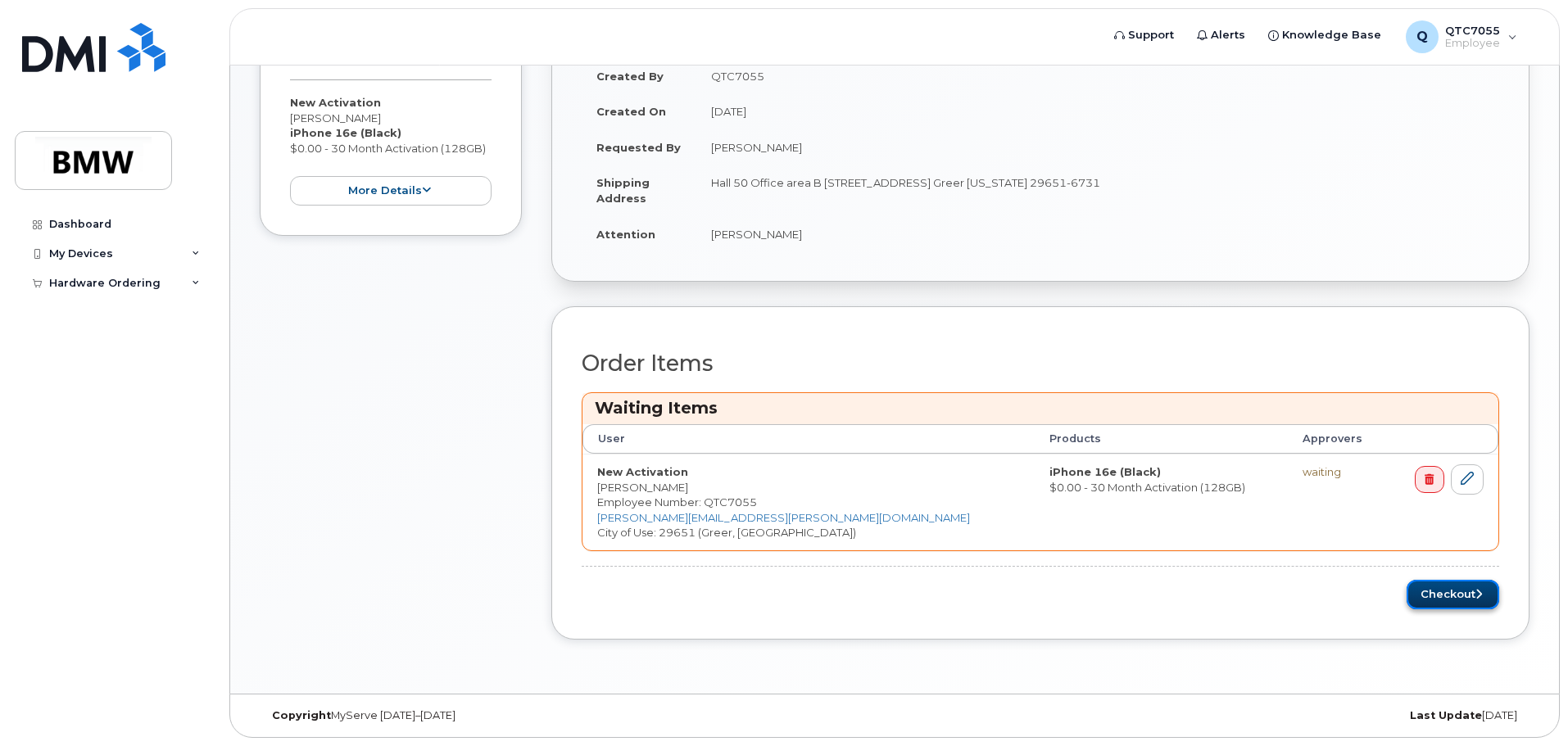
click at [1463, 603] on button "Checkout" at bounding box center [1454, 595] width 93 height 31
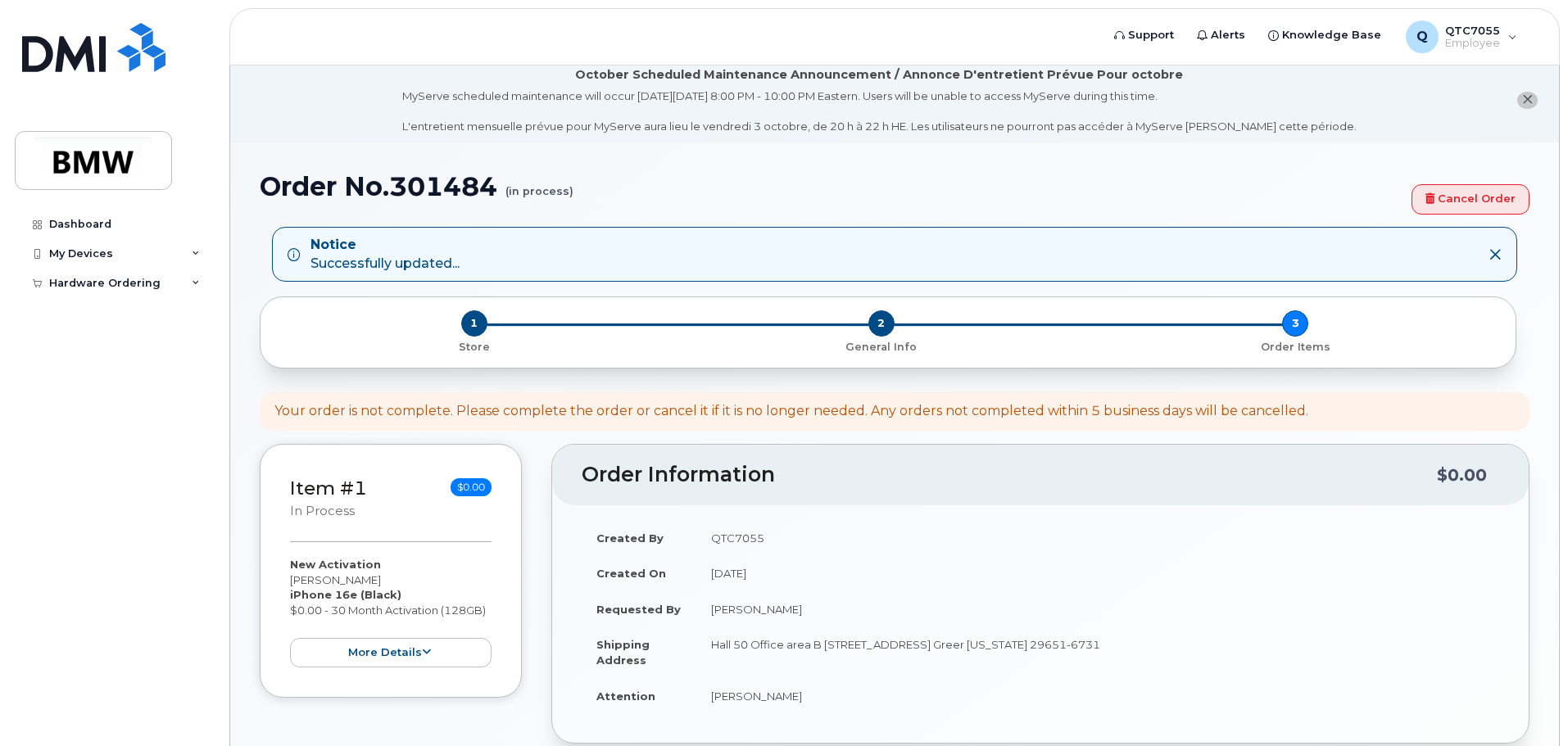
scroll to position [0, 0]
